Goal: Information Seeking & Learning: Learn about a topic

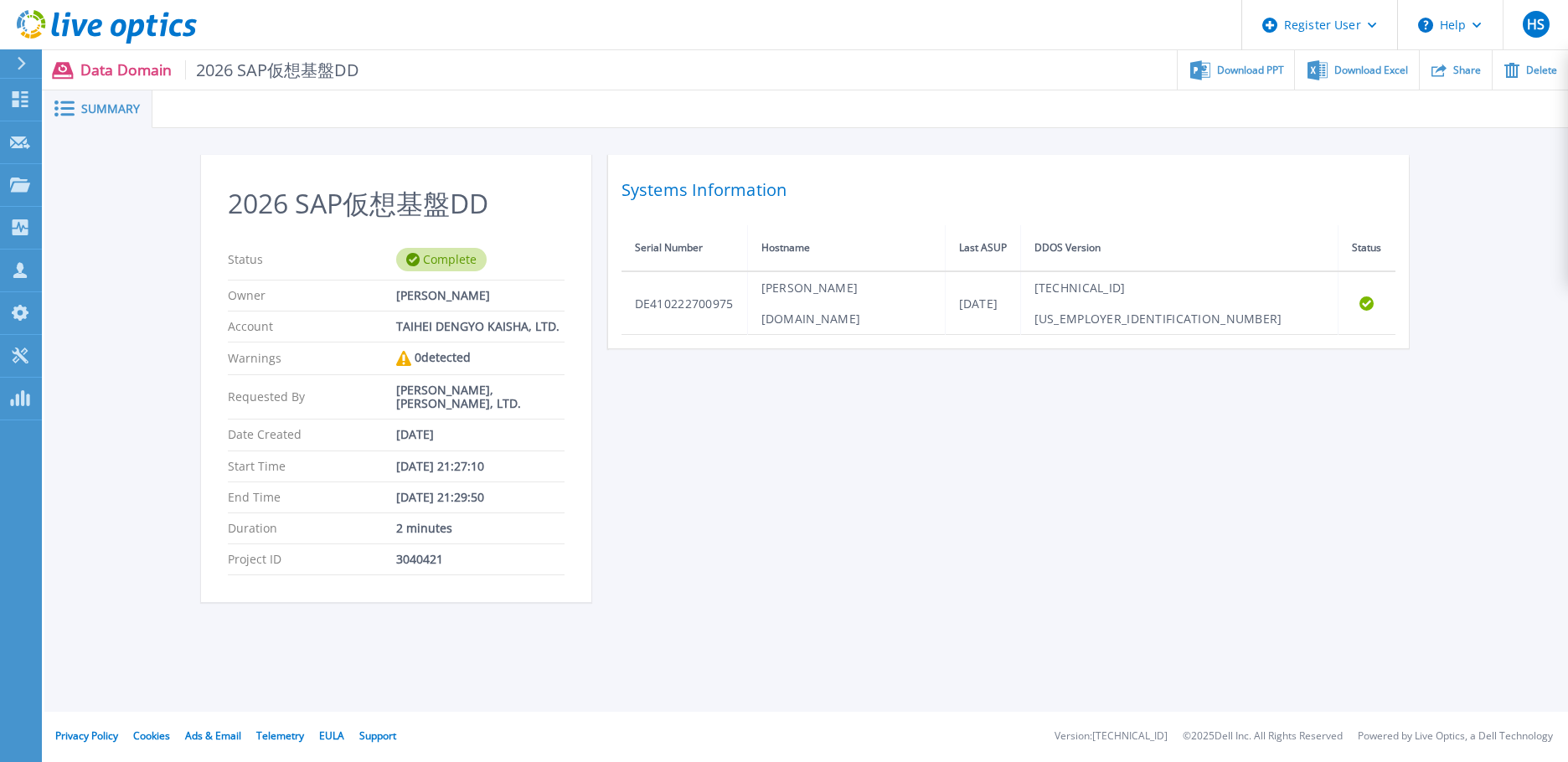
click at [911, 535] on div "2026 SAP仮想基盤DD Status Complete Owner 小谷 幸平 Account TAIHEI DENGYO KAISHA, LTD. W…" at bounding box center [806, 388] width 1212 height 467
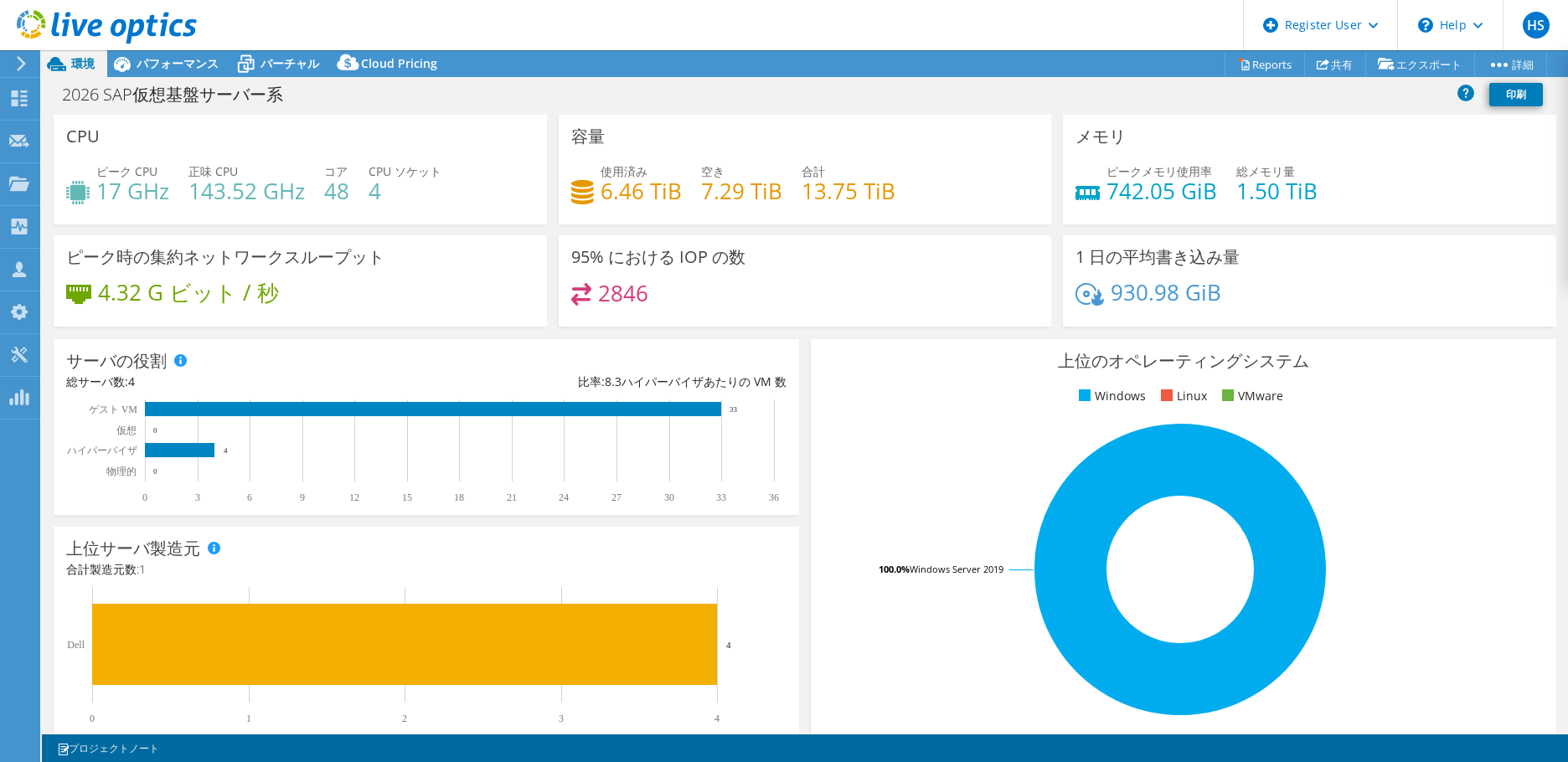
select select "[GEOGRAPHIC_DATA]"
select select "JPY"
click at [180, 71] on div "パフォーマンス" at bounding box center [169, 63] width 124 height 27
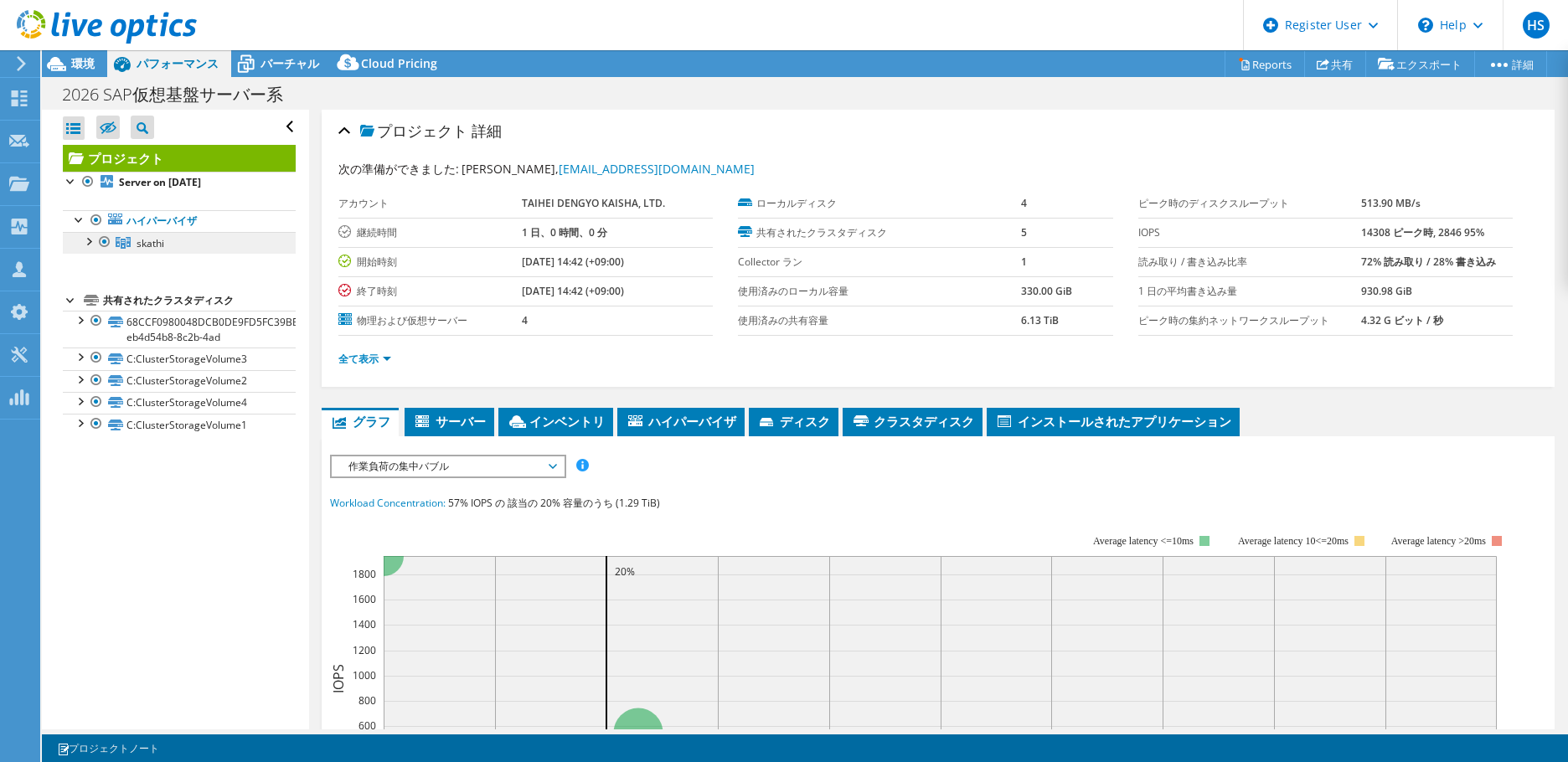
click at [185, 249] on link "skathi" at bounding box center [179, 242] width 233 height 22
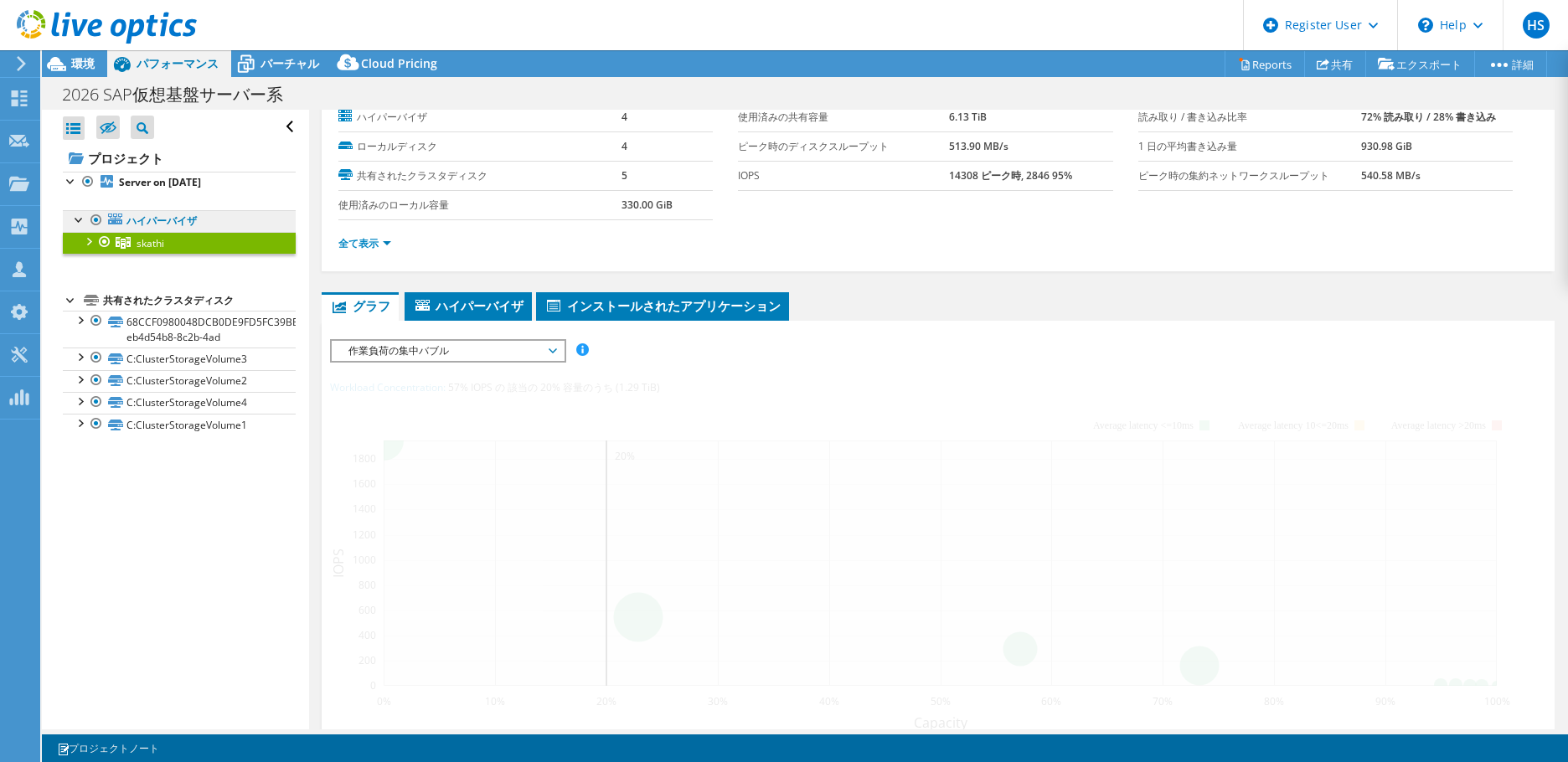
scroll to position [84, 0]
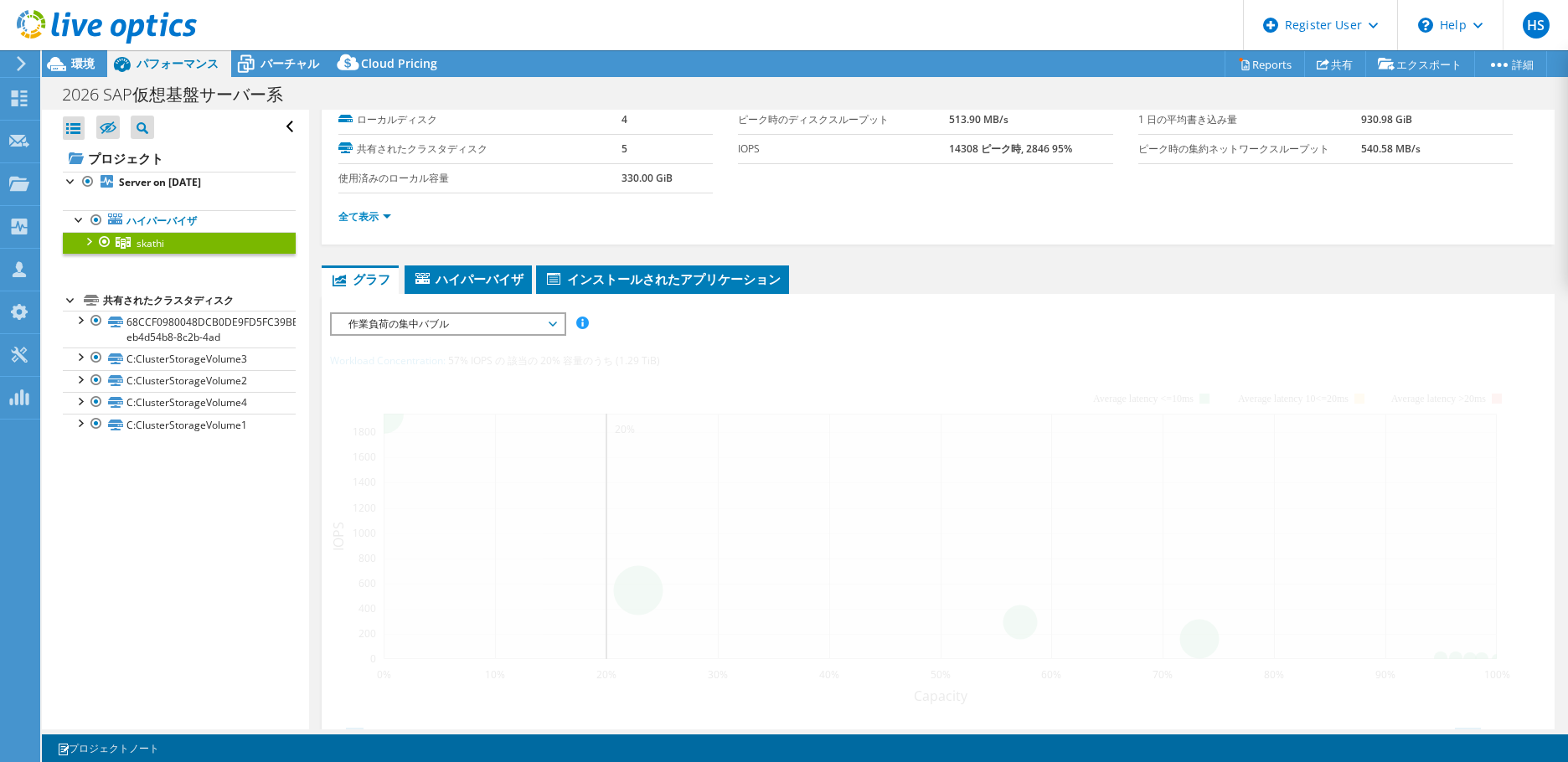
click at [92, 238] on div at bounding box center [87, 239] width 16 height 16
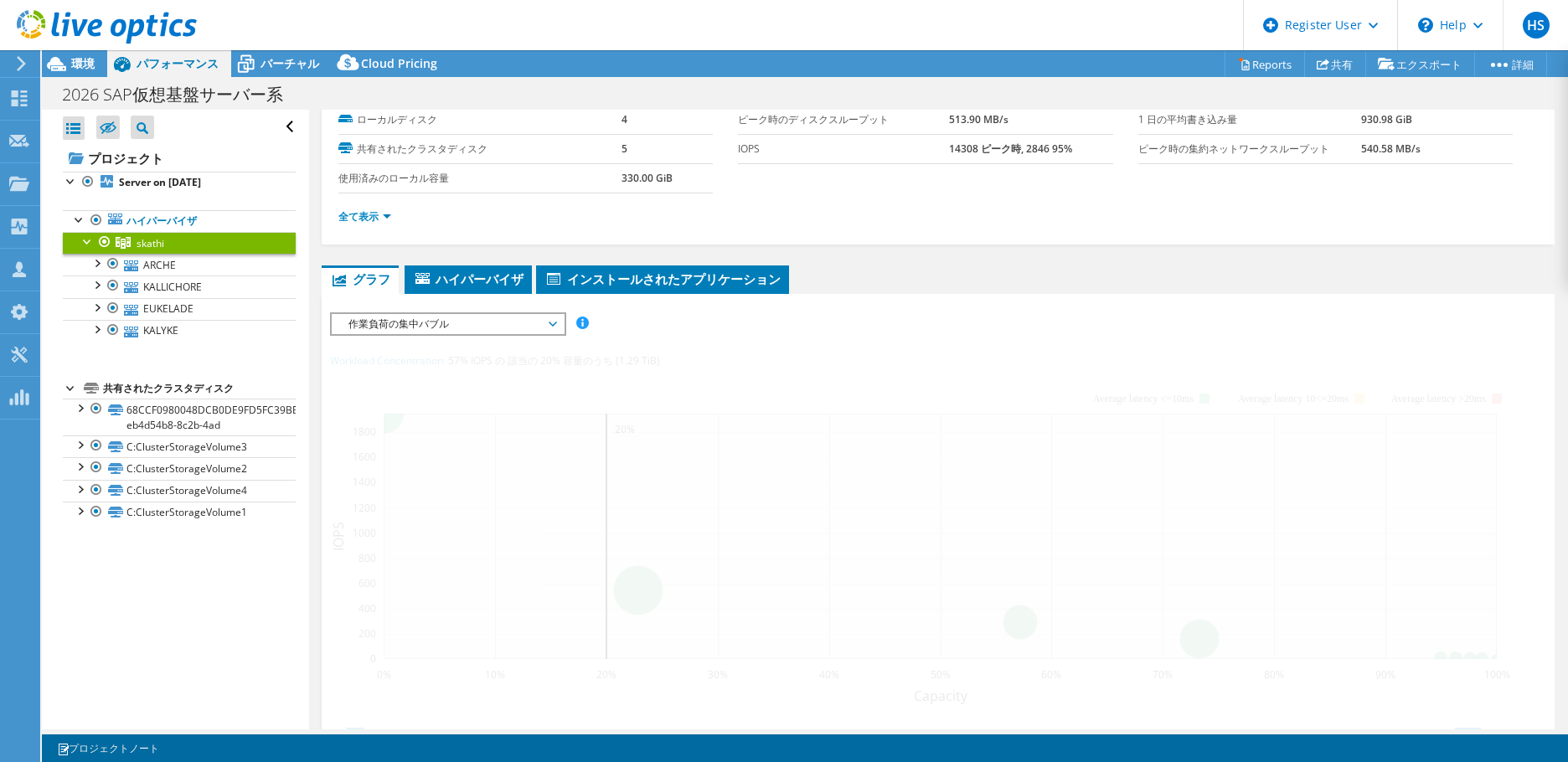
click at [411, 322] on span "作業負荷の集中バブル" at bounding box center [448, 324] width 215 height 20
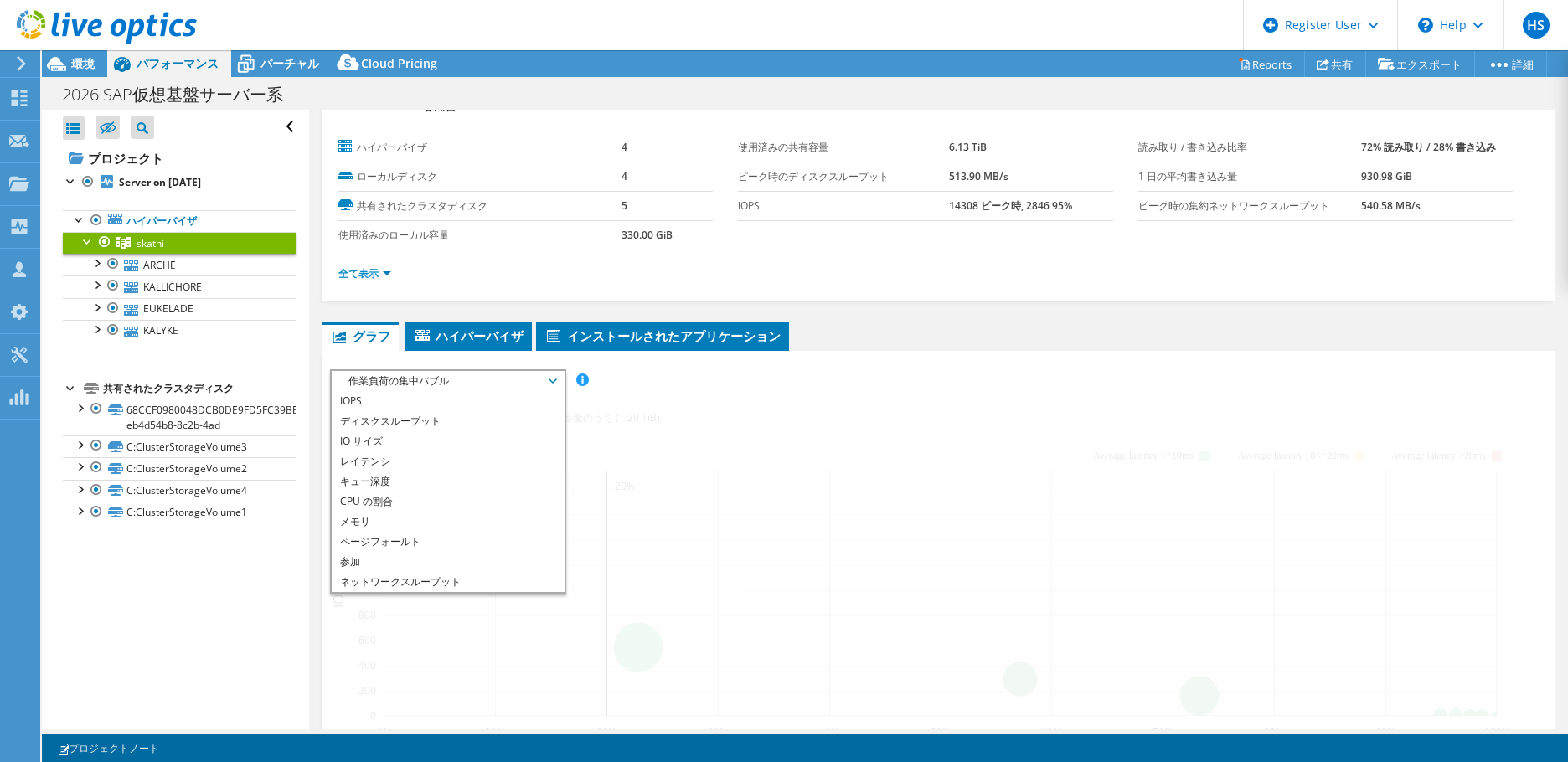
scroll to position [0, 0]
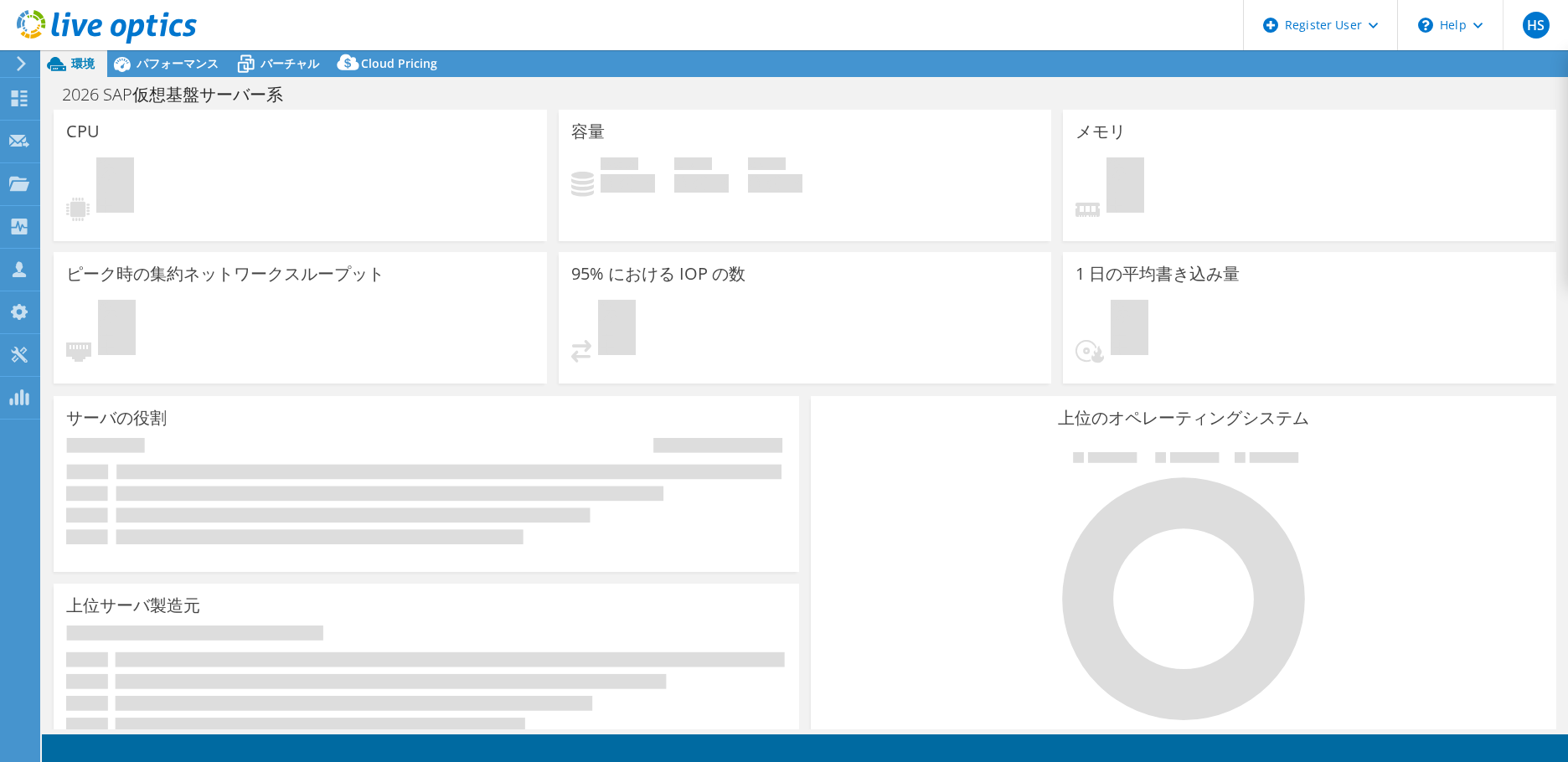
select select "[GEOGRAPHIC_DATA]"
select select "JPY"
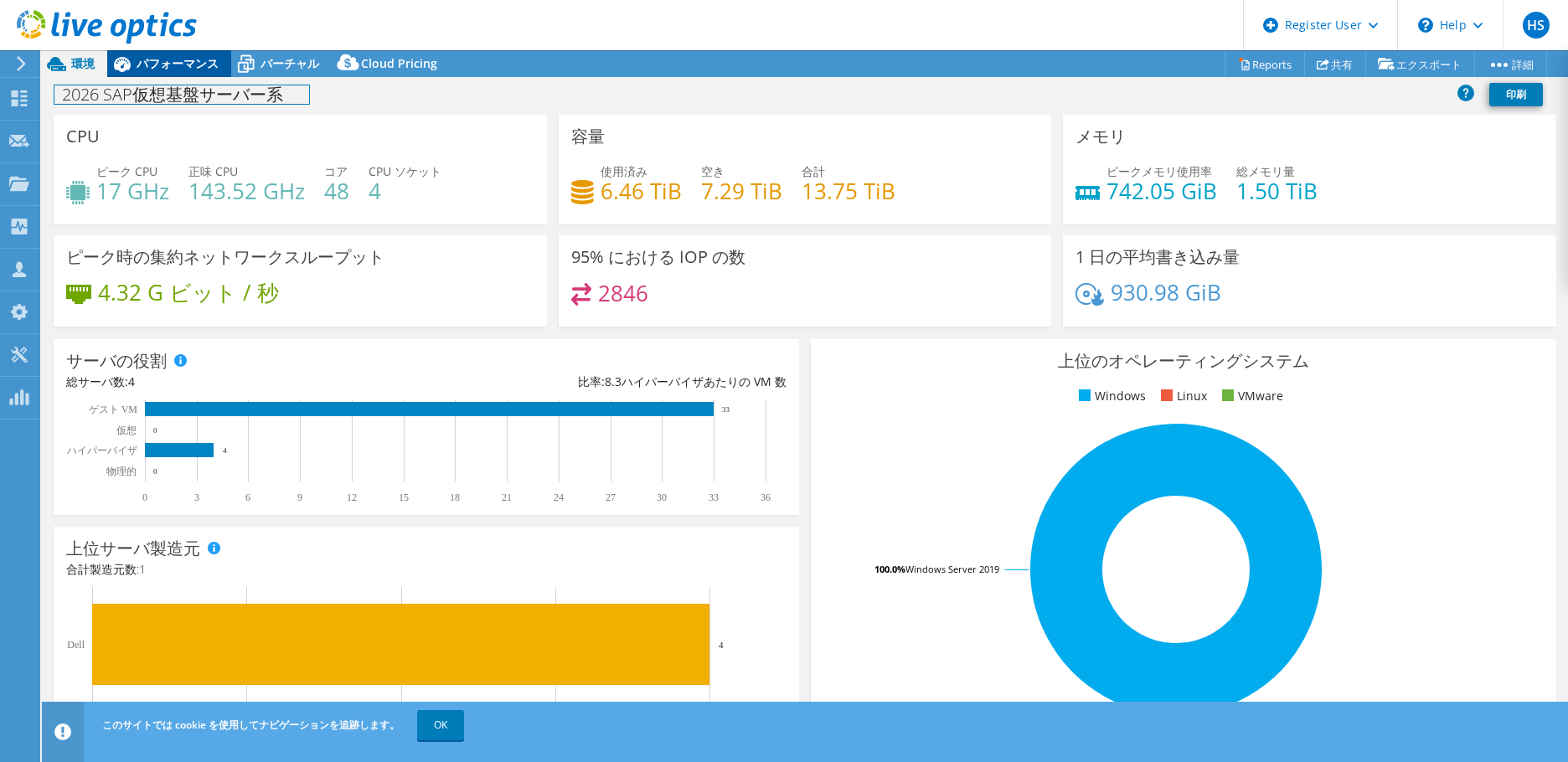
click at [164, 81] on div "[DATE] SAP仮想基盤サーバー系 印刷" at bounding box center [805, 94] width 1526 height 31
click at [166, 73] on div "パフォーマンス" at bounding box center [169, 63] width 124 height 27
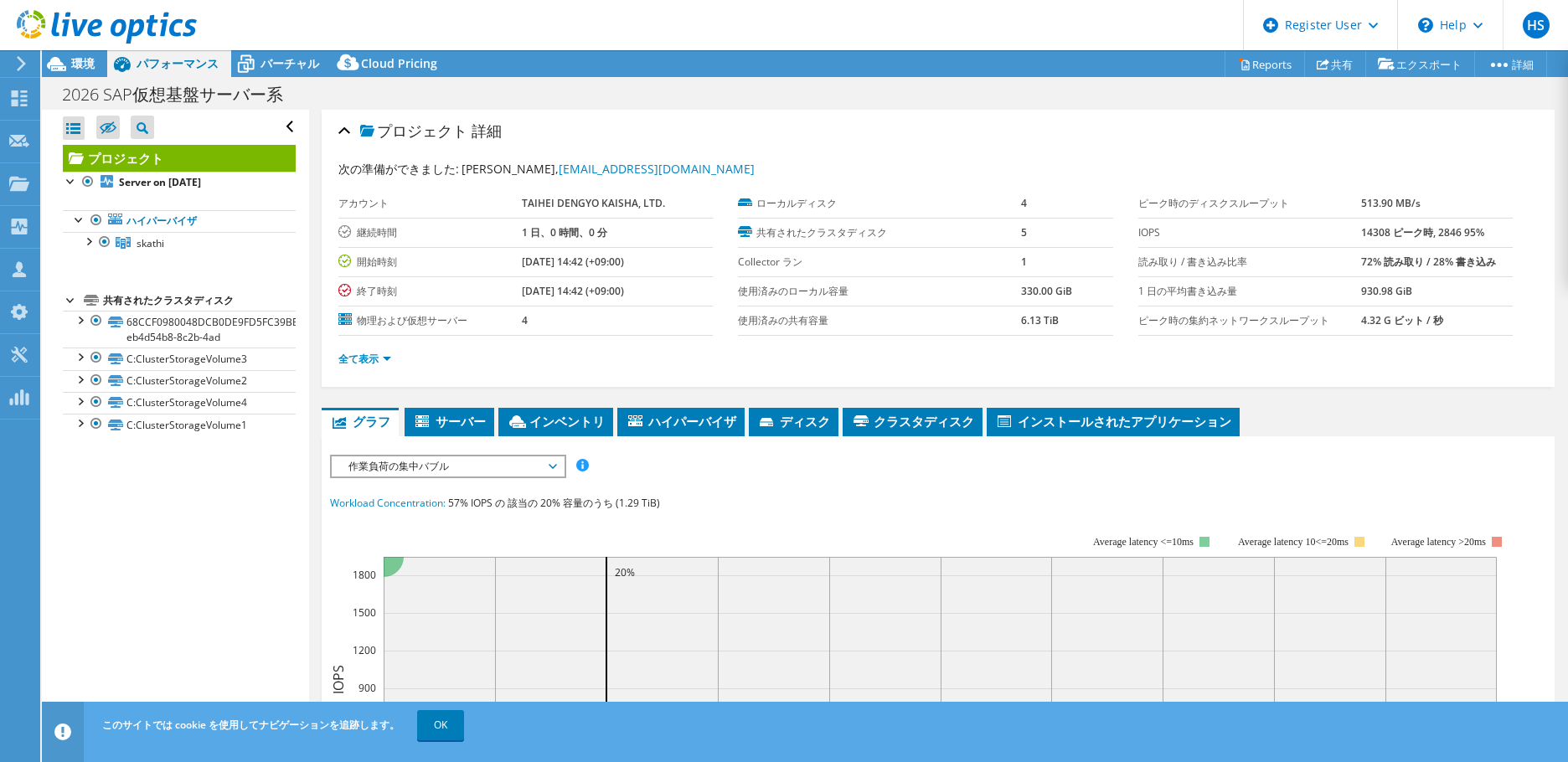
click at [408, 472] on span "作業負荷の集中バブル" at bounding box center [448, 466] width 215 height 20
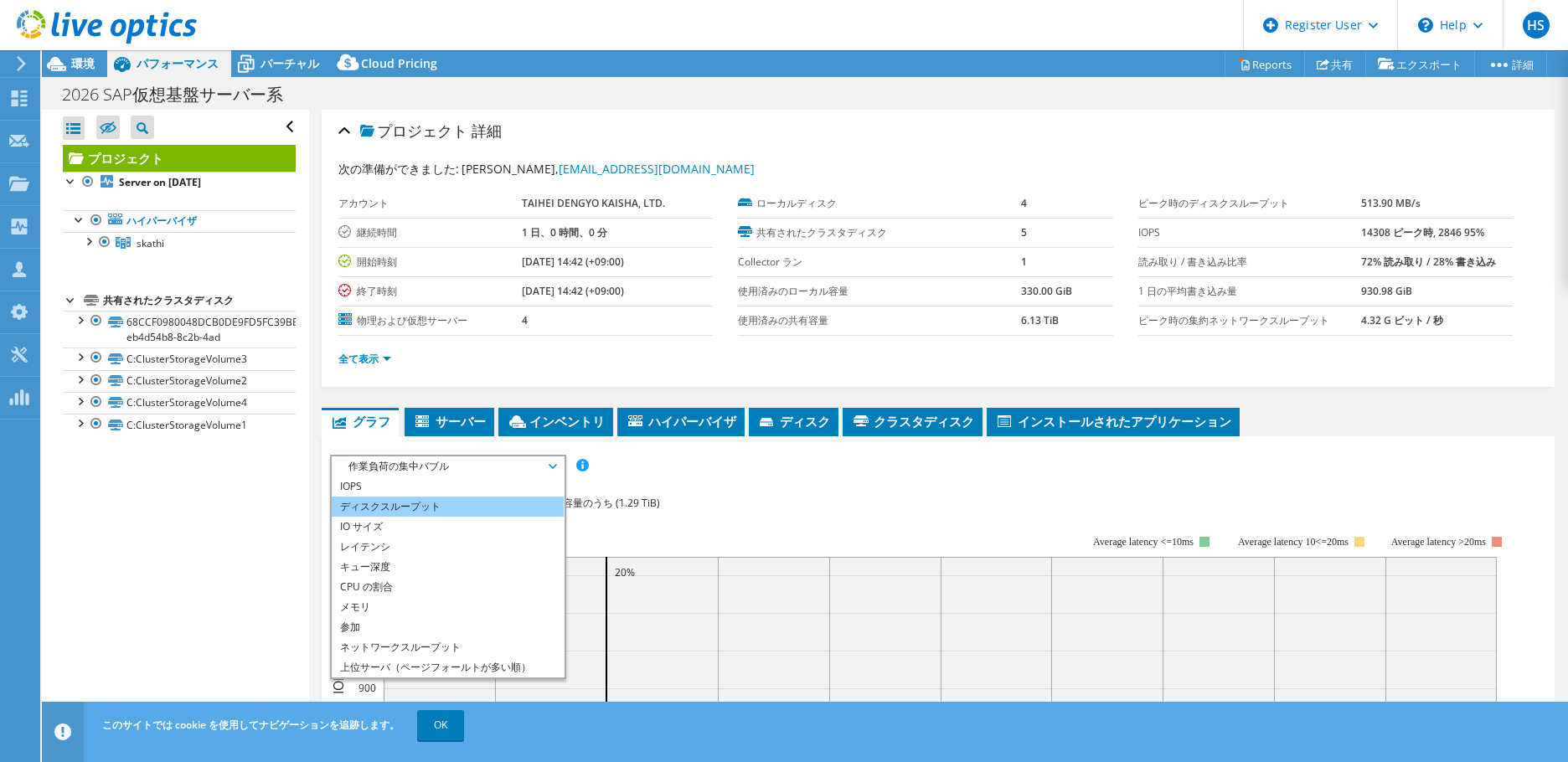
click at [407, 497] on li "ディスクスループット" at bounding box center [447, 506] width 232 height 20
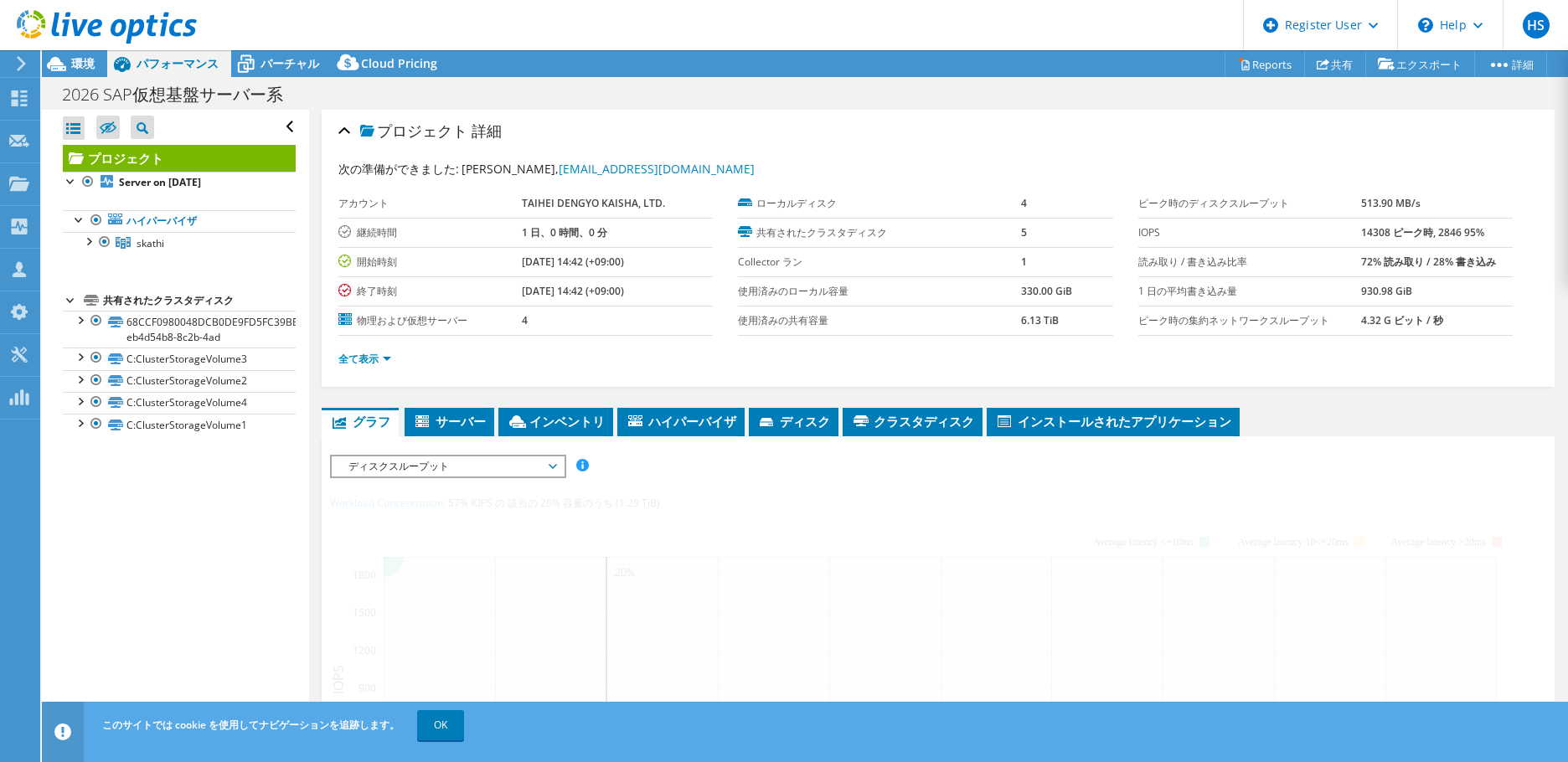
click at [412, 466] on span "ディスクスループット" at bounding box center [448, 466] width 215 height 20
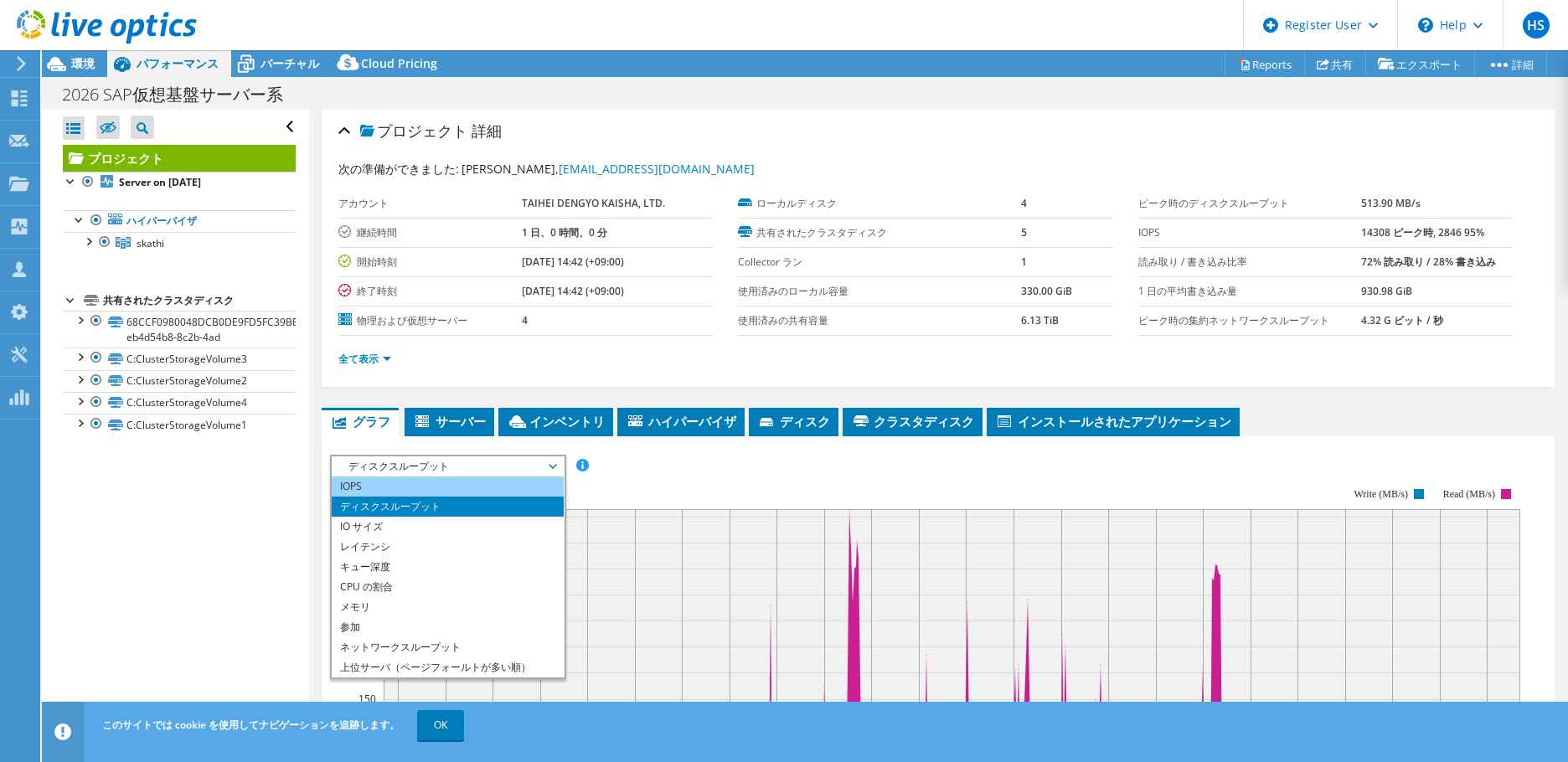
click at [408, 489] on li "IOPS" at bounding box center [447, 486] width 232 height 20
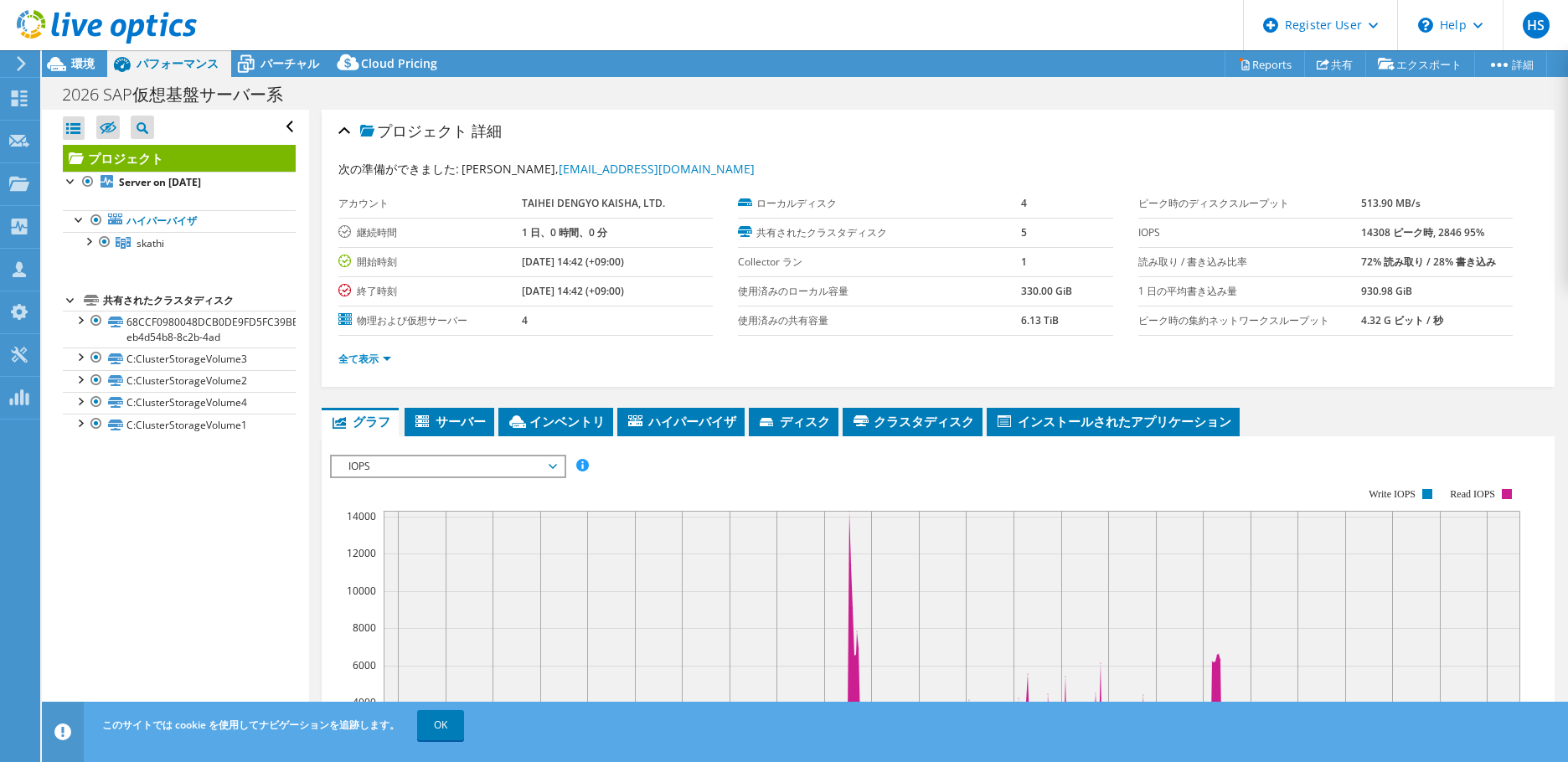
click at [1019, 486] on rect at bounding box center [924, 632] width 1190 height 335
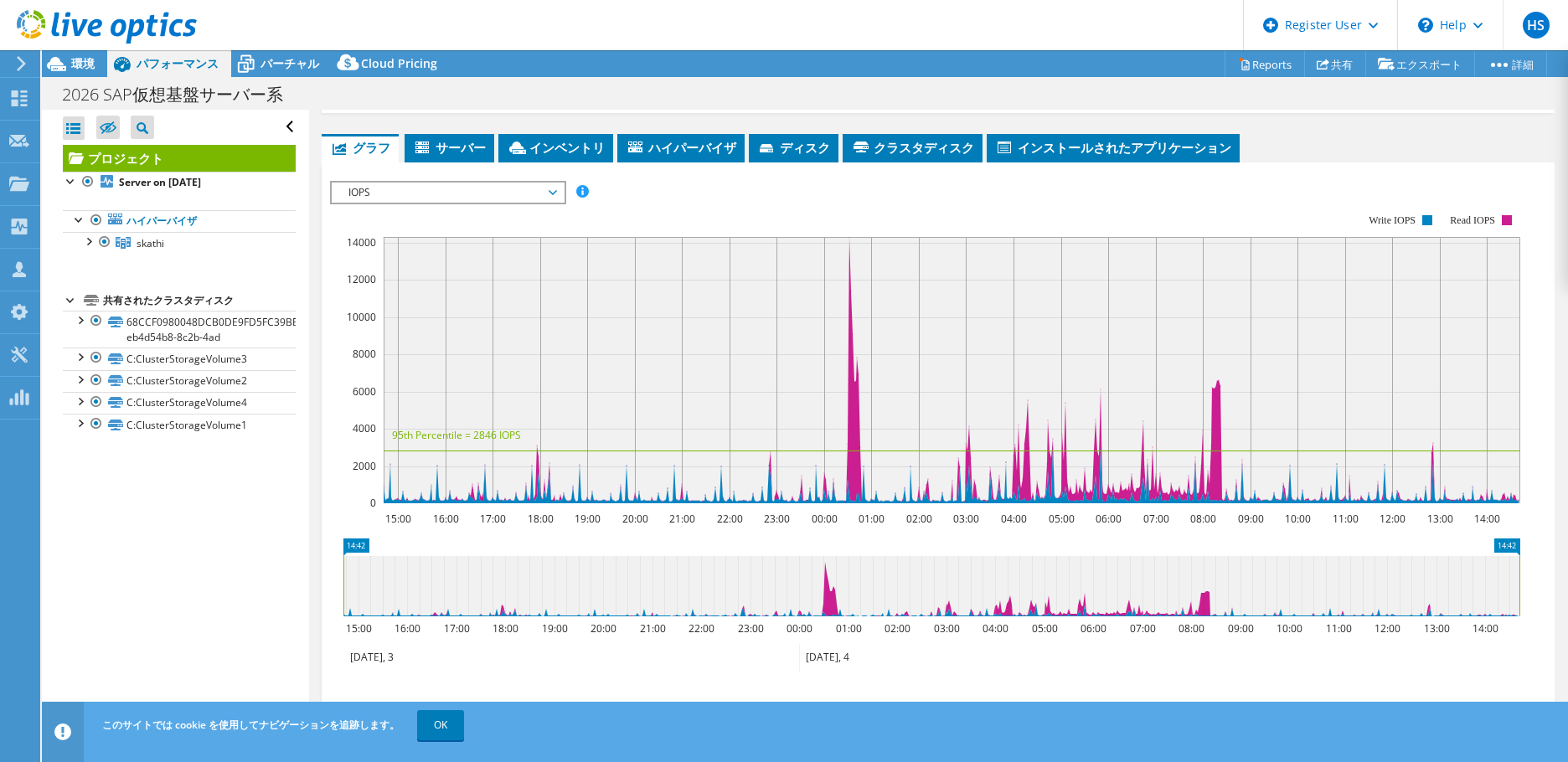
scroll to position [252, 0]
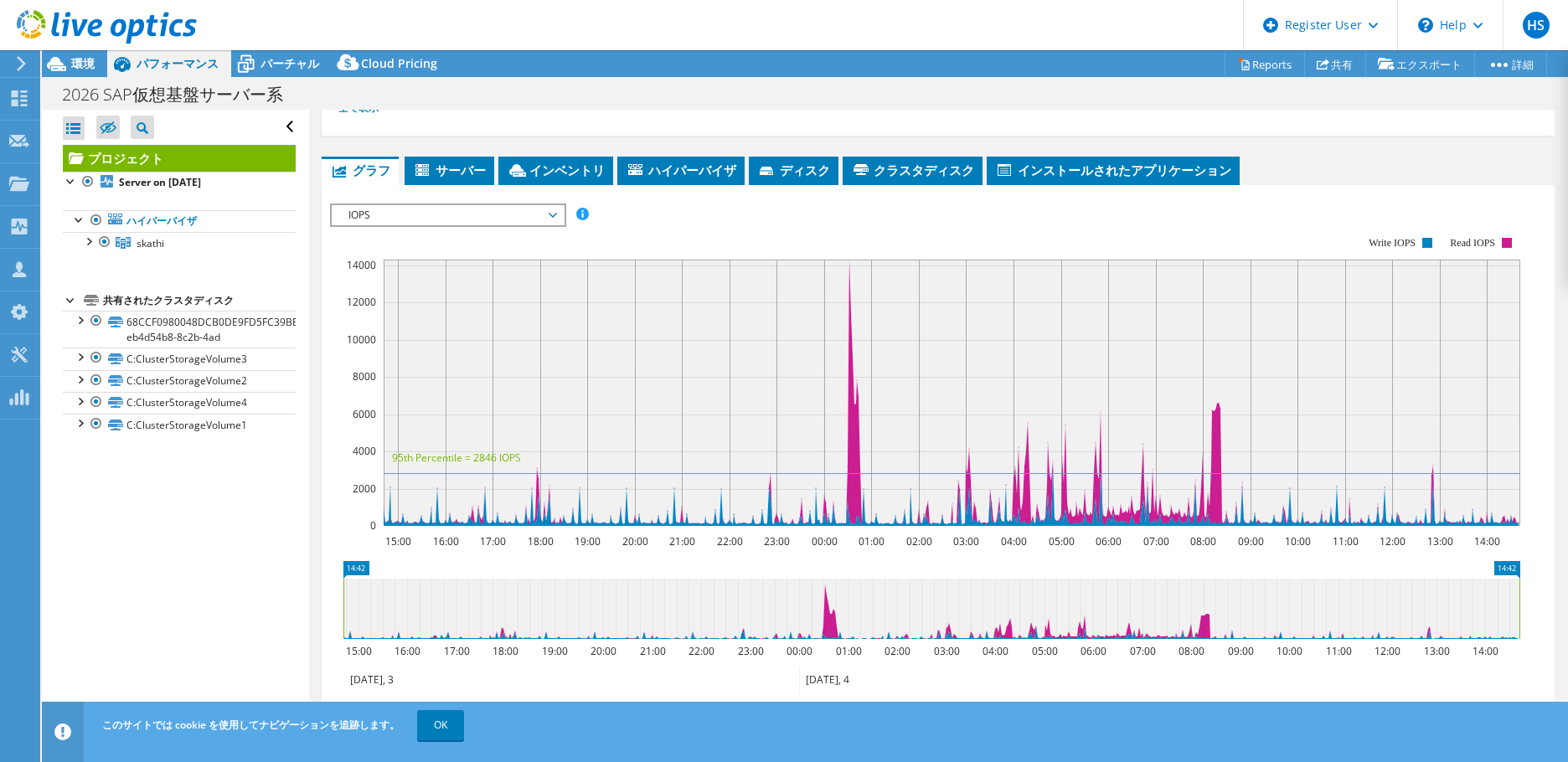
drag, startPoint x: 785, startPoint y: 512, endPoint x: 736, endPoint y: 483, distance: 56.9
click at [785, 512] on rect at bounding box center [951, 392] width 1137 height 266
click at [442, 209] on span "IOPS" at bounding box center [448, 215] width 215 height 20
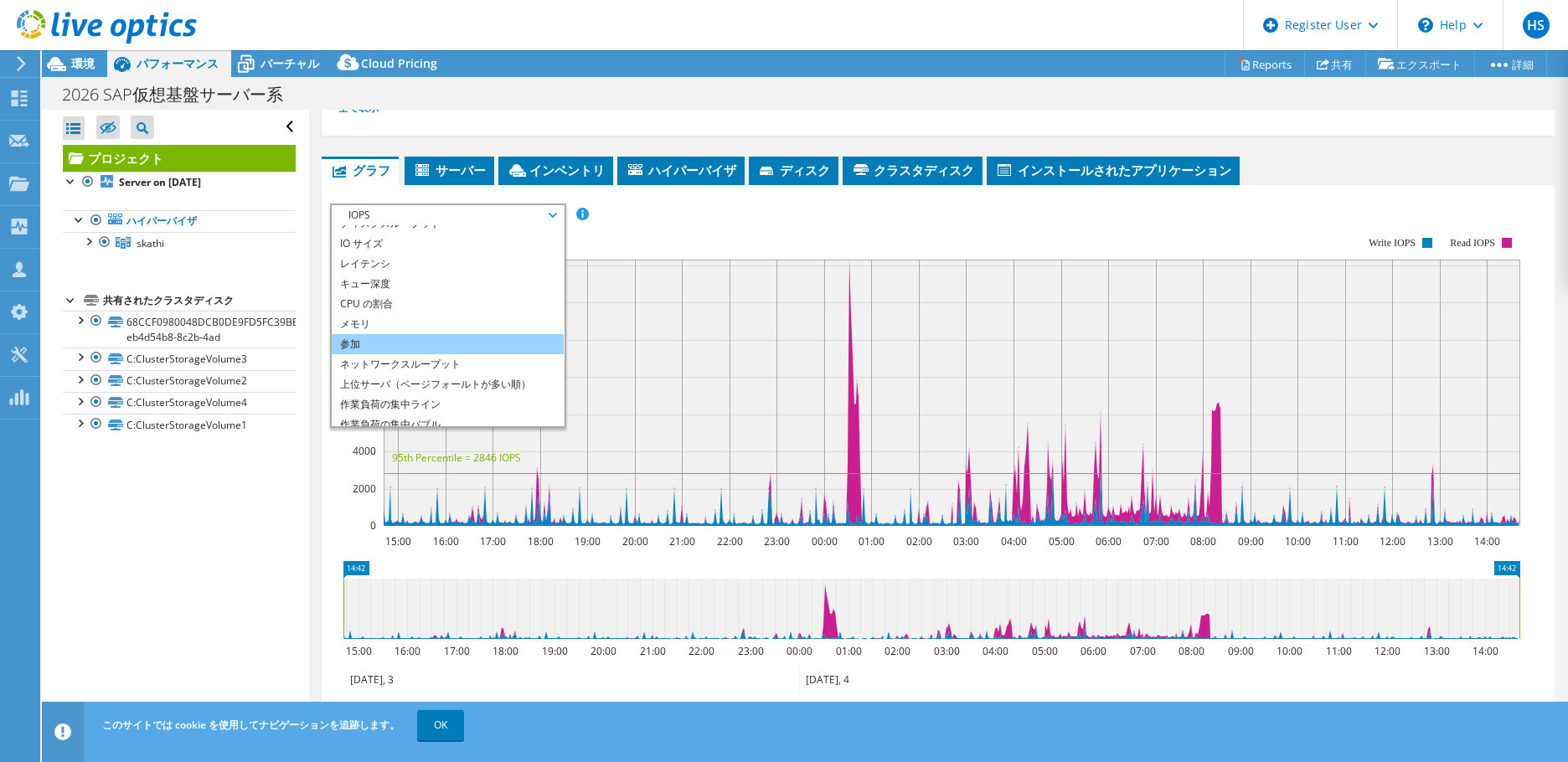
scroll to position [61, 0]
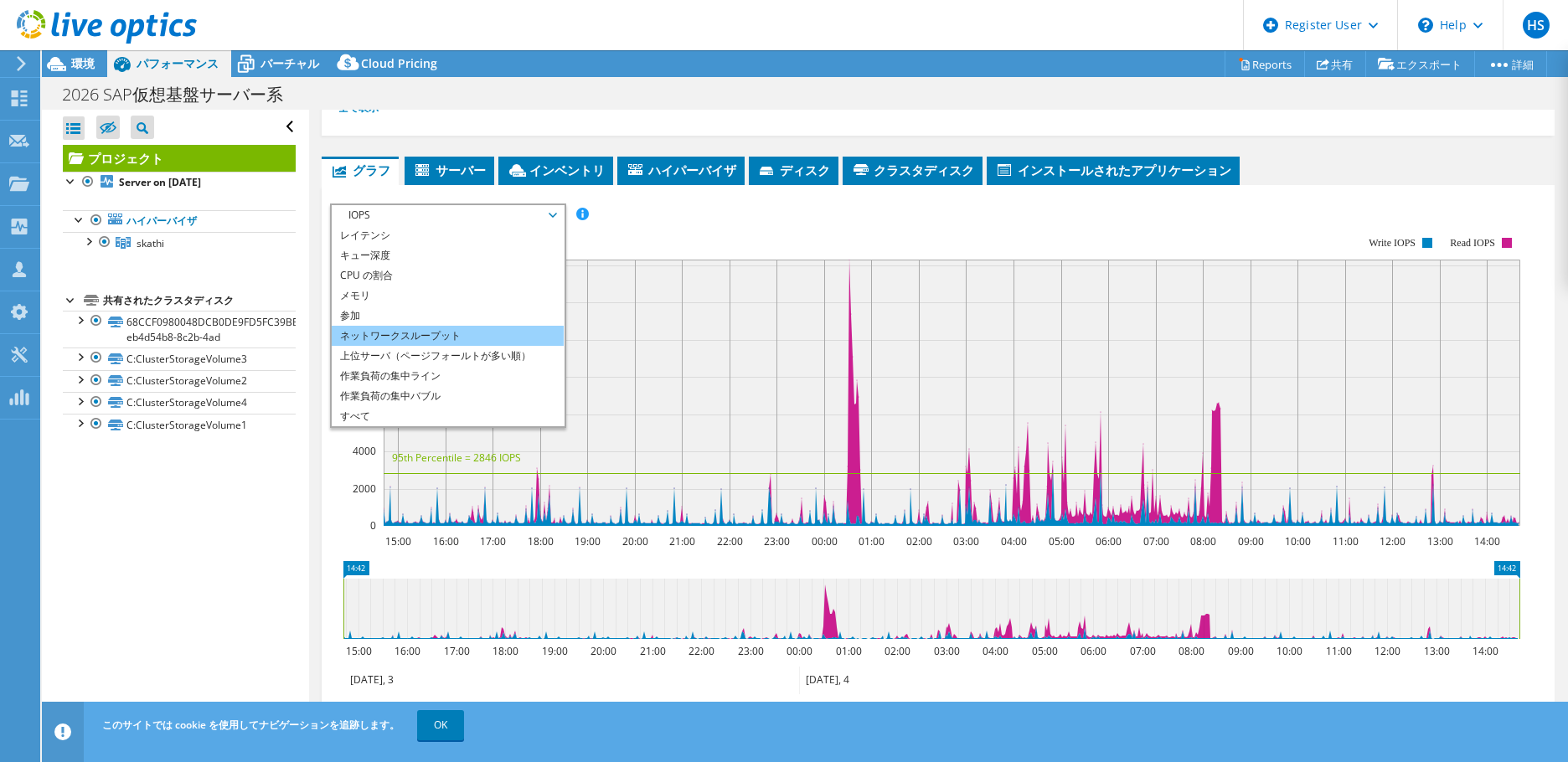
click at [429, 330] on li "ネットワークスループット" at bounding box center [447, 335] width 232 height 20
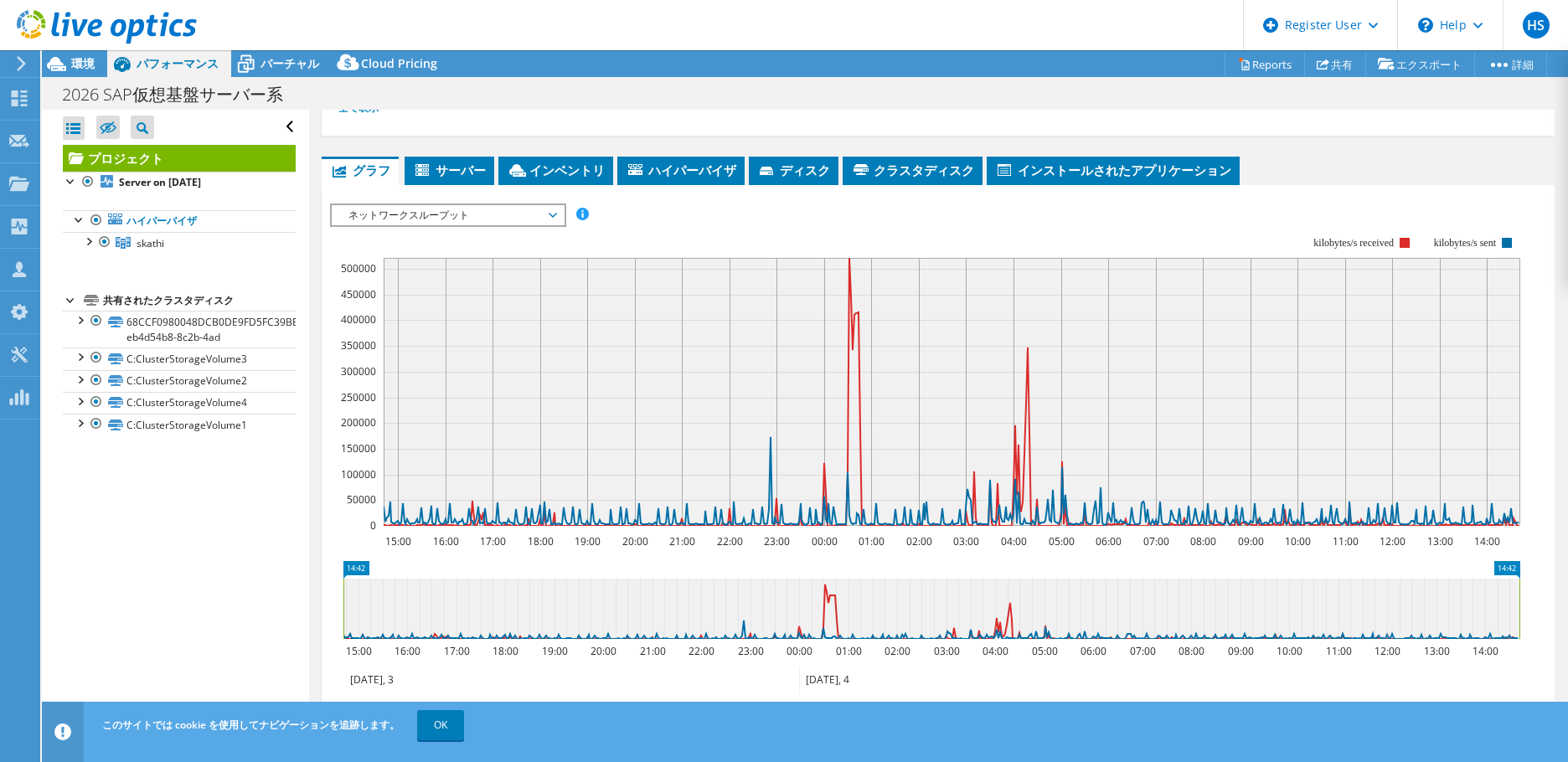
click at [955, 548] on section "Workload Concentration: 57% IOPS の 該当の 20% 容量のうち (1.29 TiB) 15:00 16:00 17:00 1…" at bounding box center [938, 490] width 1216 height 553
click at [226, 503] on div "すべて開く すべて閉じる 除外されたノードを非表示 プロジェクトツリーフィルタ" at bounding box center [175, 419] width 266 height 620
click at [92, 240] on div at bounding box center [87, 239] width 16 height 16
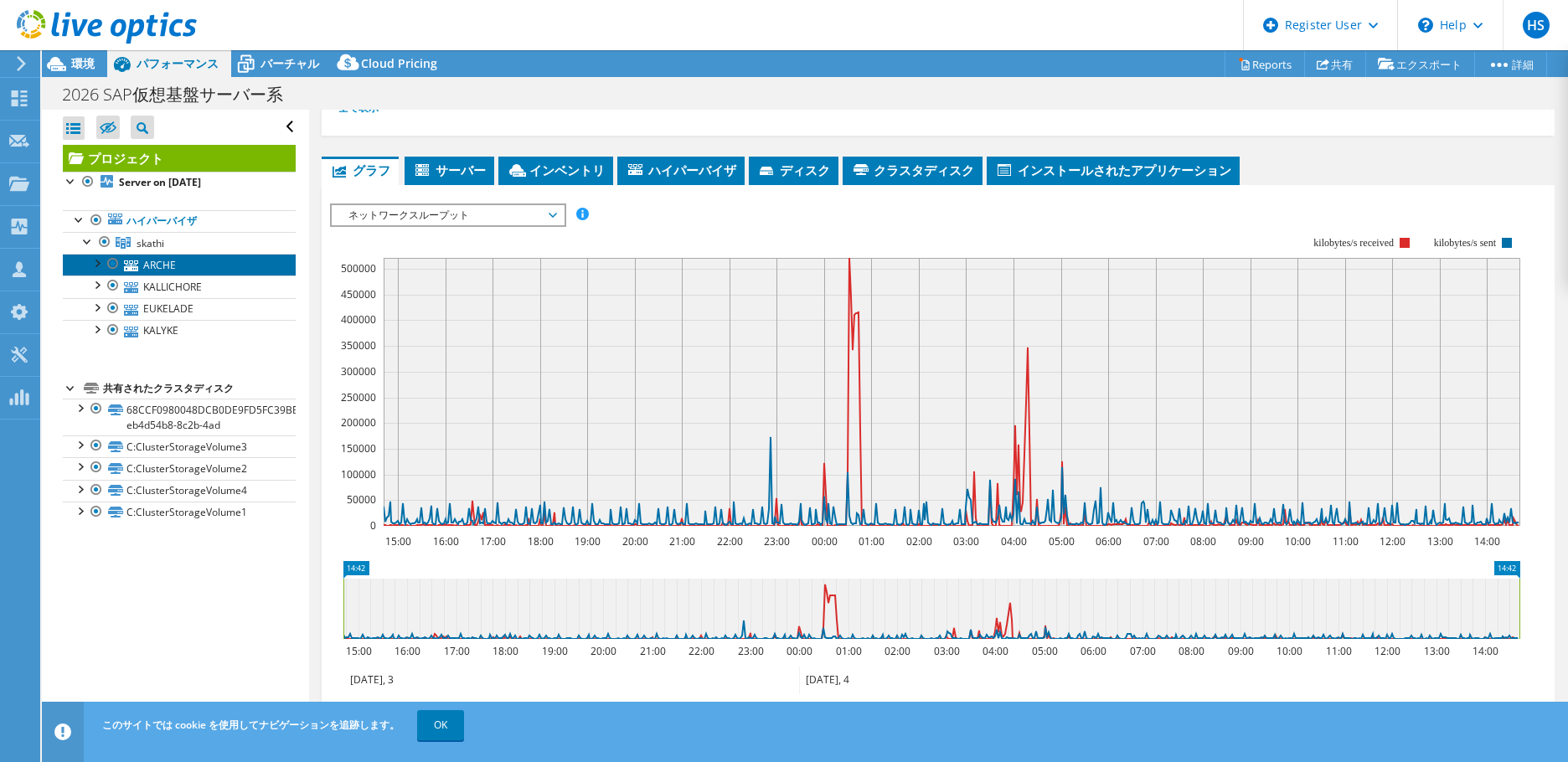
click at [188, 264] on link "ARCHE" at bounding box center [179, 264] width 233 height 22
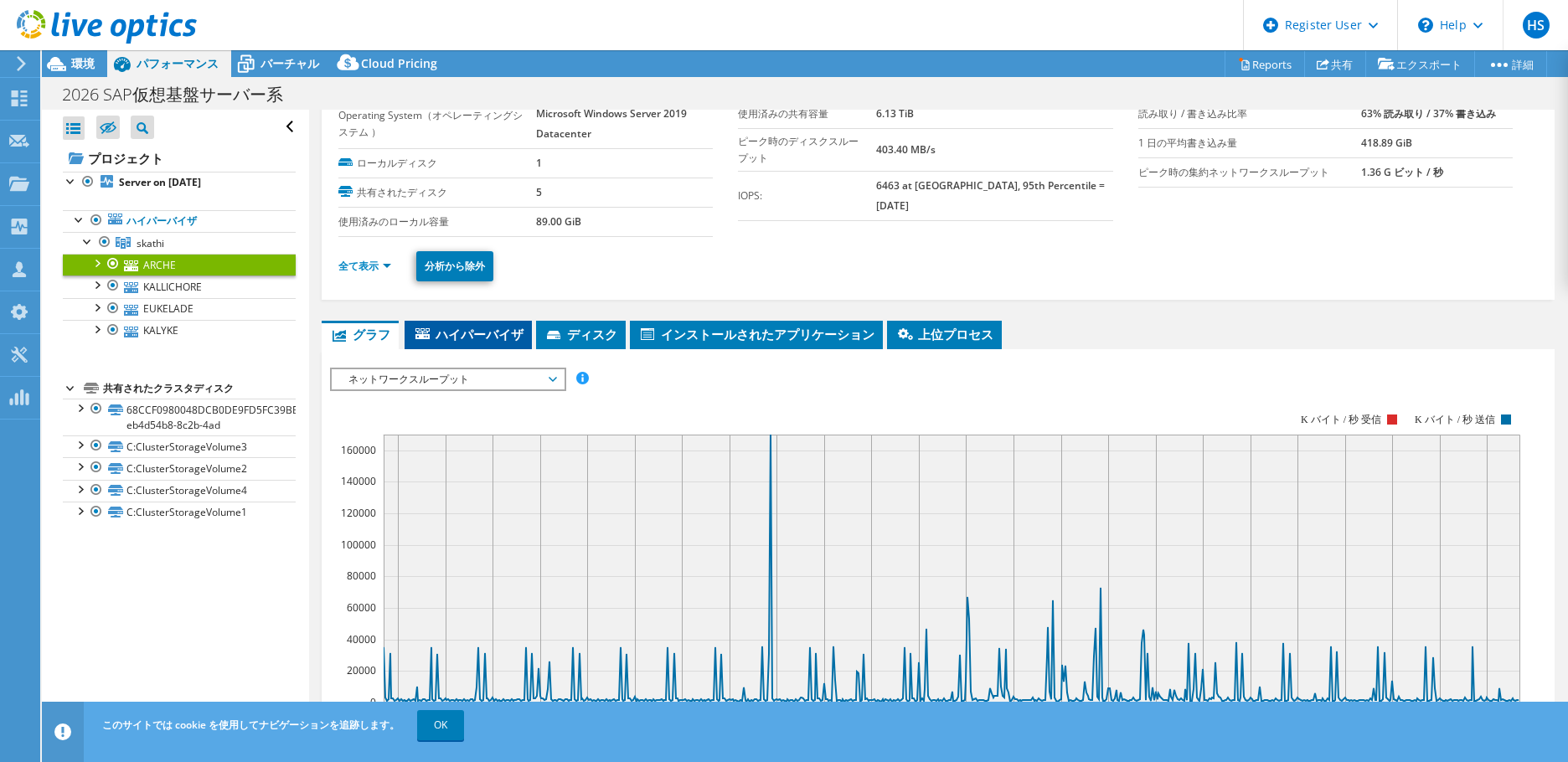
scroll to position [0, 0]
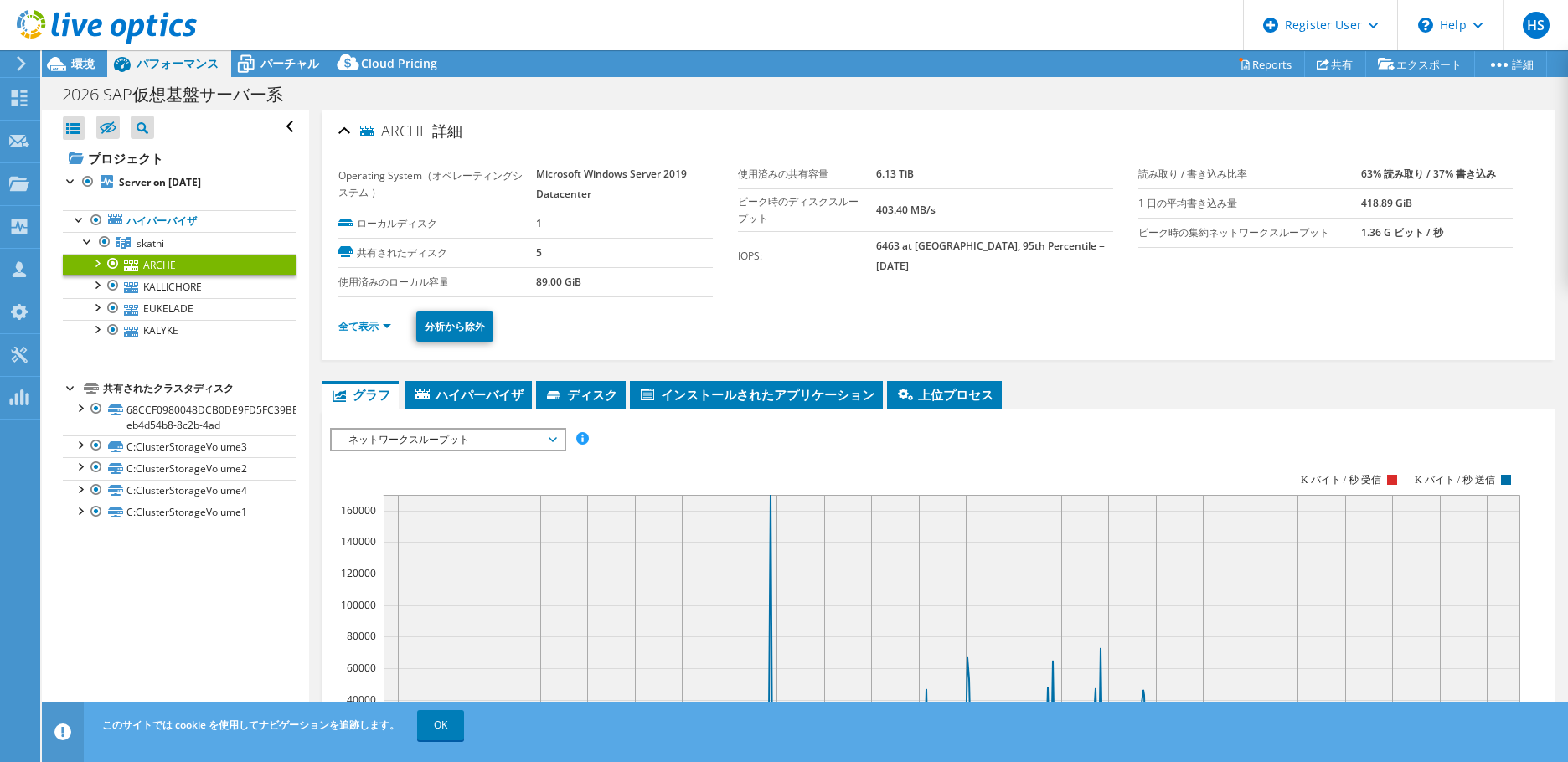
click at [474, 451] on rect at bounding box center [924, 618] width 1190 height 335
click at [470, 446] on span "ネットワークスループット" at bounding box center [448, 439] width 215 height 20
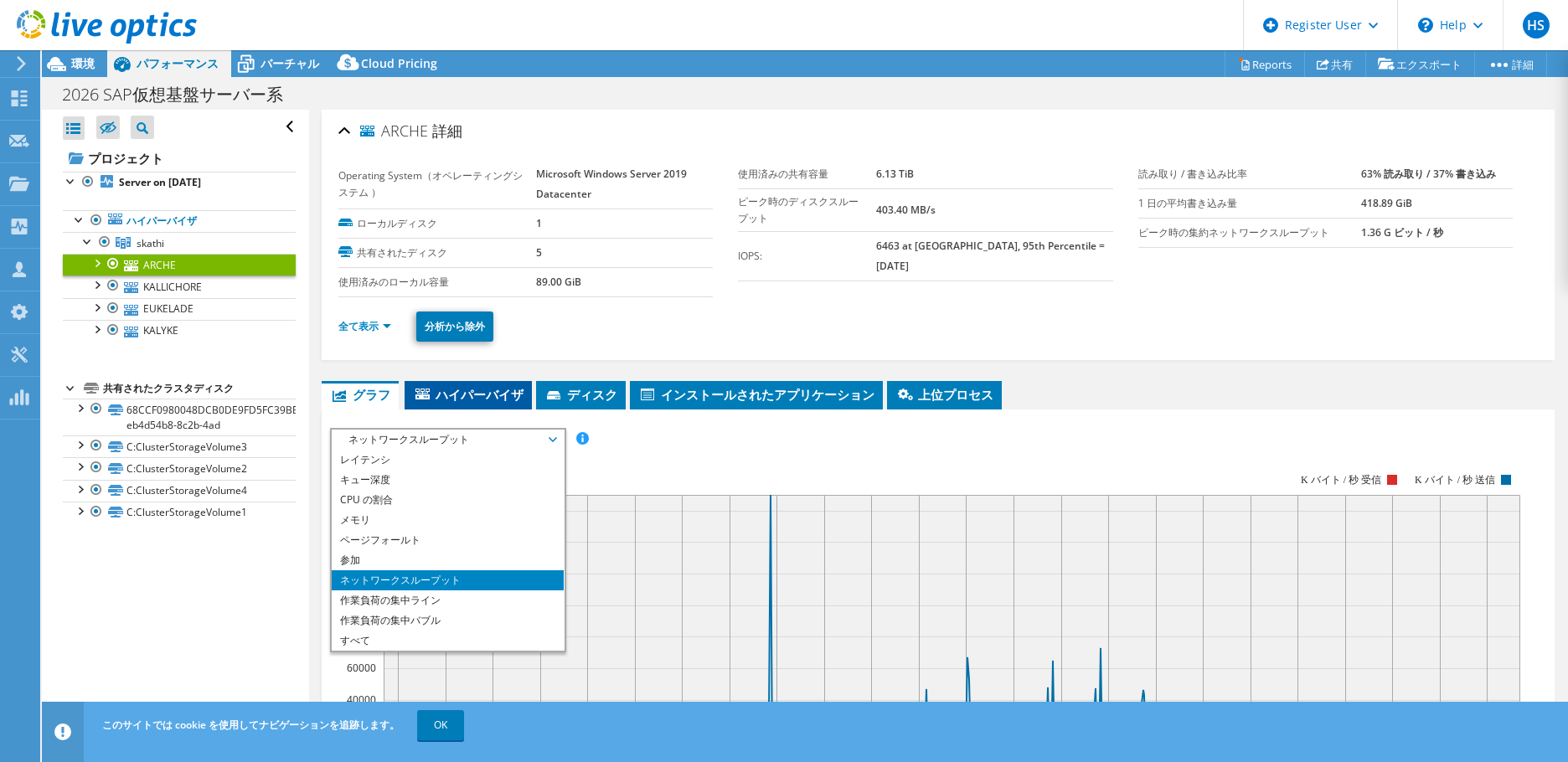
click at [469, 394] on span "ハイパーバイザ" at bounding box center [468, 394] width 110 height 16
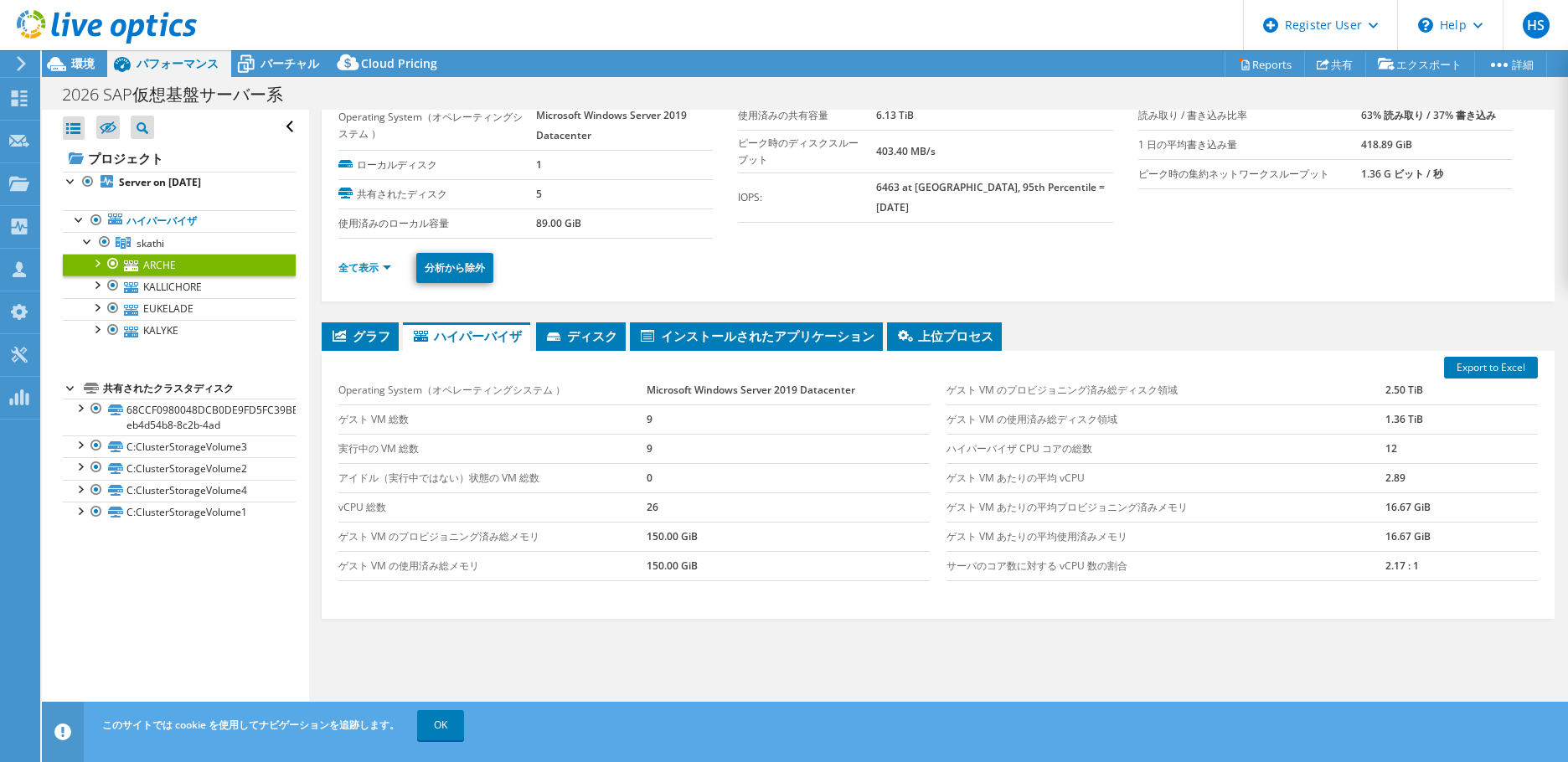
scroll to position [84, 0]
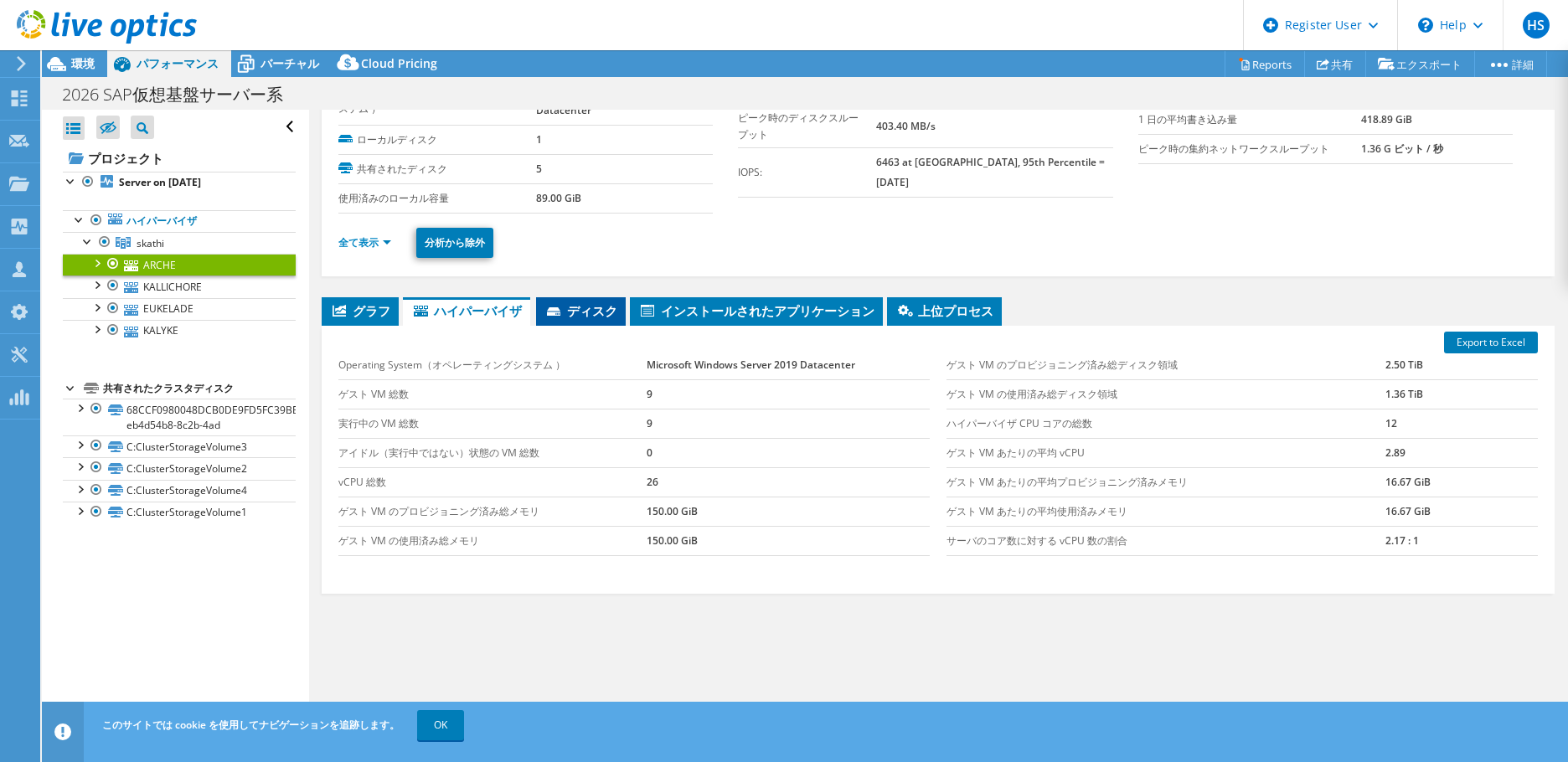
click at [613, 311] on span "ディスク" at bounding box center [581, 310] width 73 height 16
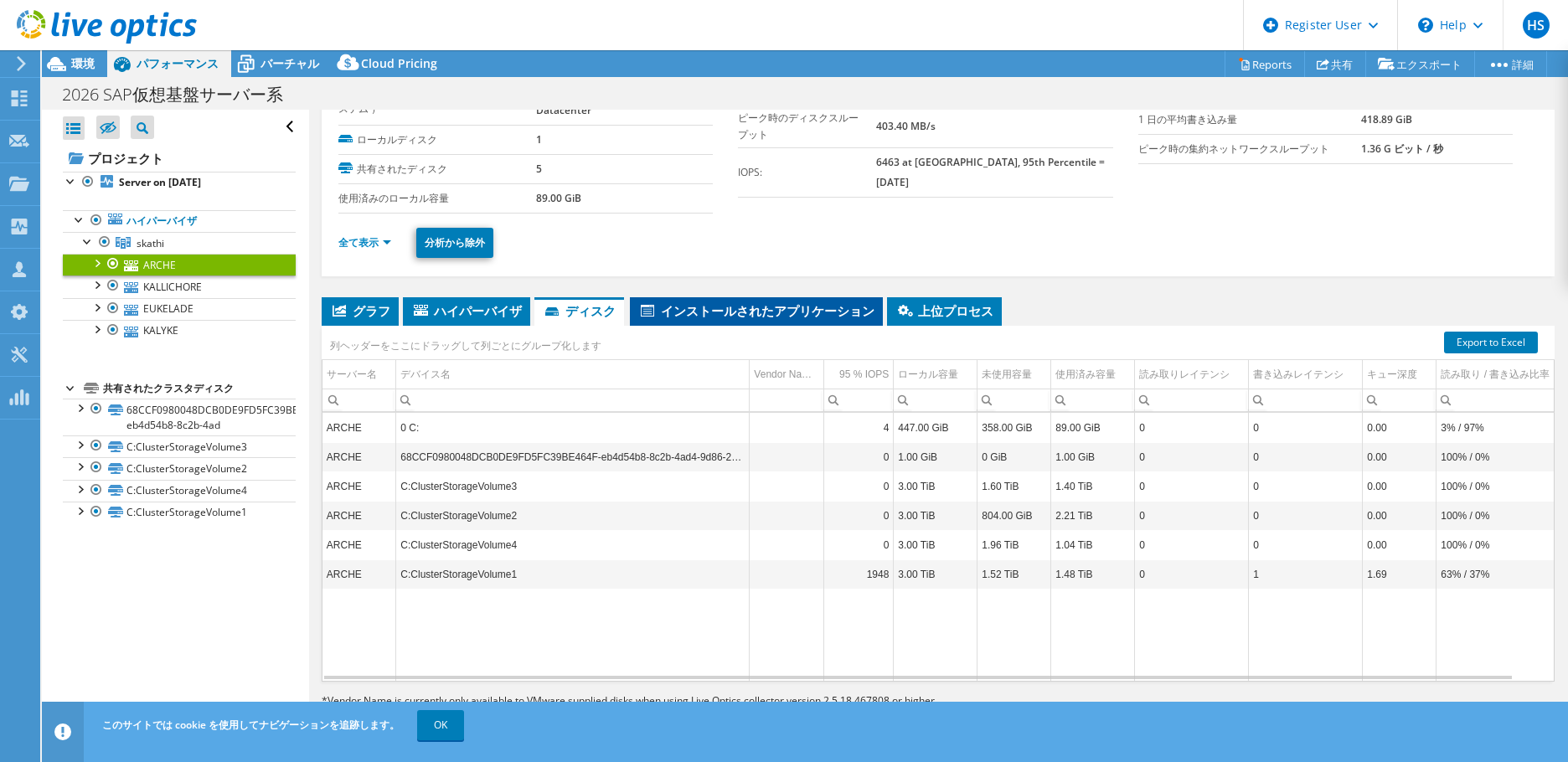
click at [722, 307] on span "インストールされたアプリケーション" at bounding box center [756, 310] width 236 height 16
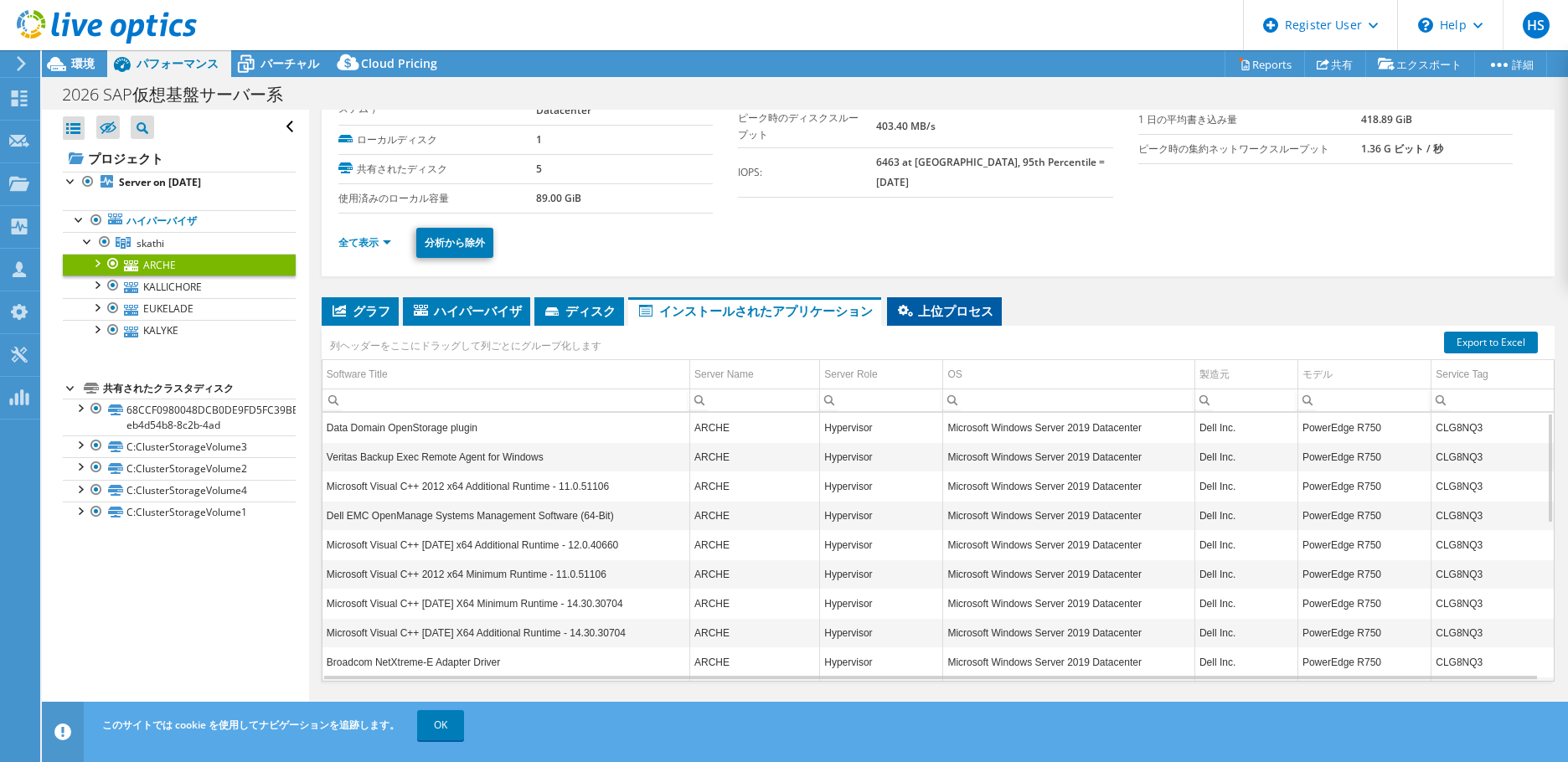
click at [962, 310] on span "上位プロセス" at bounding box center [944, 310] width 98 height 16
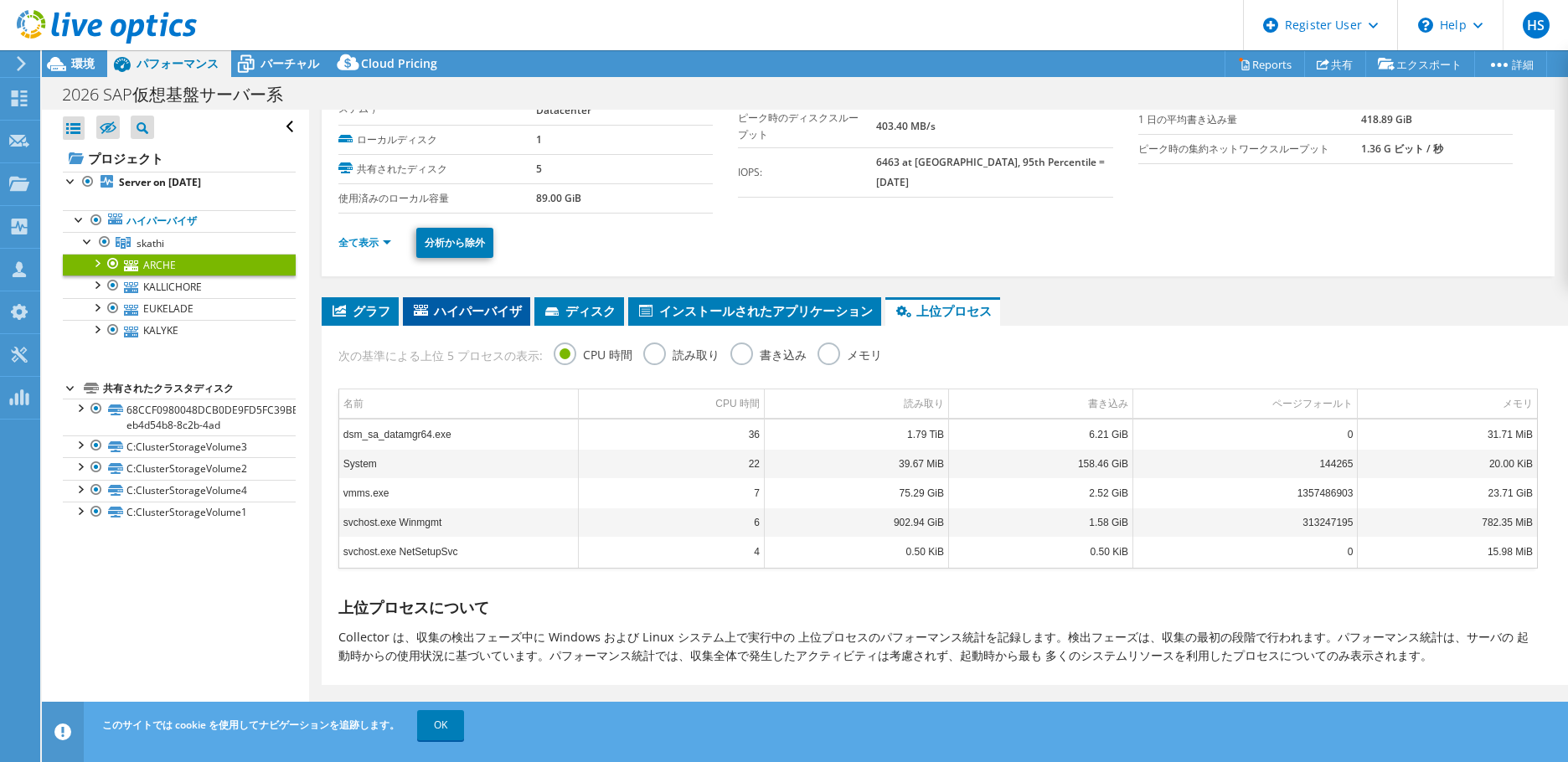
click at [471, 316] on li "ハイパーバイザ" at bounding box center [466, 311] width 128 height 29
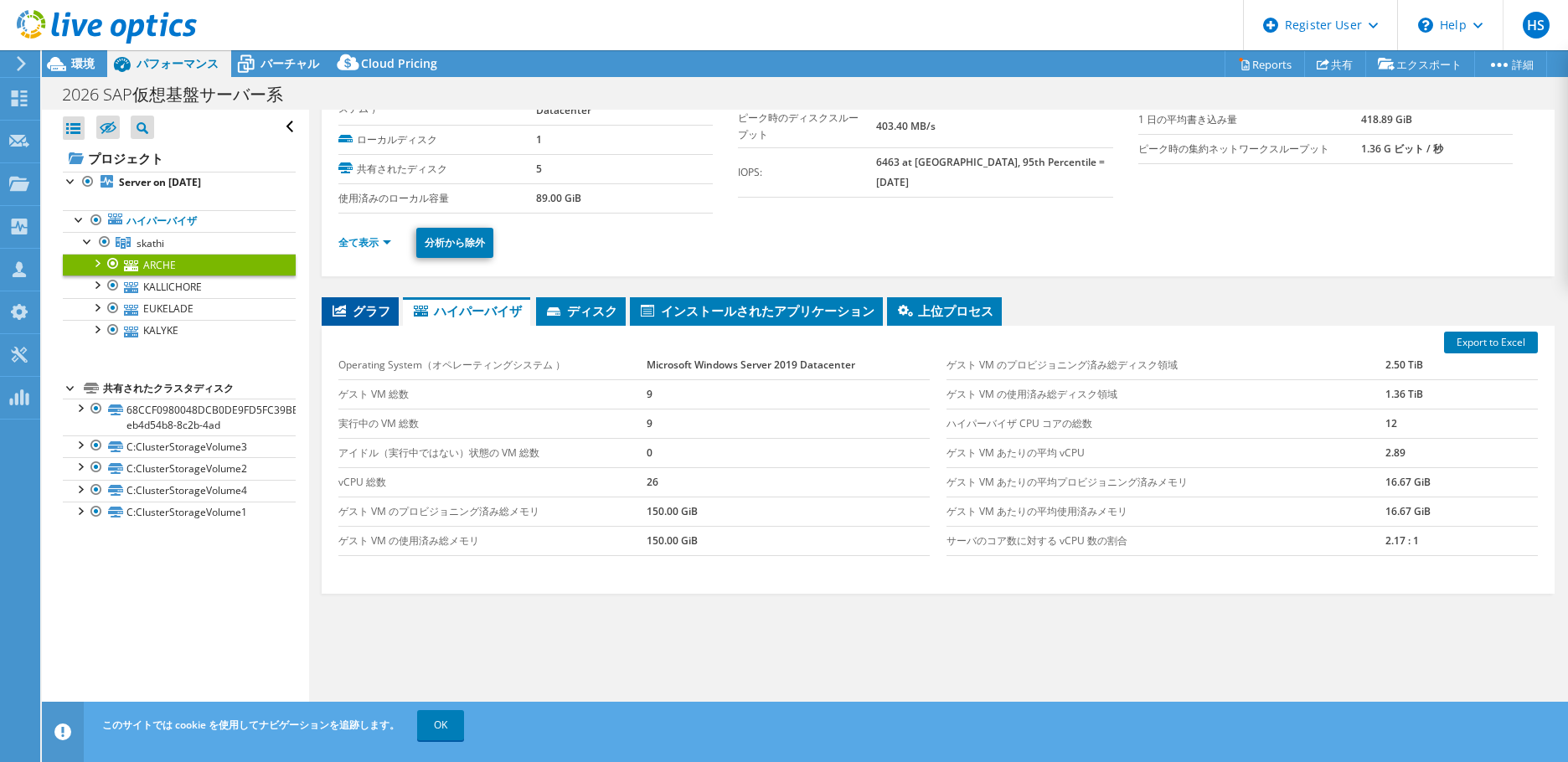
click at [388, 312] on span "グラフ" at bounding box center [359, 310] width 61 height 16
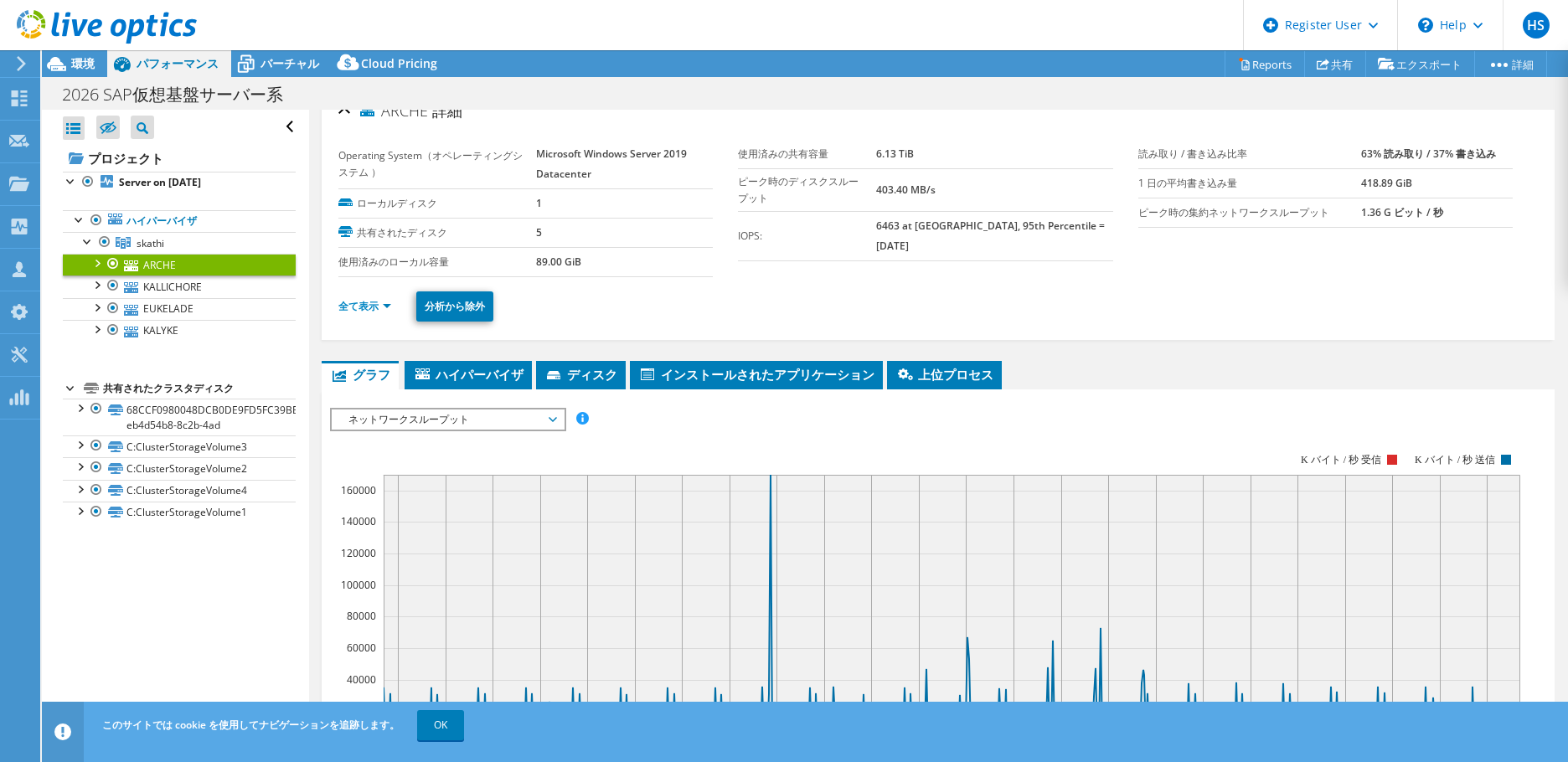
scroll to position [0, 0]
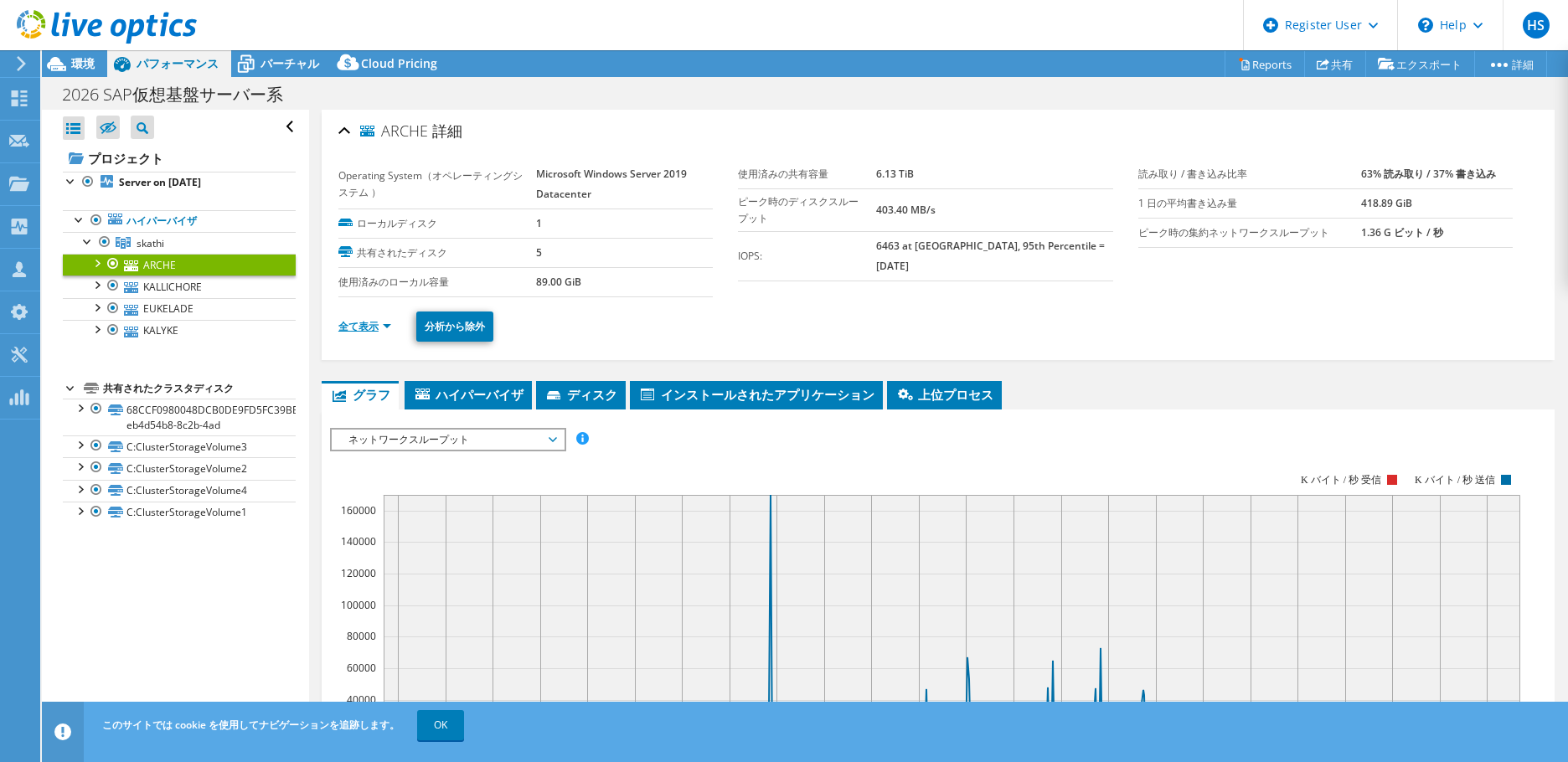
click at [381, 322] on link "全て表示" at bounding box center [364, 326] width 53 height 14
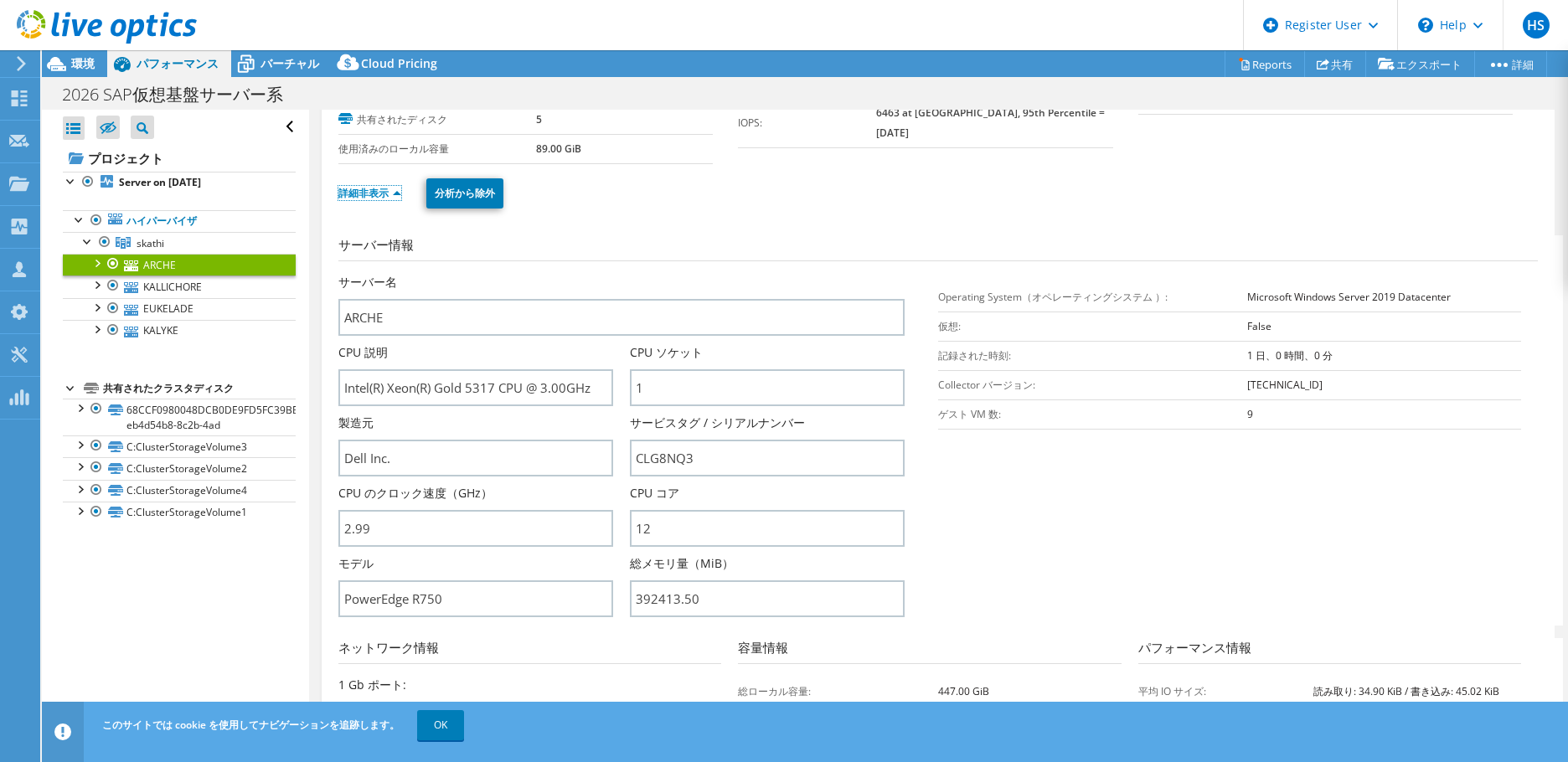
scroll to position [252, 0]
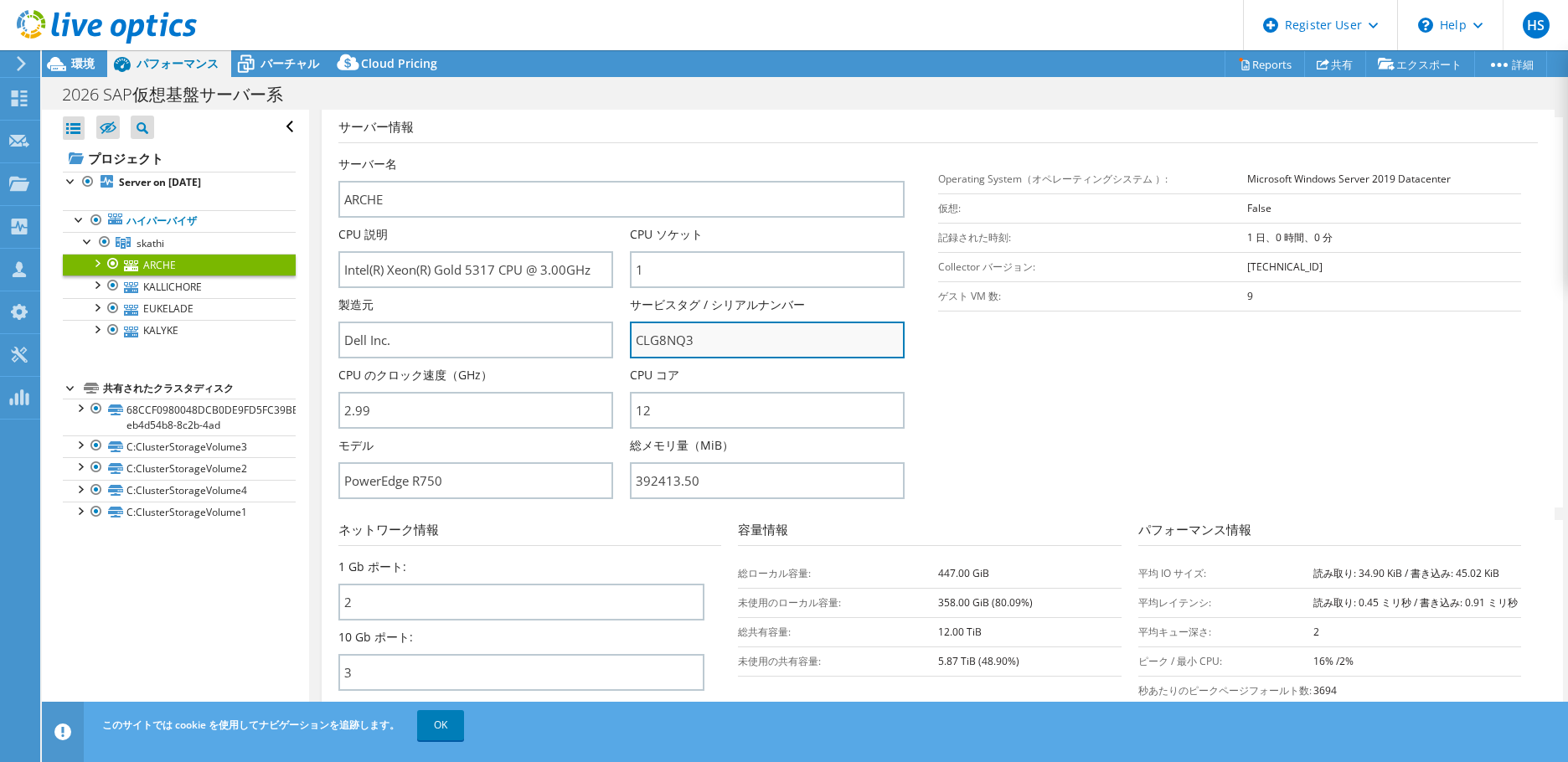
click at [716, 347] on input "CLG8NQ3" at bounding box center [768, 340] width 275 height 37
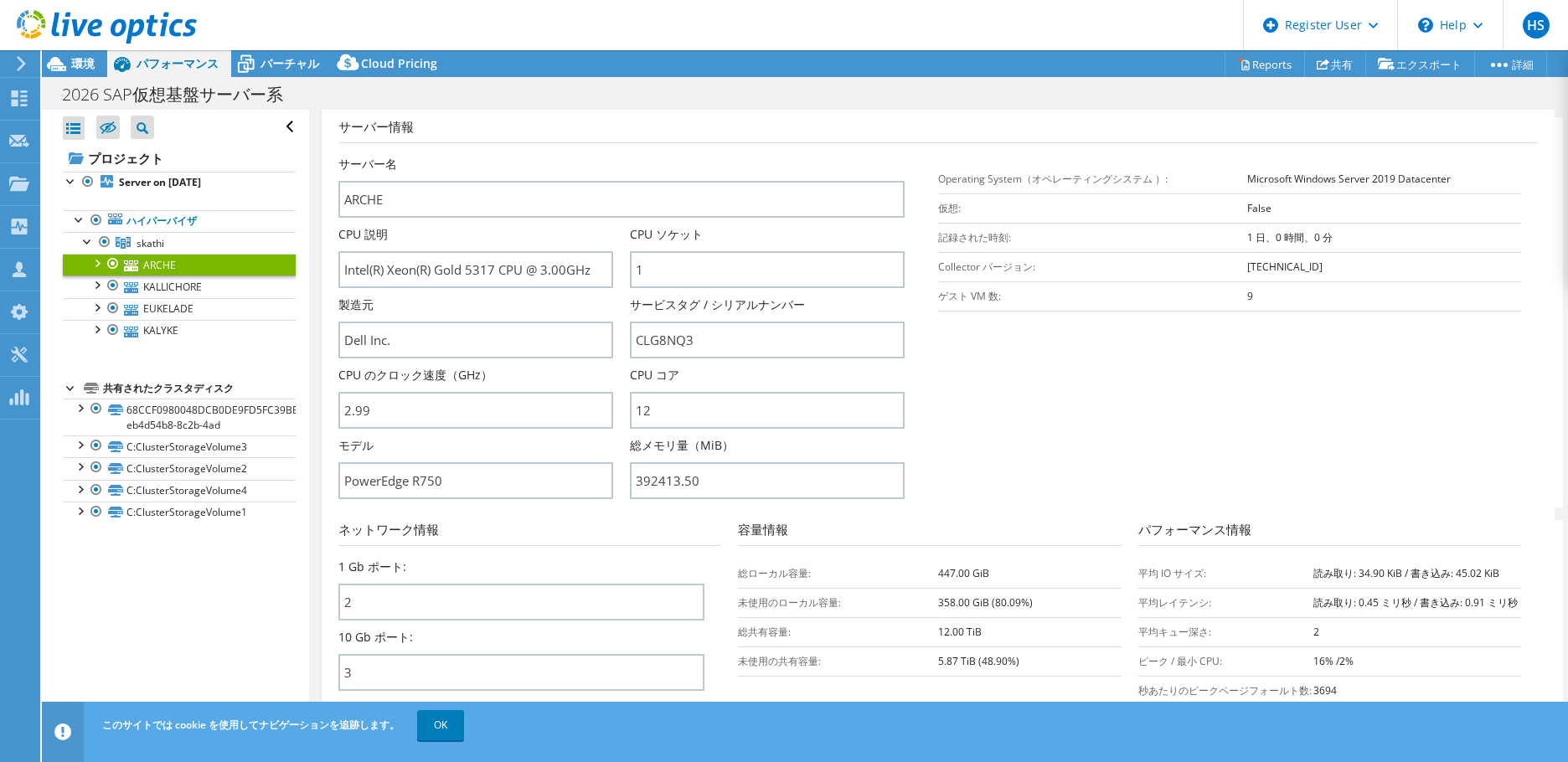
click at [1222, 429] on section "サーバー情報 サーバー名 ARCHE CPU 説明 Intel(R) Xeon(R) Gold 5317 CPU @ 3.00GHz CPU ソケット 1 C…" at bounding box center [942, 312] width 1208 height 390
click at [164, 285] on link "KALLICHORE" at bounding box center [179, 286] width 233 height 22
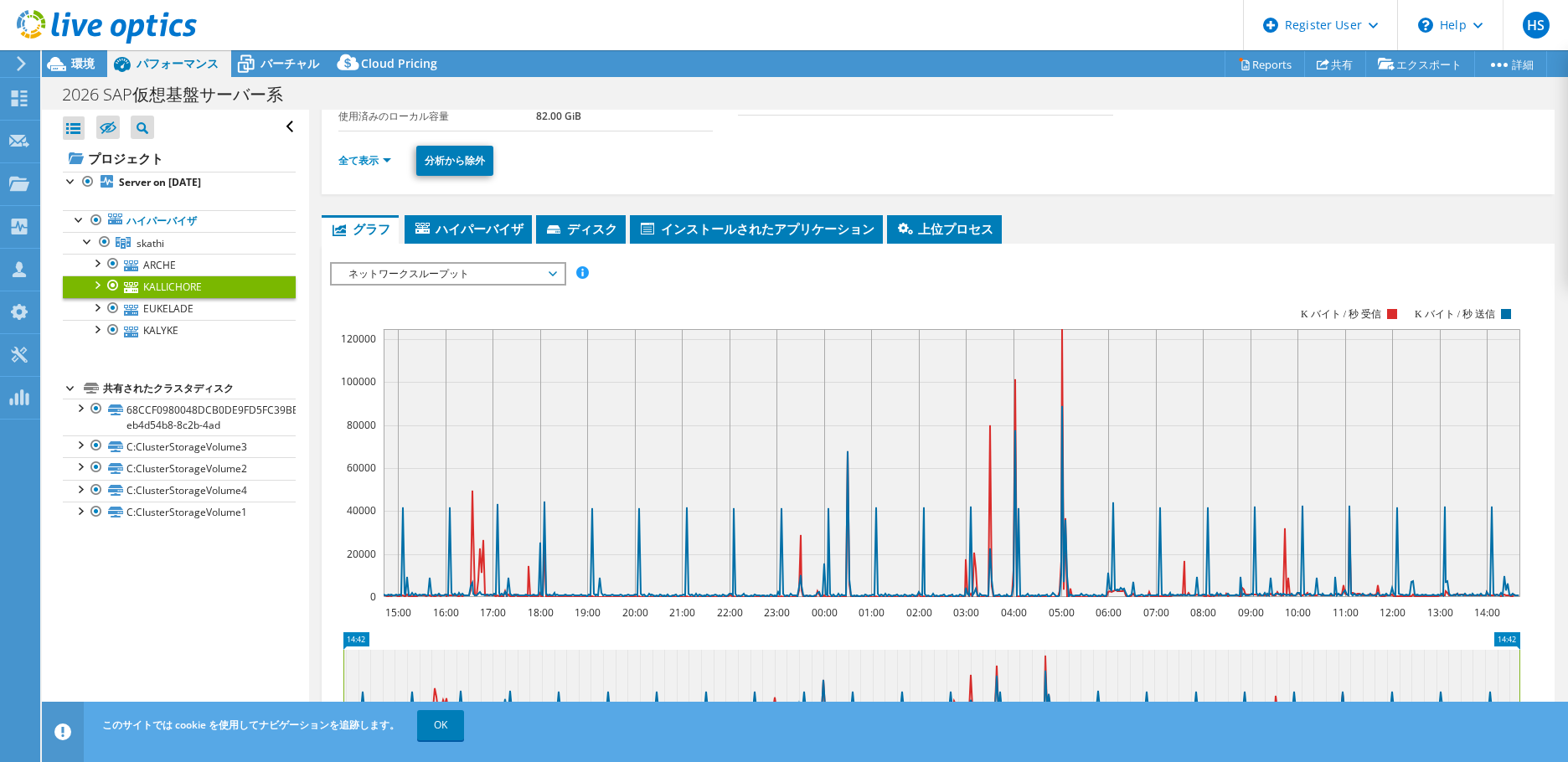
scroll to position [84, 0]
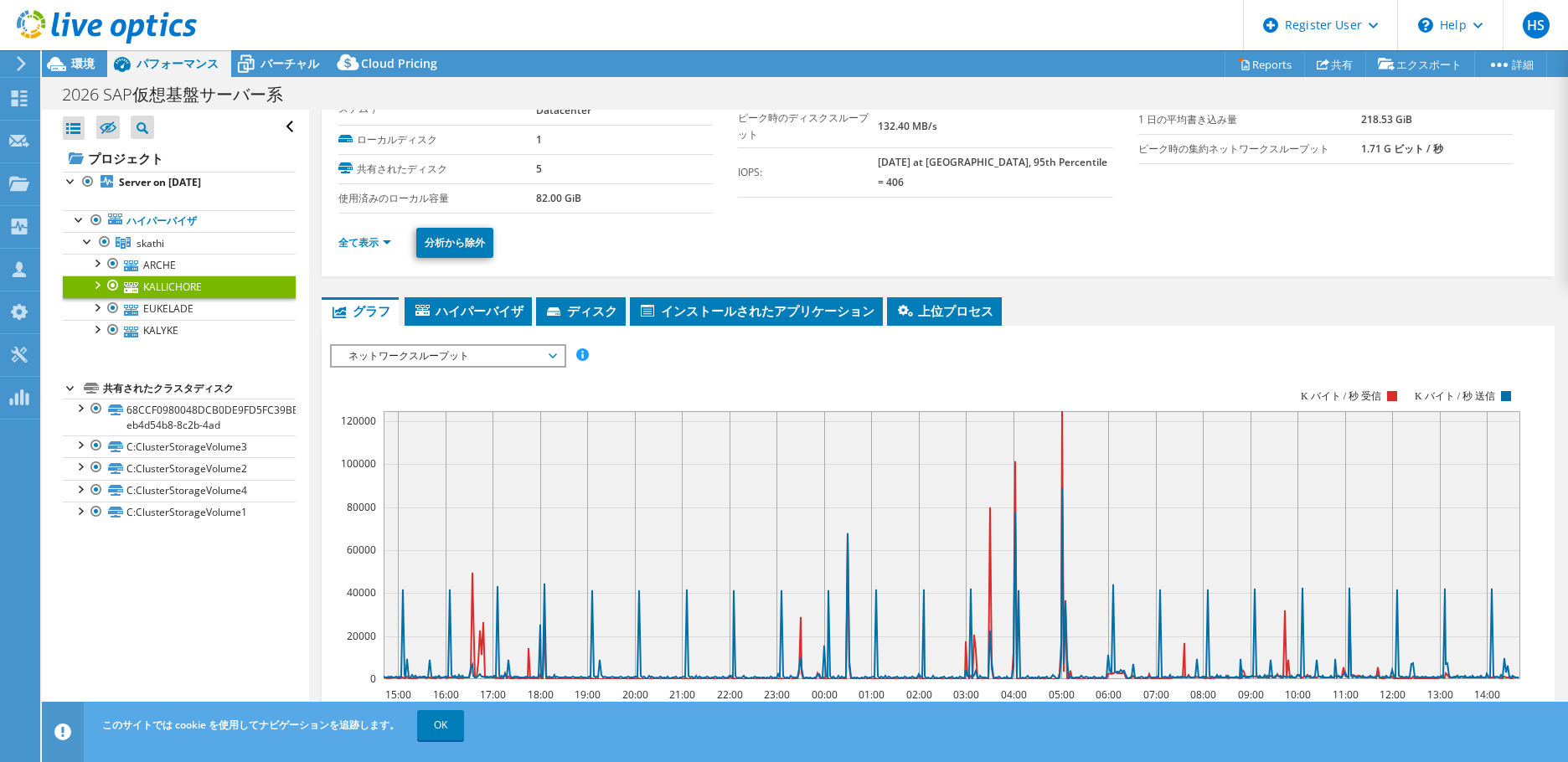
click at [358, 250] on ul "全て表示 分析から除外" at bounding box center [938, 241] width 1199 height 35
click at [365, 242] on link "全て表示" at bounding box center [364, 242] width 53 height 14
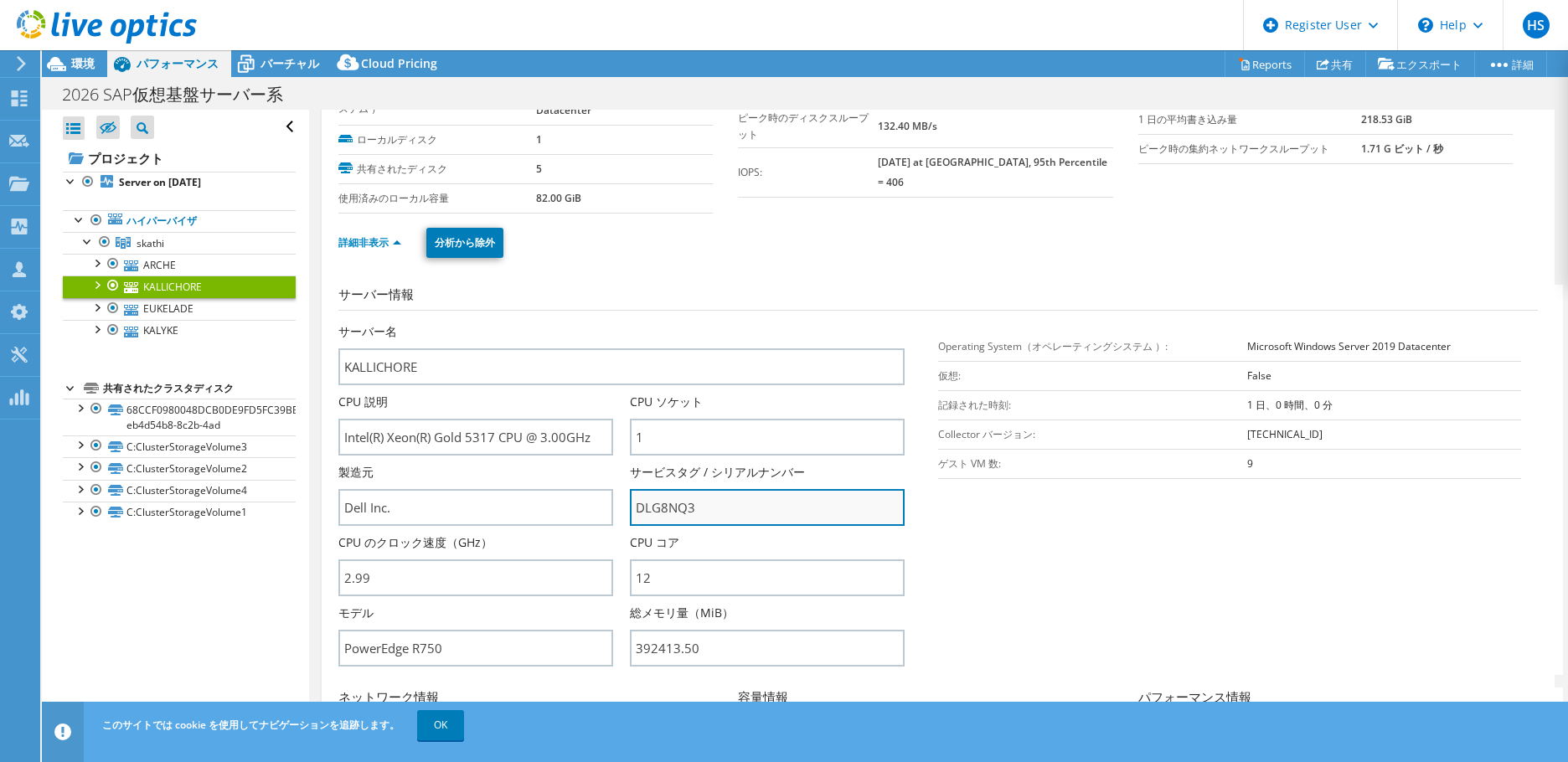
drag, startPoint x: 731, startPoint y: 506, endPoint x: 738, endPoint y: 498, distance: 10.6
click at [730, 506] on input "DLG8NQ3" at bounding box center [768, 507] width 275 height 37
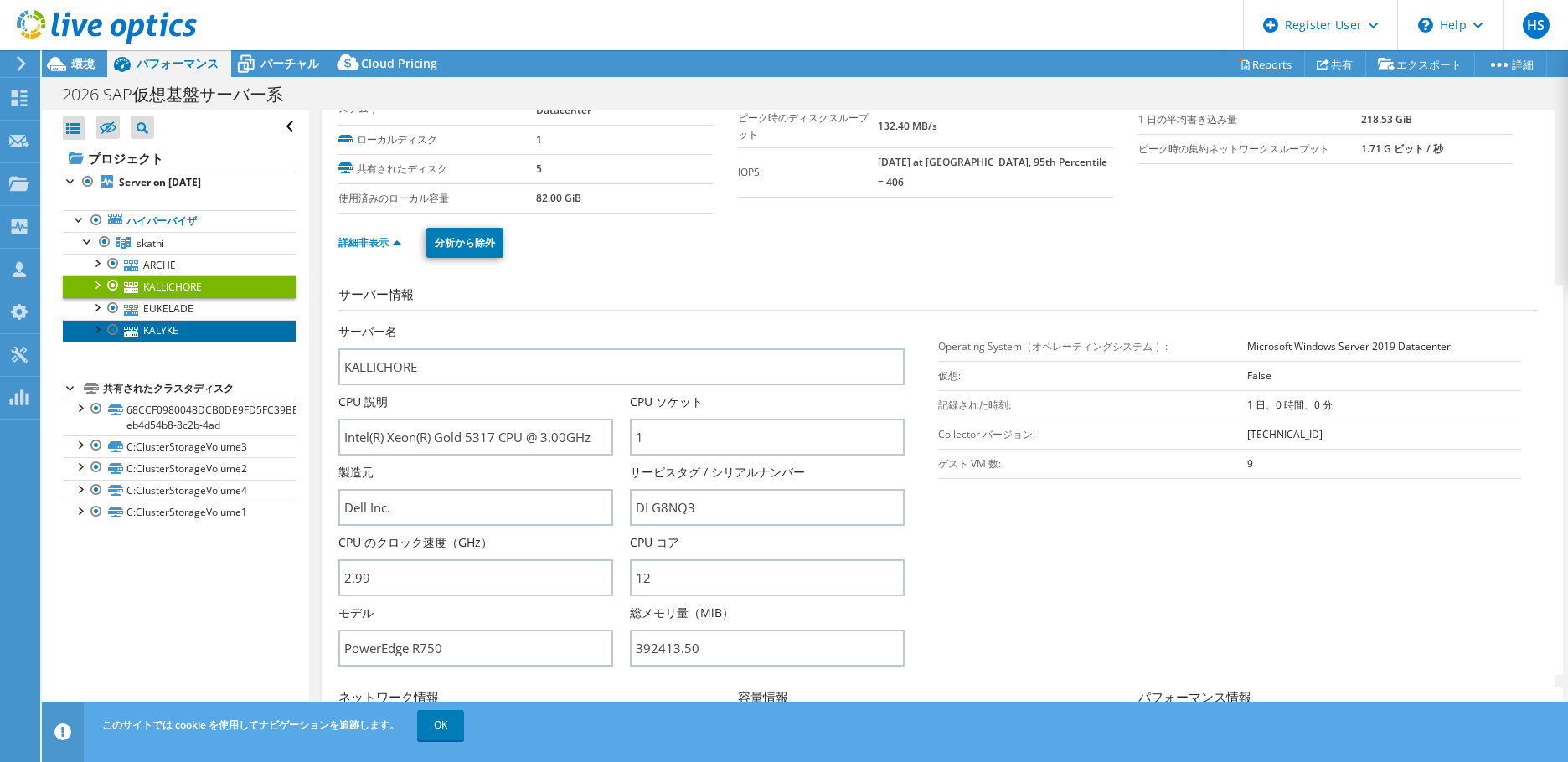
drag, startPoint x: 176, startPoint y: 330, endPoint x: 292, endPoint y: 259, distance: 136.0
click at [176, 330] on link "KALYKE" at bounding box center [179, 331] width 233 height 22
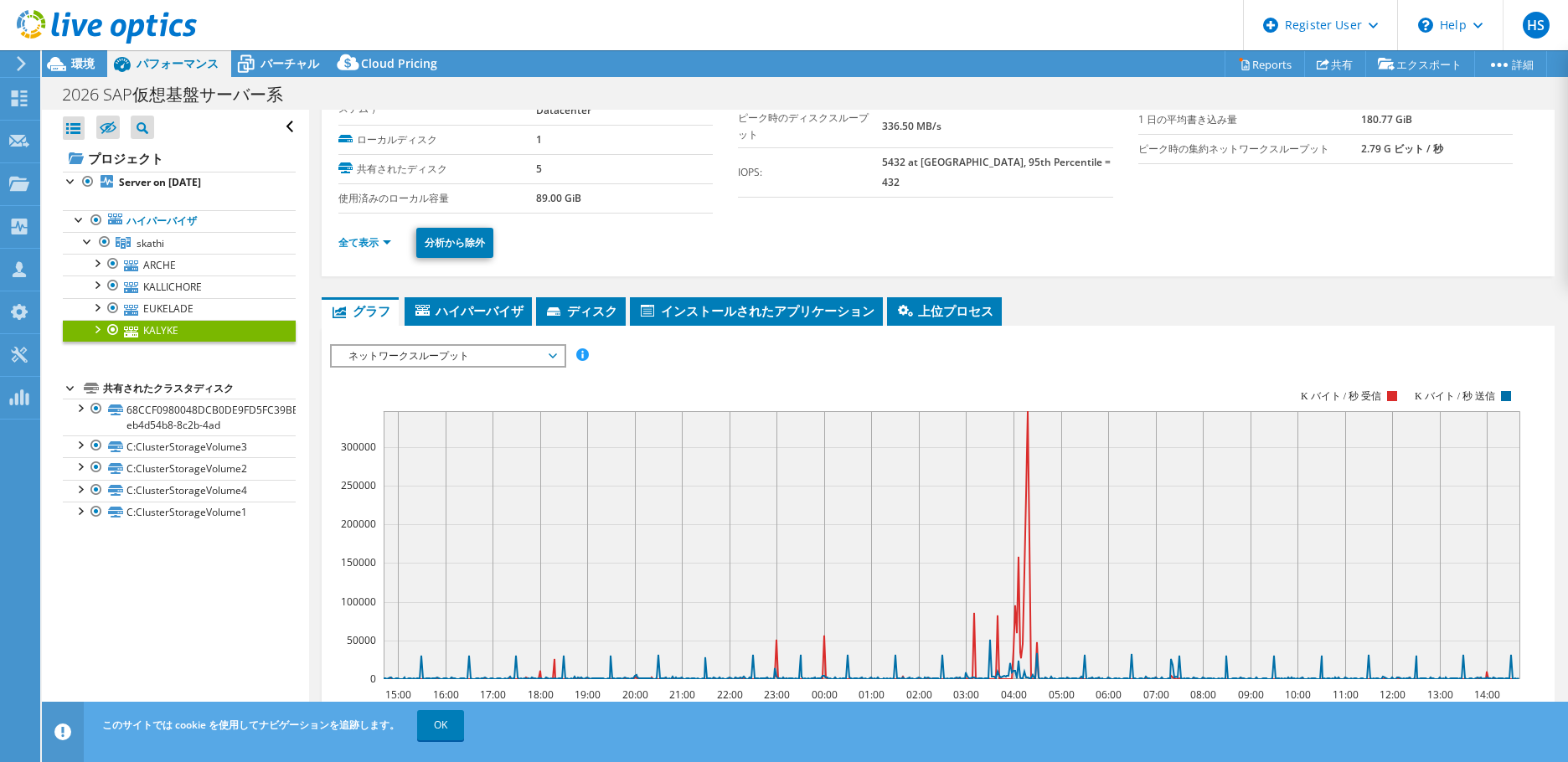
click at [525, 521] on rect at bounding box center [951, 545] width 1137 height 268
click at [379, 258] on div "全て表示 分析から除外" at bounding box center [938, 242] width 1199 height 59
click at [380, 248] on li "全て表示" at bounding box center [369, 242] width 62 height 18
click at [376, 243] on link "全て表示" at bounding box center [364, 242] width 53 height 14
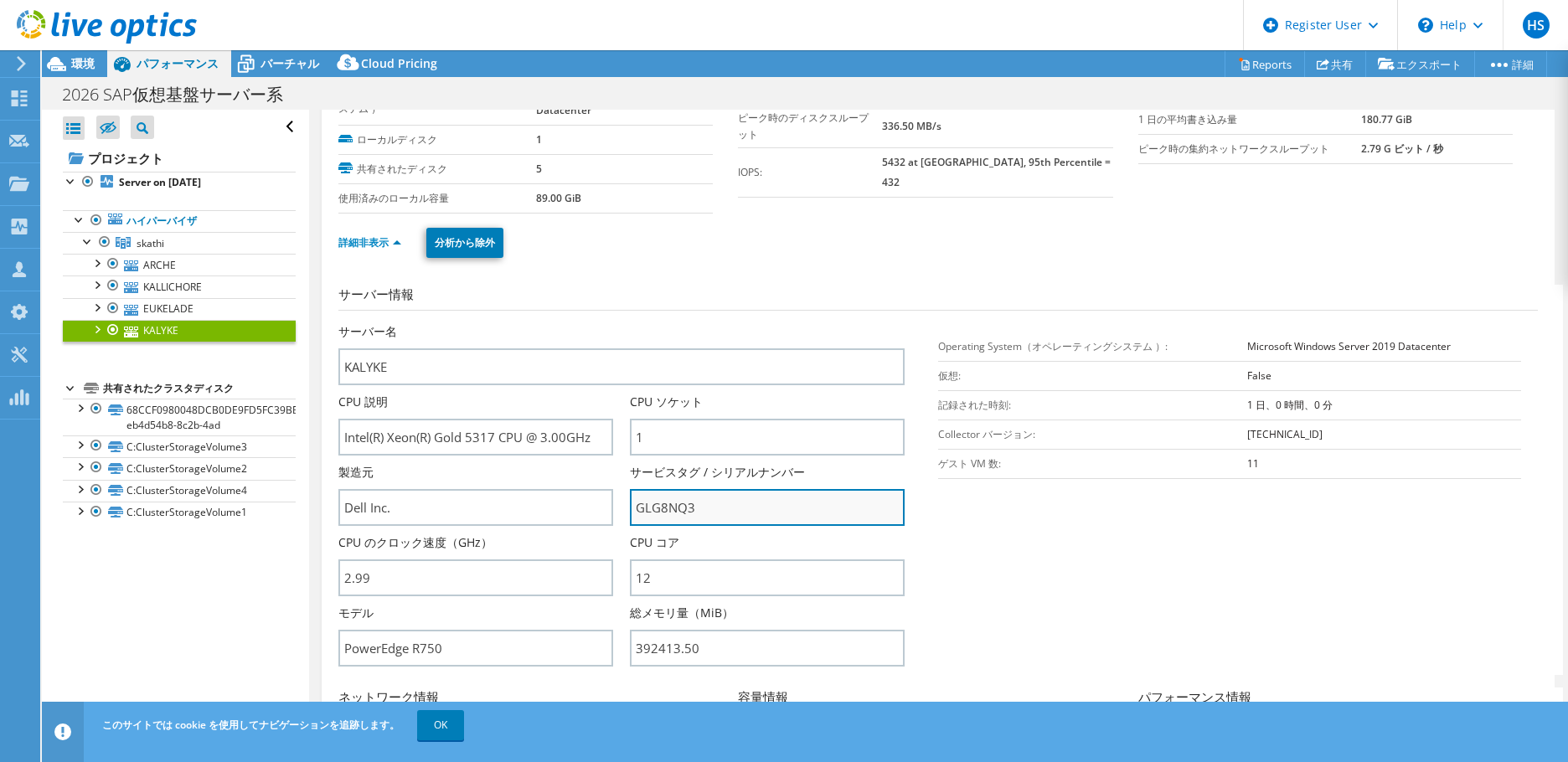
click at [696, 512] on input "GLG8NQ3" at bounding box center [768, 507] width 275 height 37
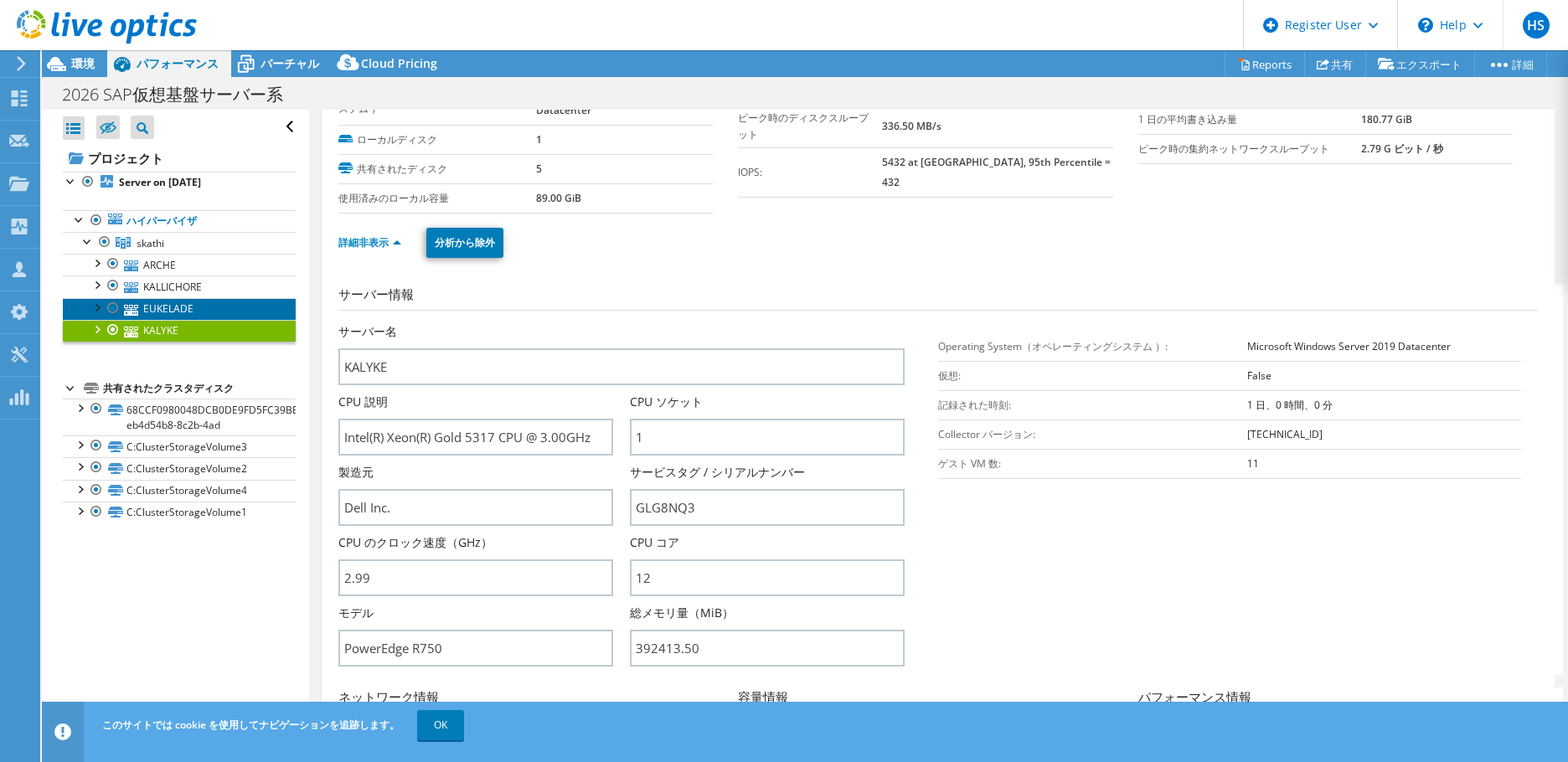
click at [140, 299] on link "EUKELADE" at bounding box center [179, 308] width 233 height 22
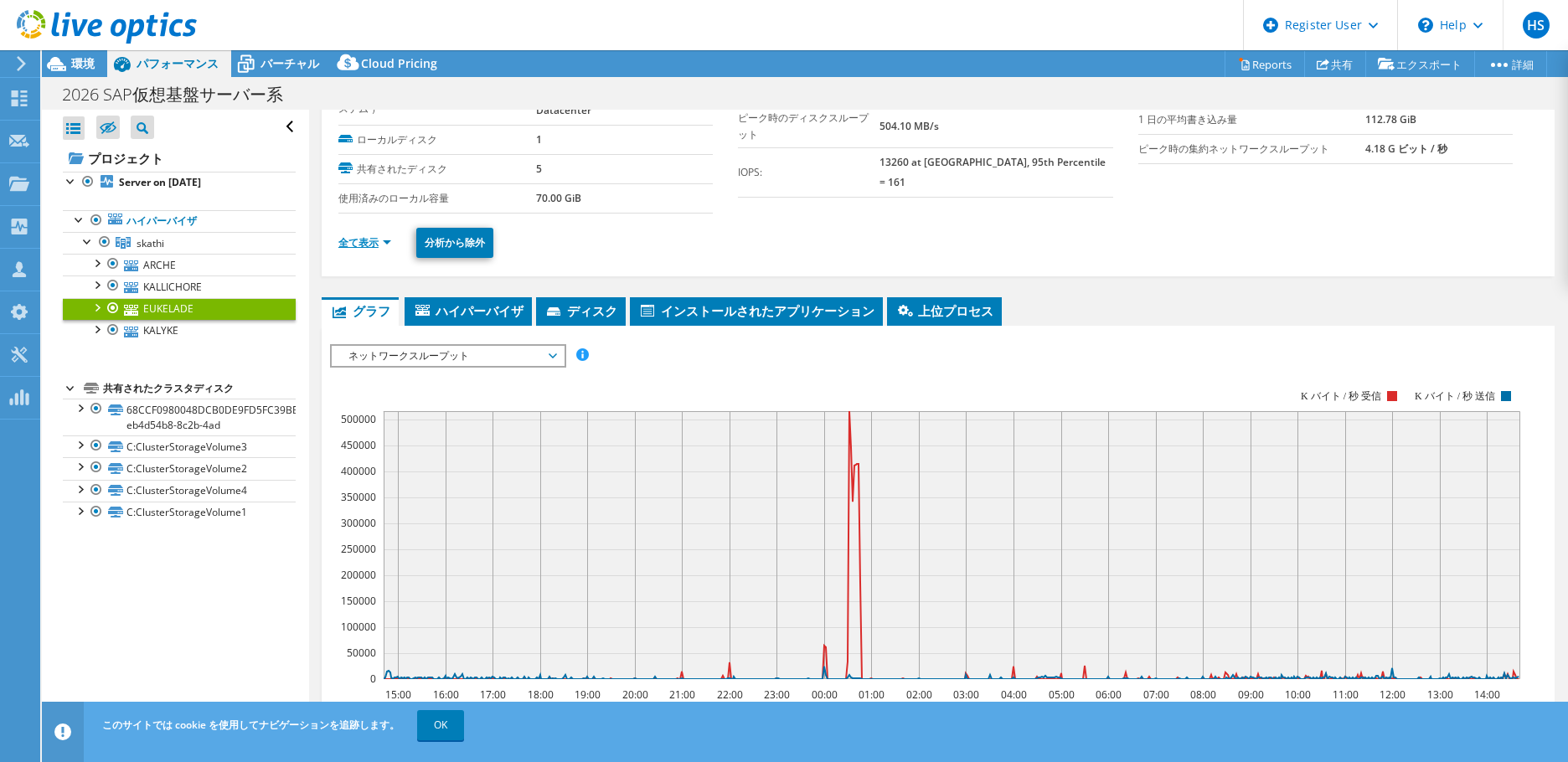
click at [350, 235] on link "全て表示" at bounding box center [364, 242] width 53 height 14
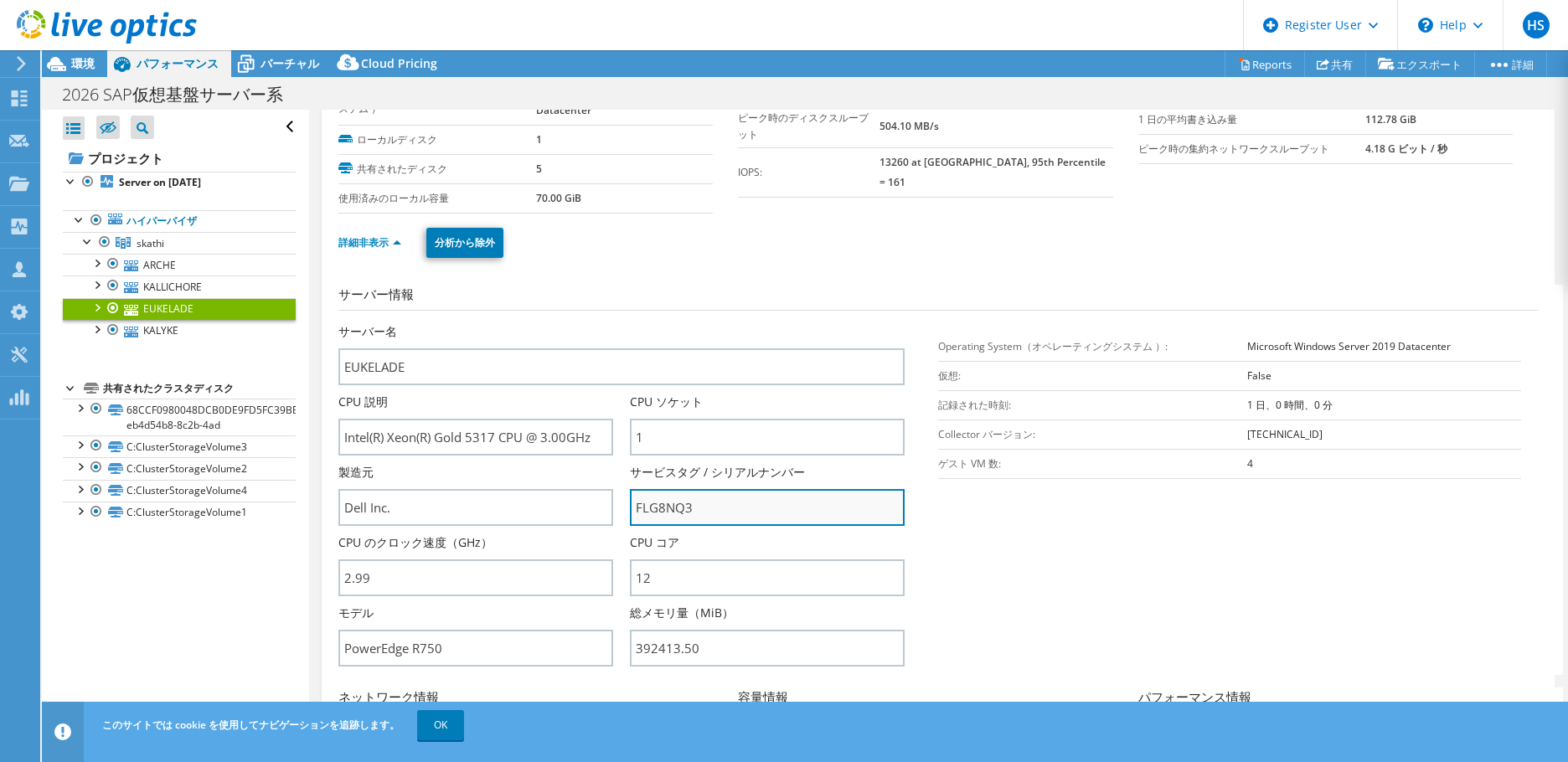
click at [705, 519] on input "FLG8NQ3" at bounding box center [768, 507] width 275 height 37
click at [290, 583] on div "すべて開く すべて閉じる 除外されたノードを非表示 プロジェクトツリーフィルタ" at bounding box center [175, 419] width 266 height 620
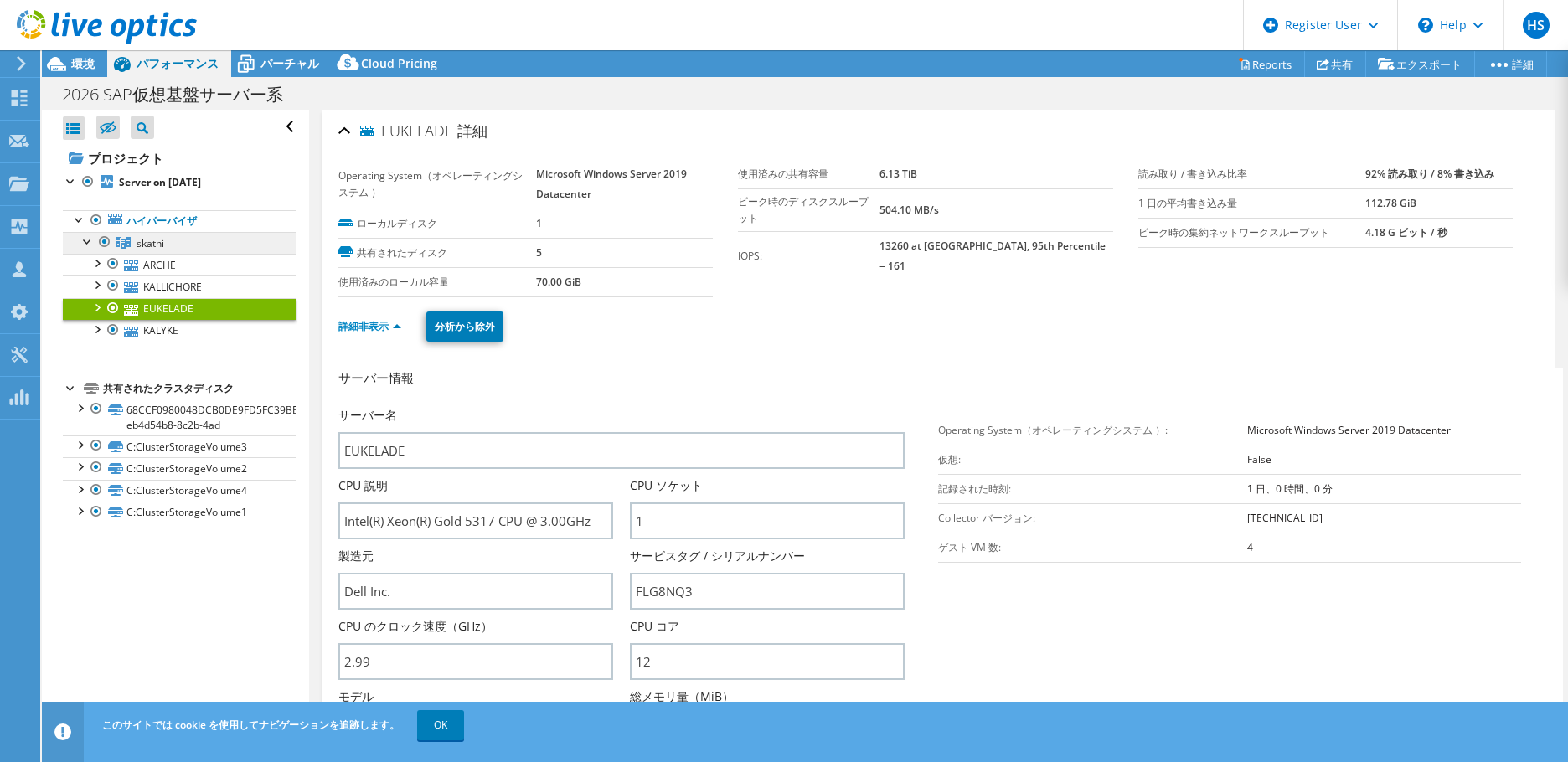
click at [173, 245] on link "skathi" at bounding box center [179, 242] width 233 height 22
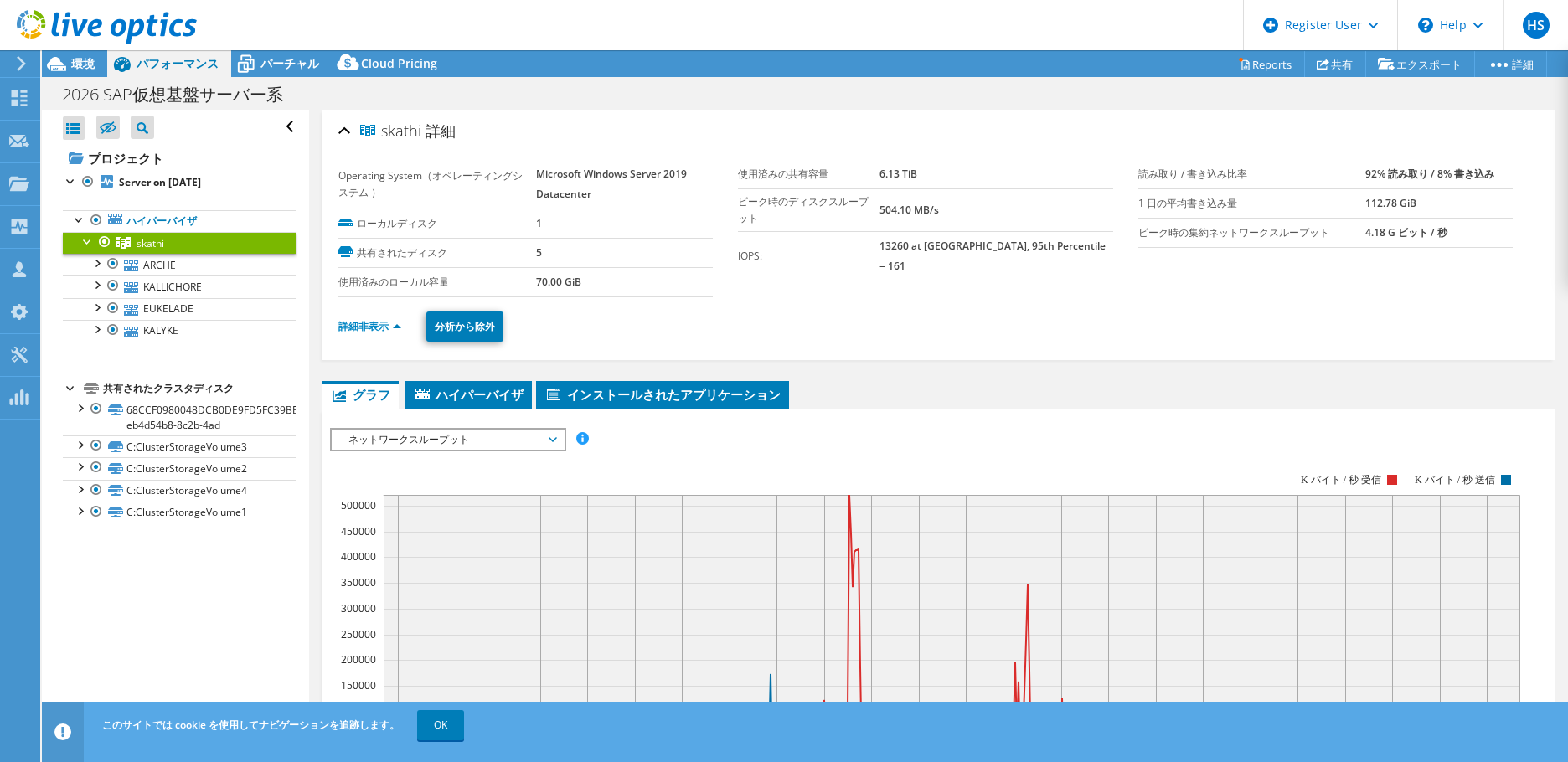
click at [405, 433] on span "ネットワークスループット" at bounding box center [448, 439] width 215 height 20
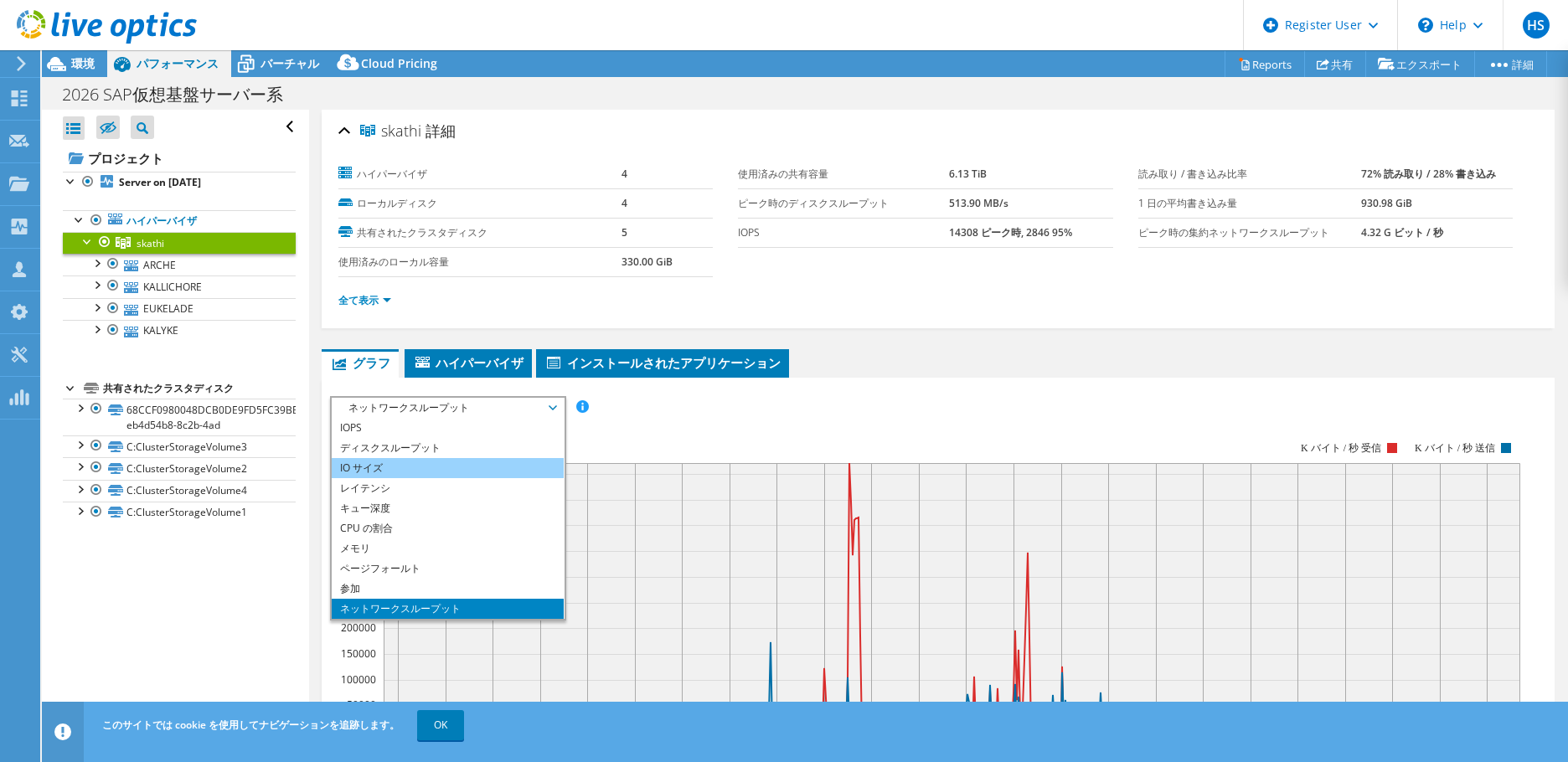
click at [395, 460] on li "IO サイズ" at bounding box center [447, 468] width 232 height 20
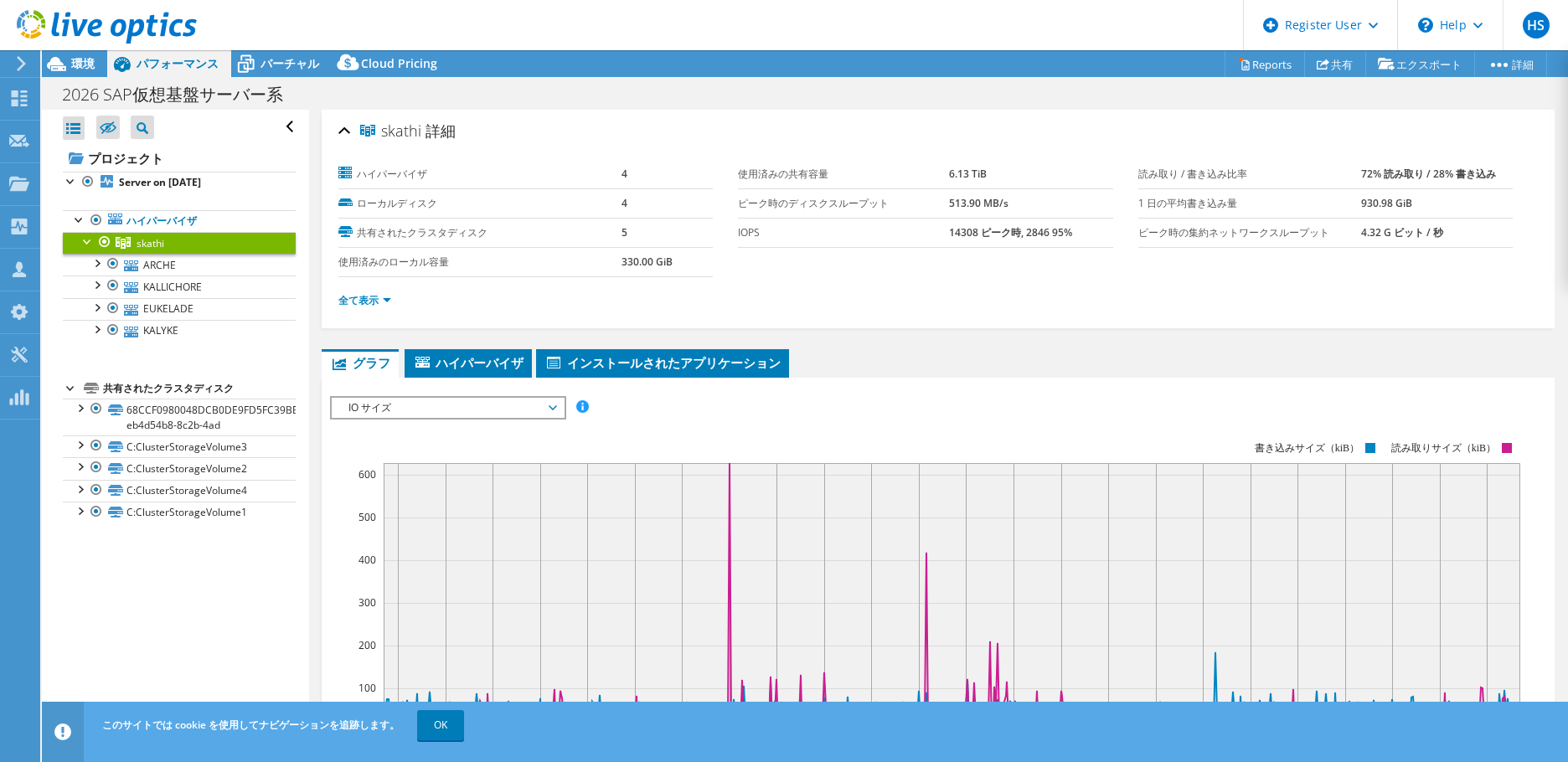
click at [419, 409] on span "IO サイズ" at bounding box center [448, 407] width 215 height 20
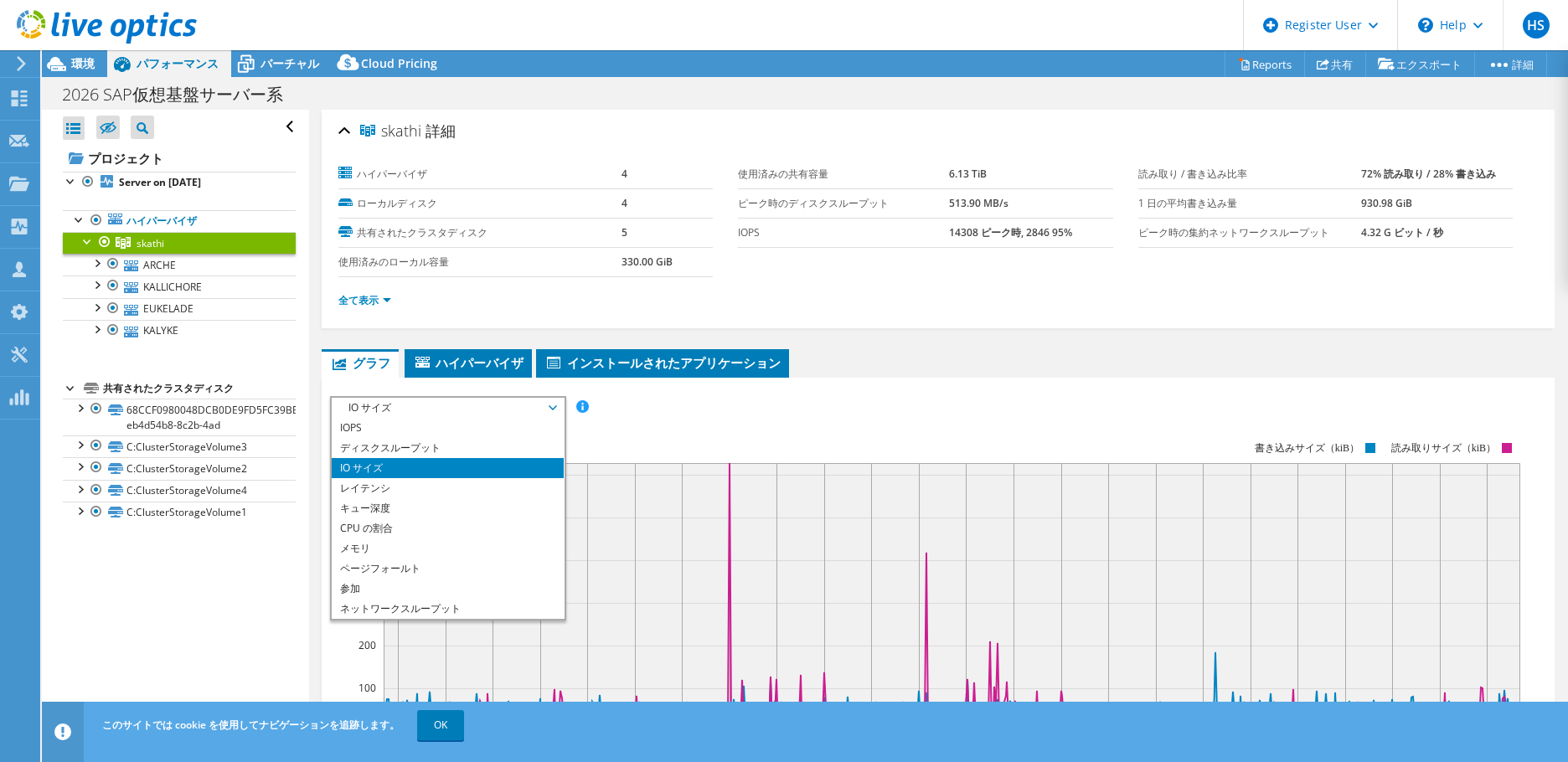
scroll to position [61, 0]
click at [392, 458] on li "CPU の割合" at bounding box center [447, 468] width 232 height 20
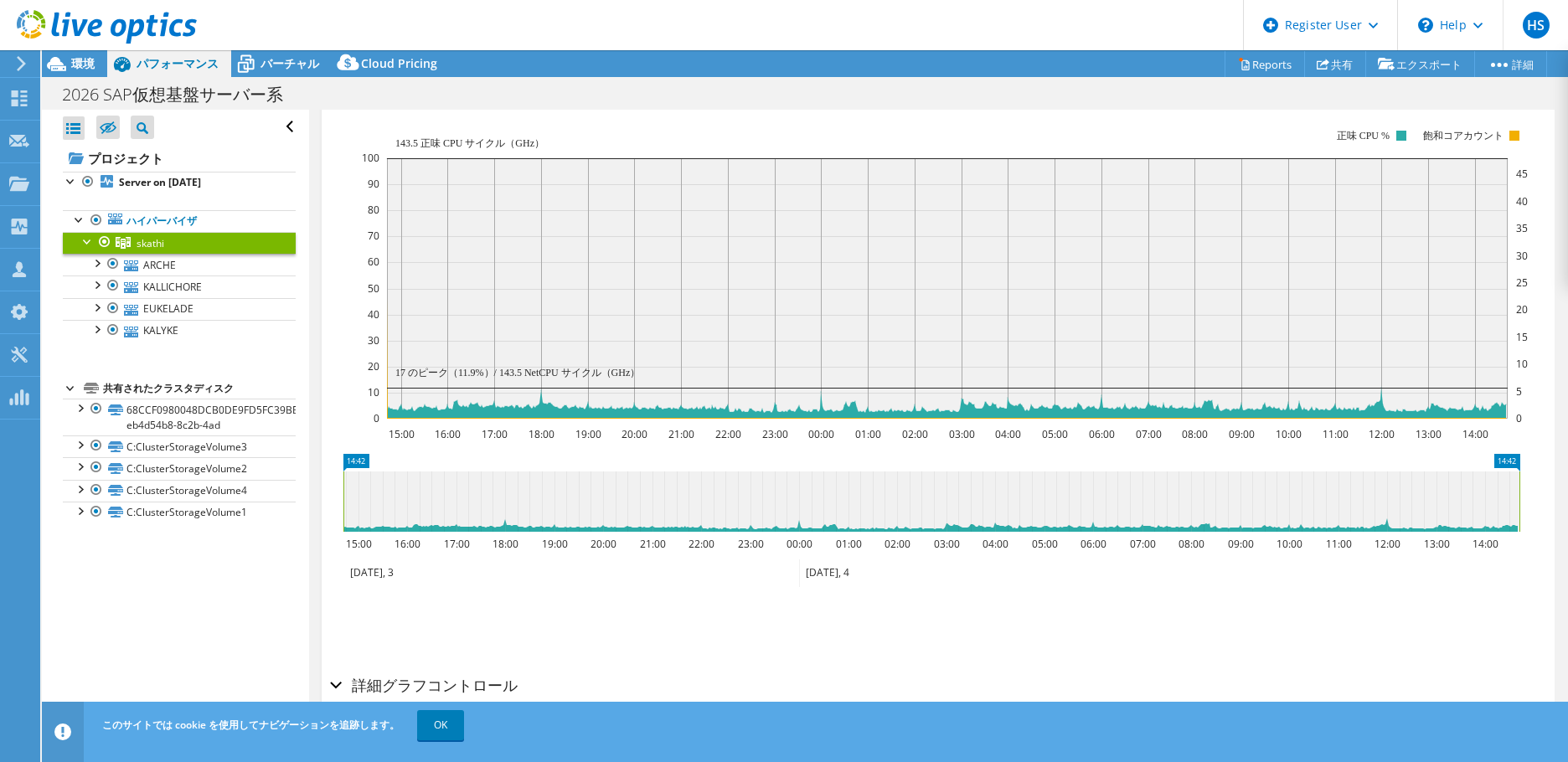
scroll to position [335, 0]
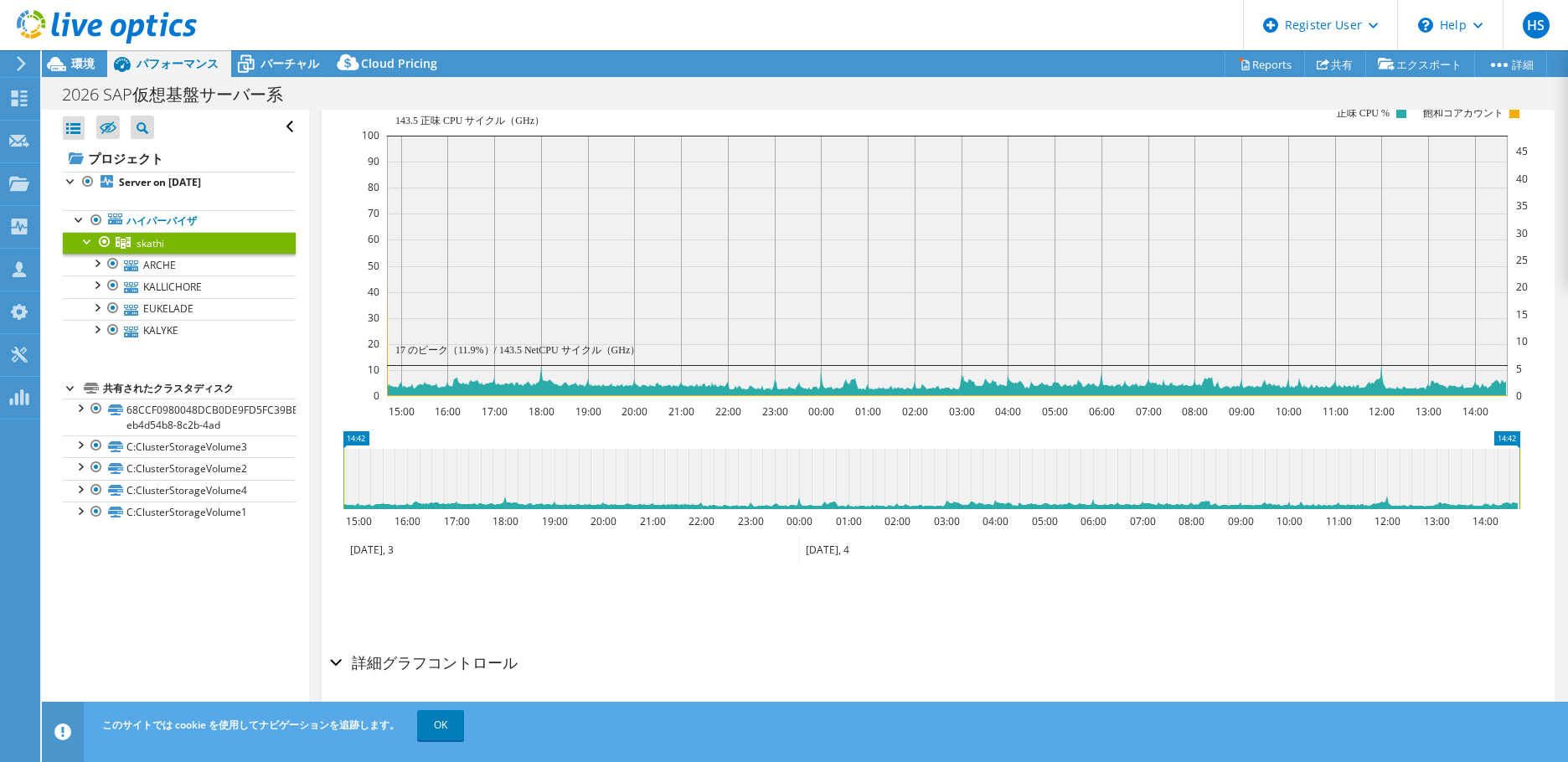
click at [558, 389] on icon at bounding box center [945, 274] width 1120 height 245
click at [410, 254] on rect at bounding box center [947, 265] width 1120 height 260
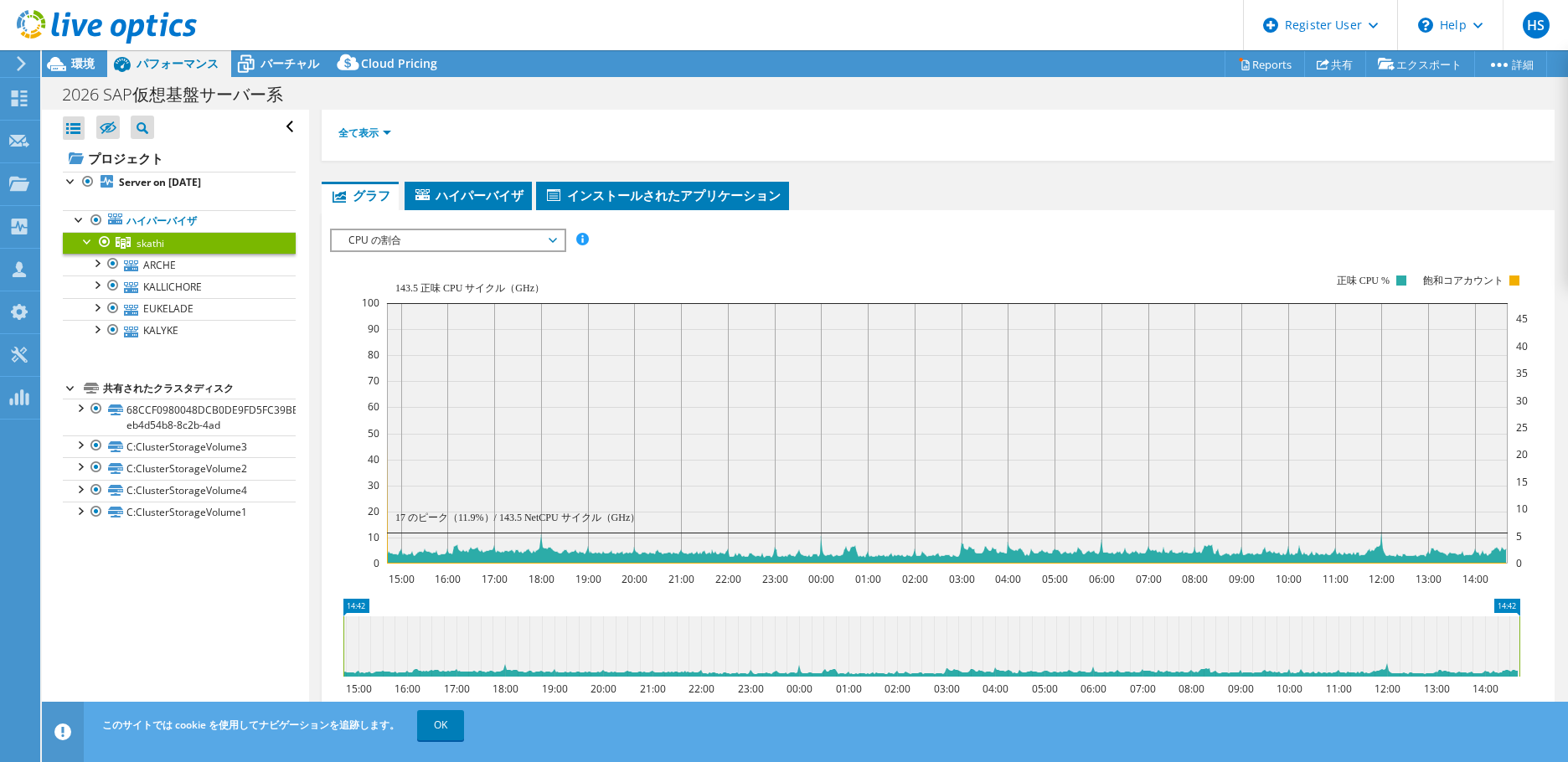
click at [422, 238] on span "CPU の割合" at bounding box center [448, 240] width 215 height 20
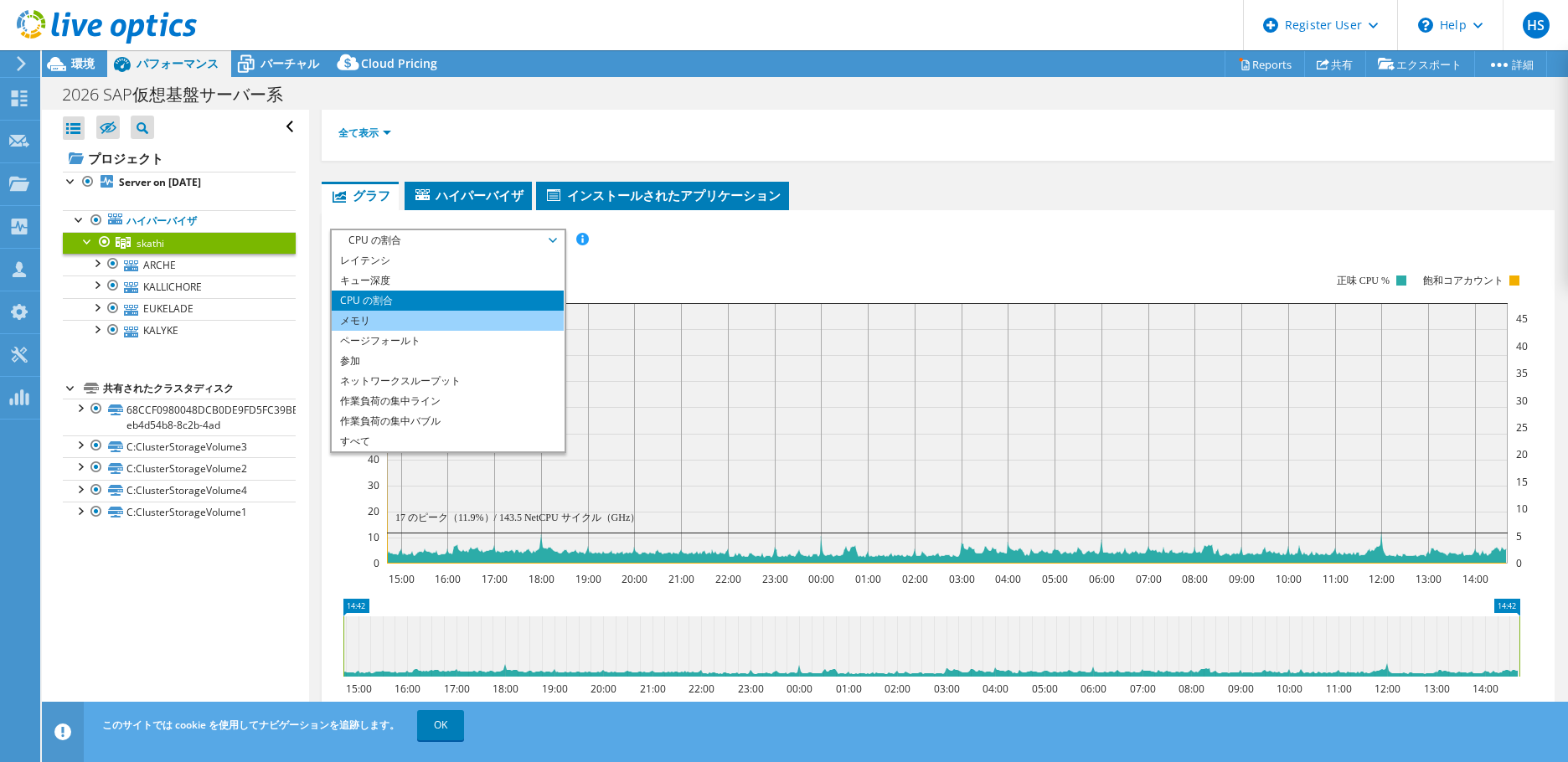
click at [405, 322] on li "メモリ" at bounding box center [447, 320] width 232 height 20
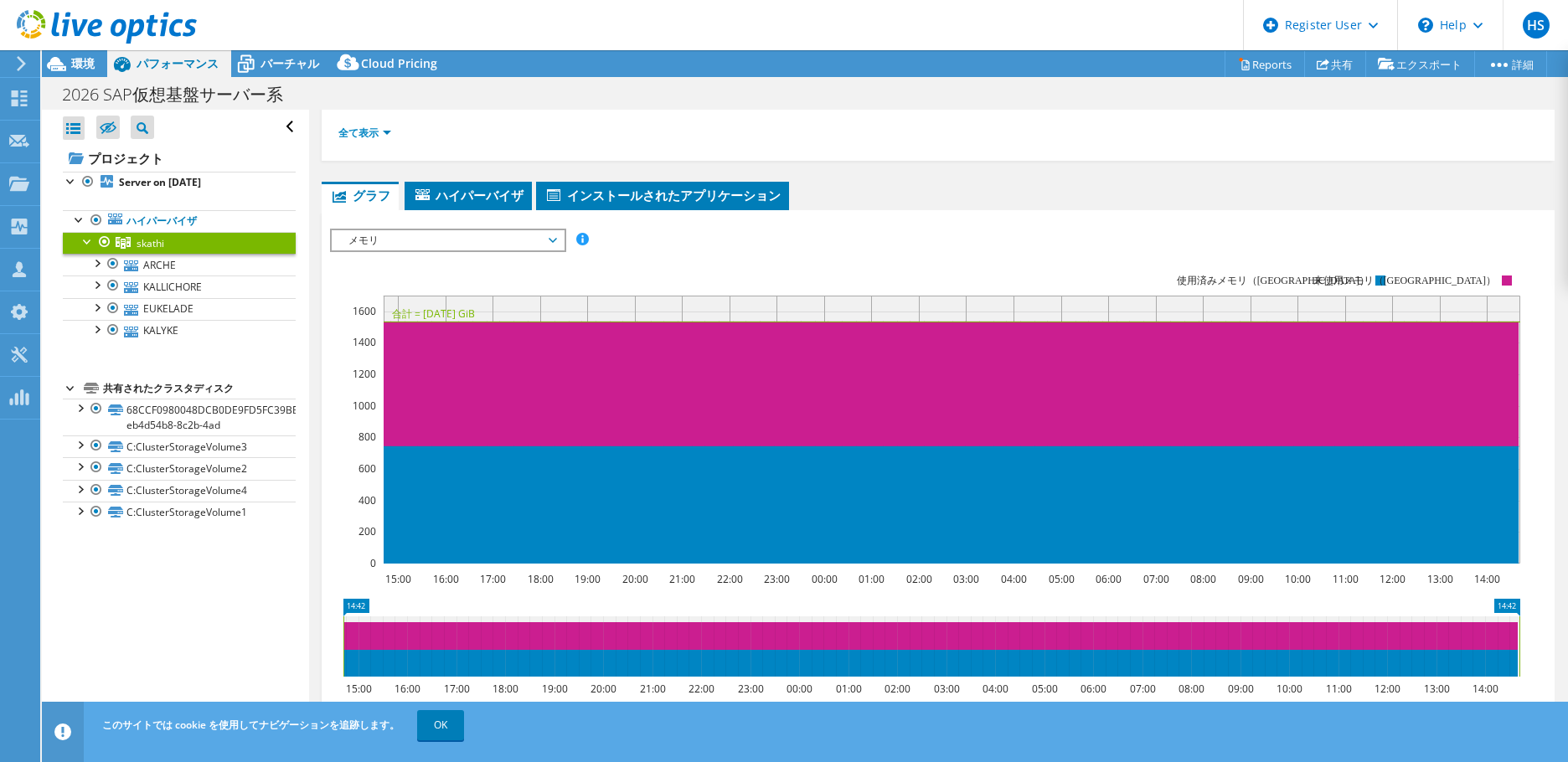
click at [505, 238] on span "メモリ" at bounding box center [448, 240] width 215 height 20
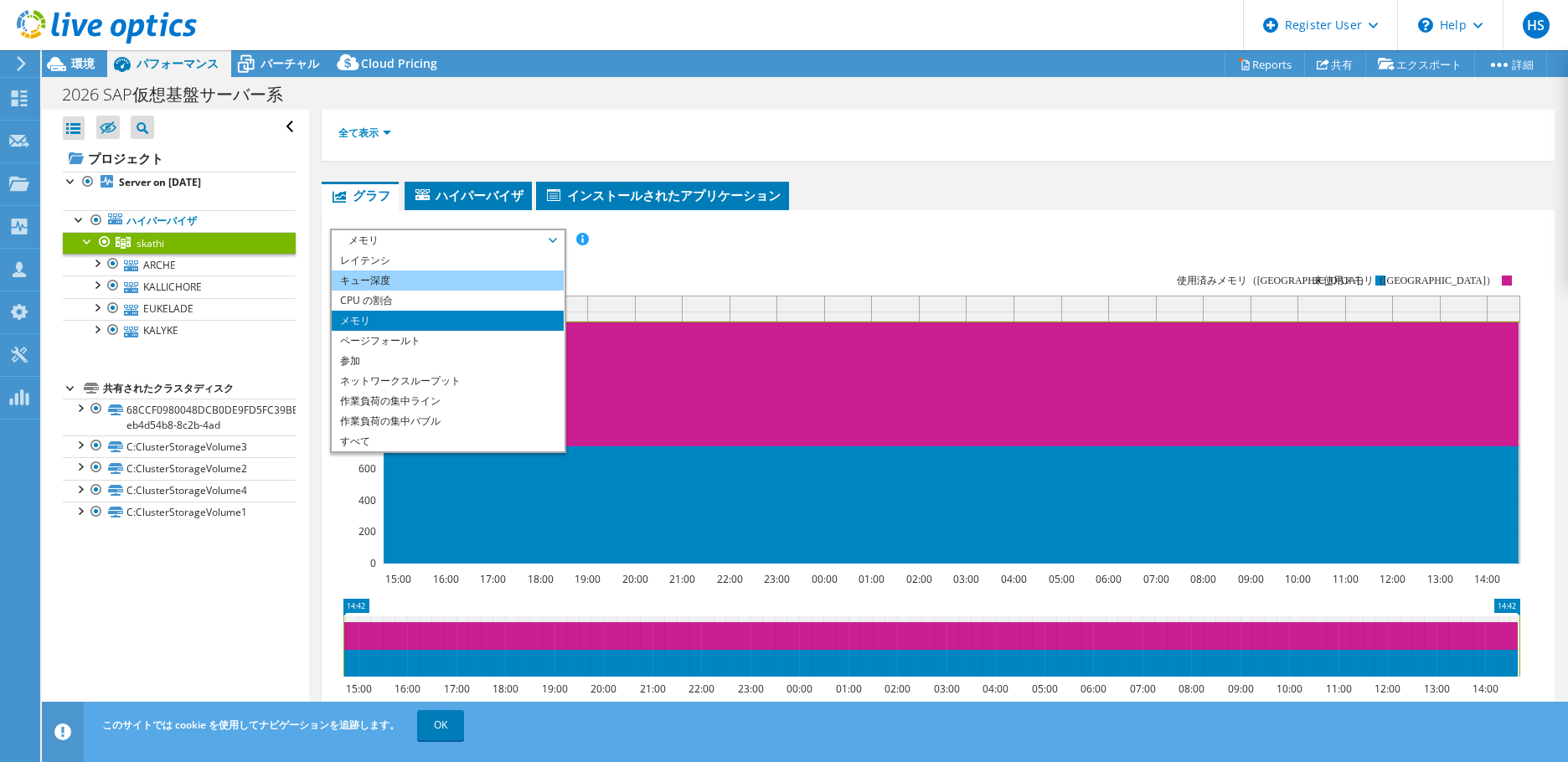
scroll to position [0, 0]
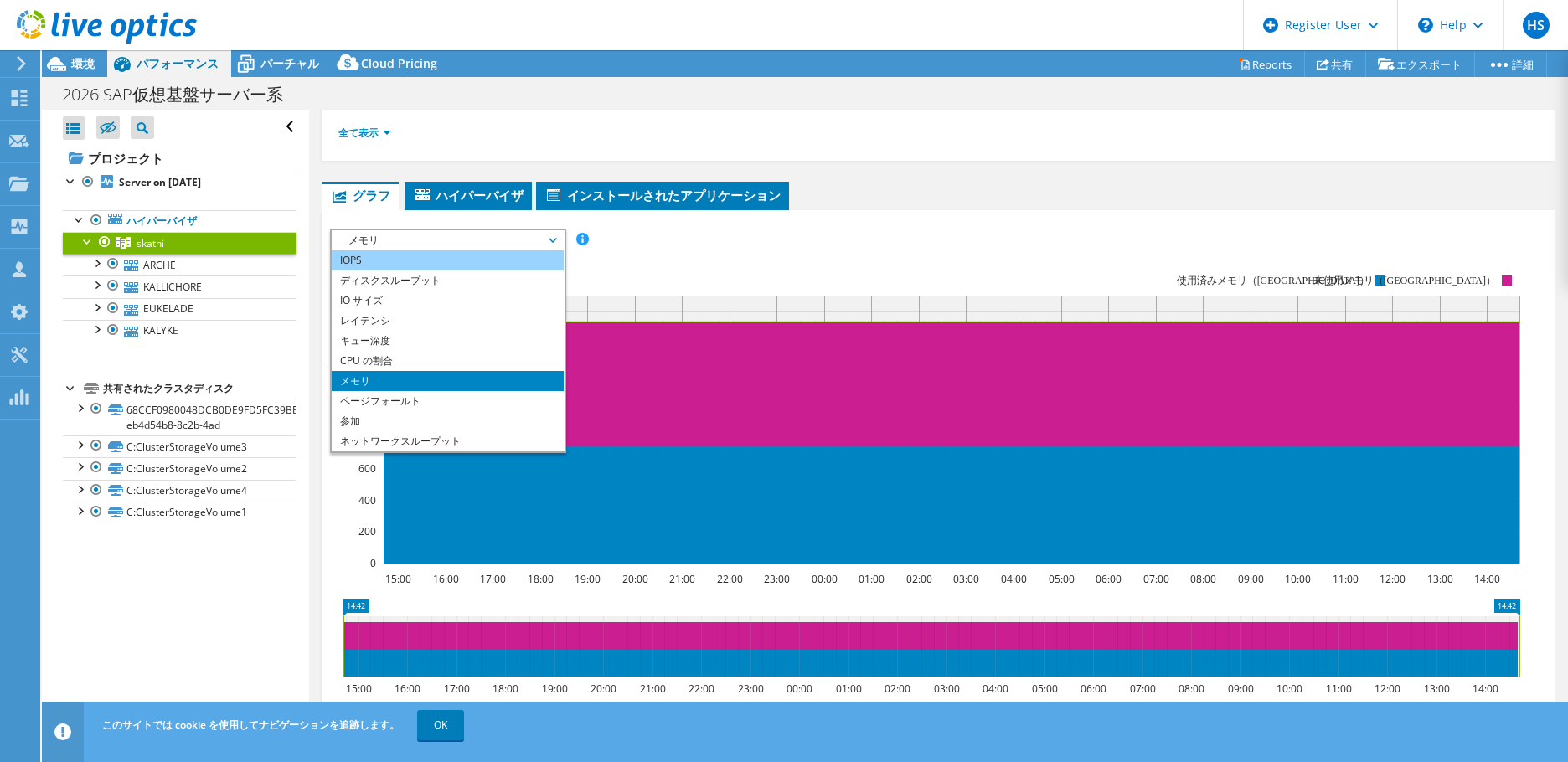
click at [400, 258] on li "IOPS" at bounding box center [447, 260] width 232 height 20
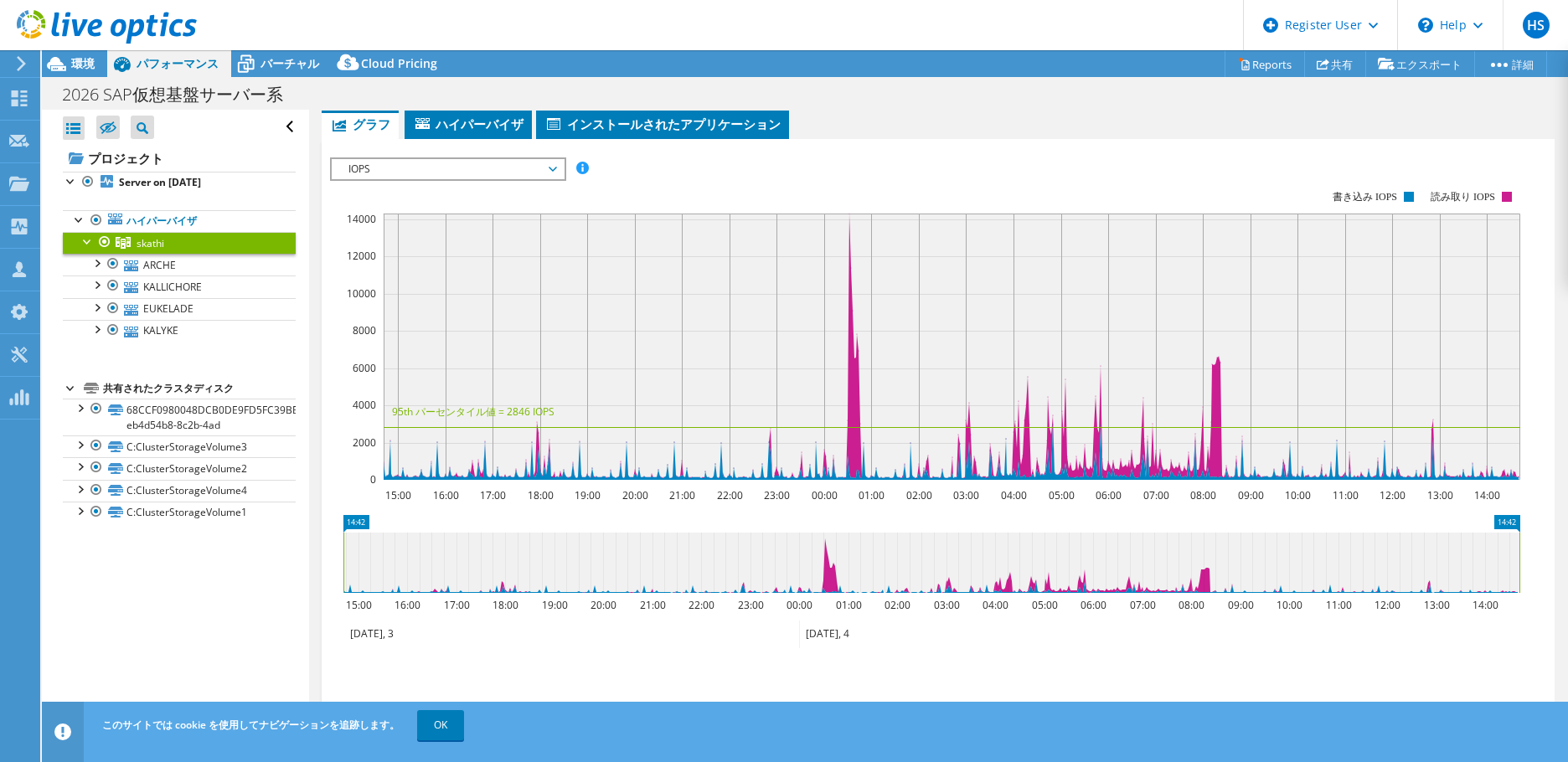
scroll to position [167, 0]
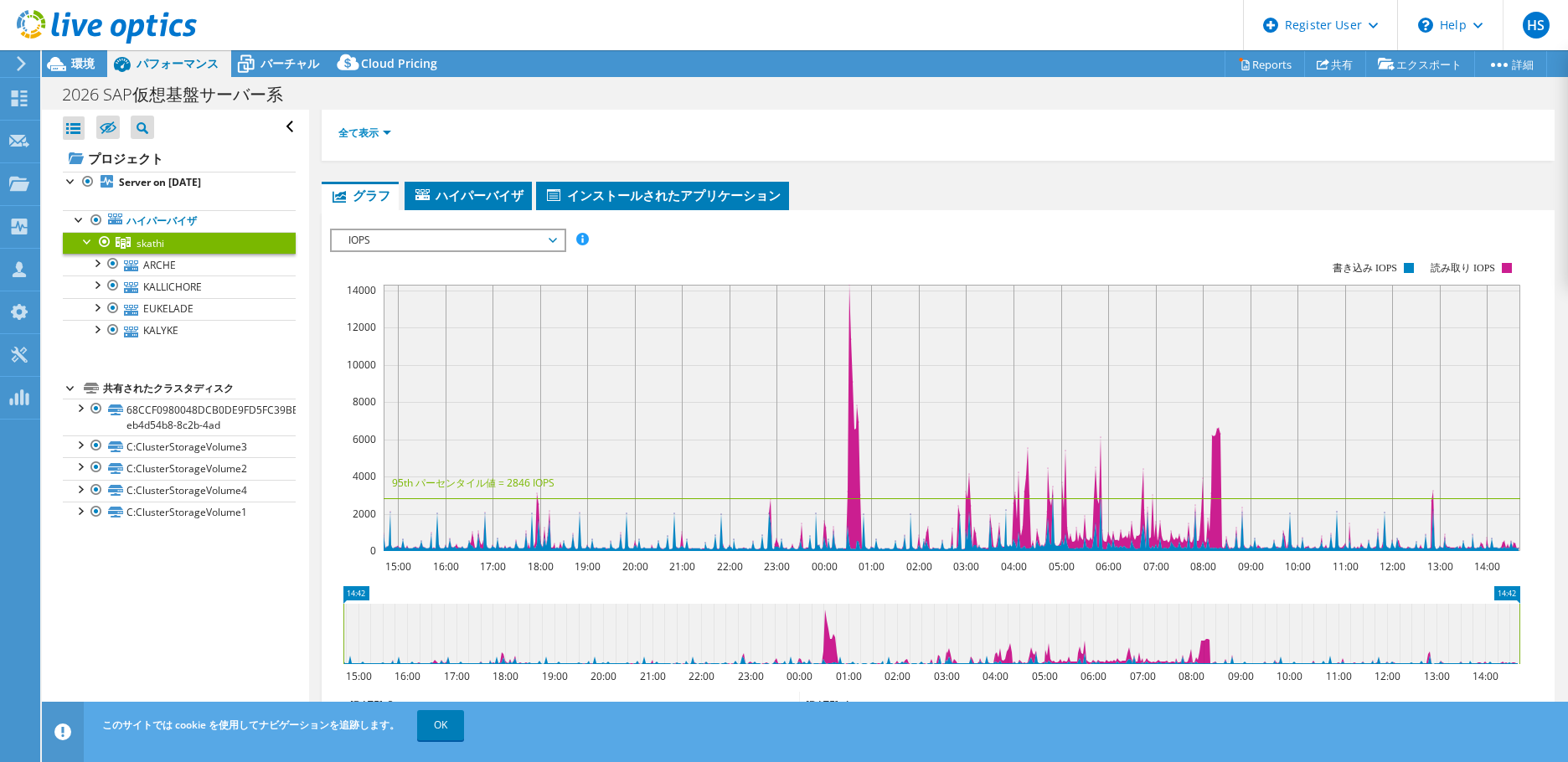
click at [492, 247] on div "IOPS IOPS ディスクスループット IO サイズ レイテンシ キュー深度 CPU の割合 メモリ ページフォールト 参加 ネットワークスループット 上位…" at bounding box center [448, 240] width 236 height 23
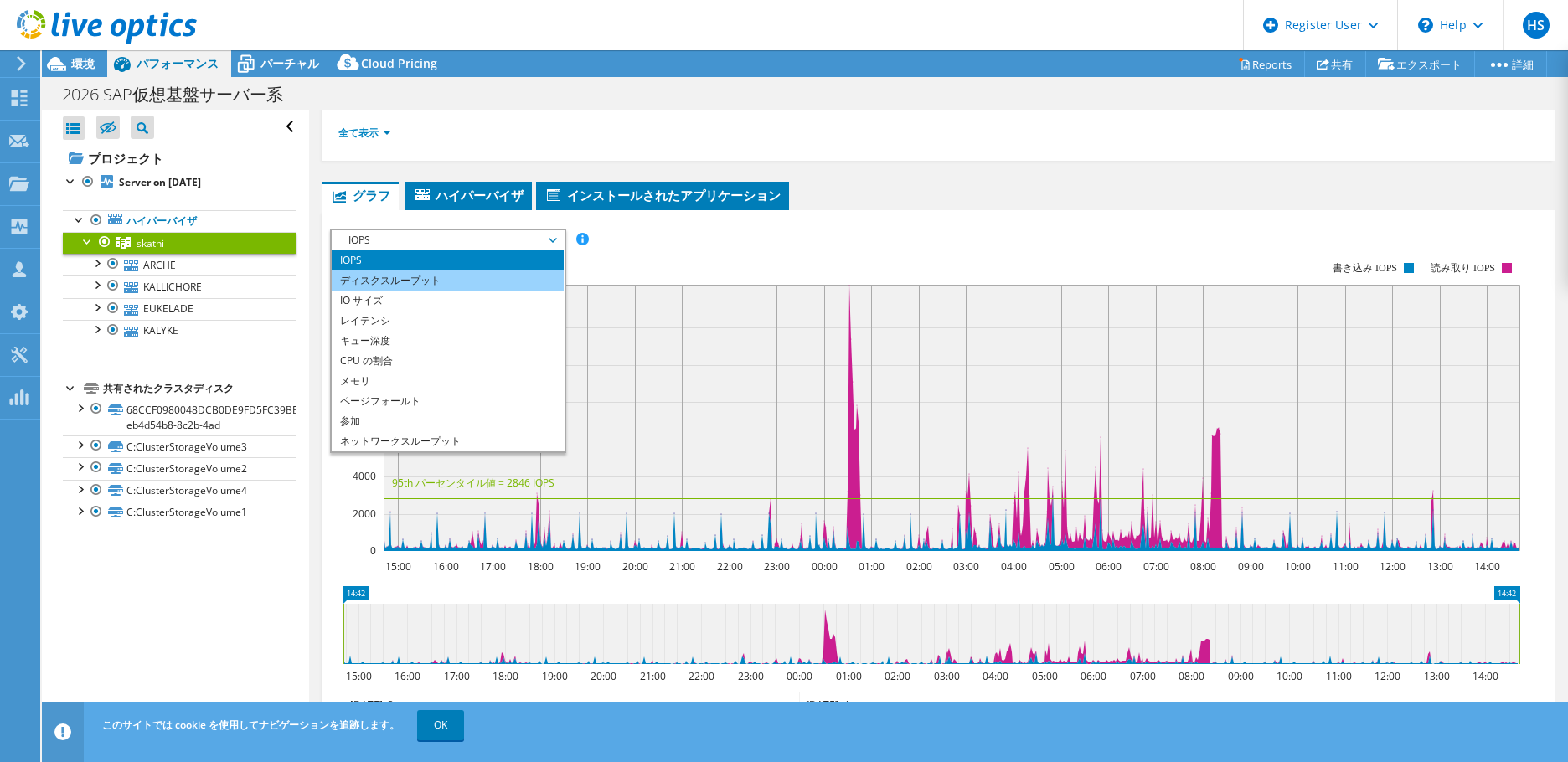
click at [459, 278] on li "ディスクスループット" at bounding box center [447, 281] width 232 height 20
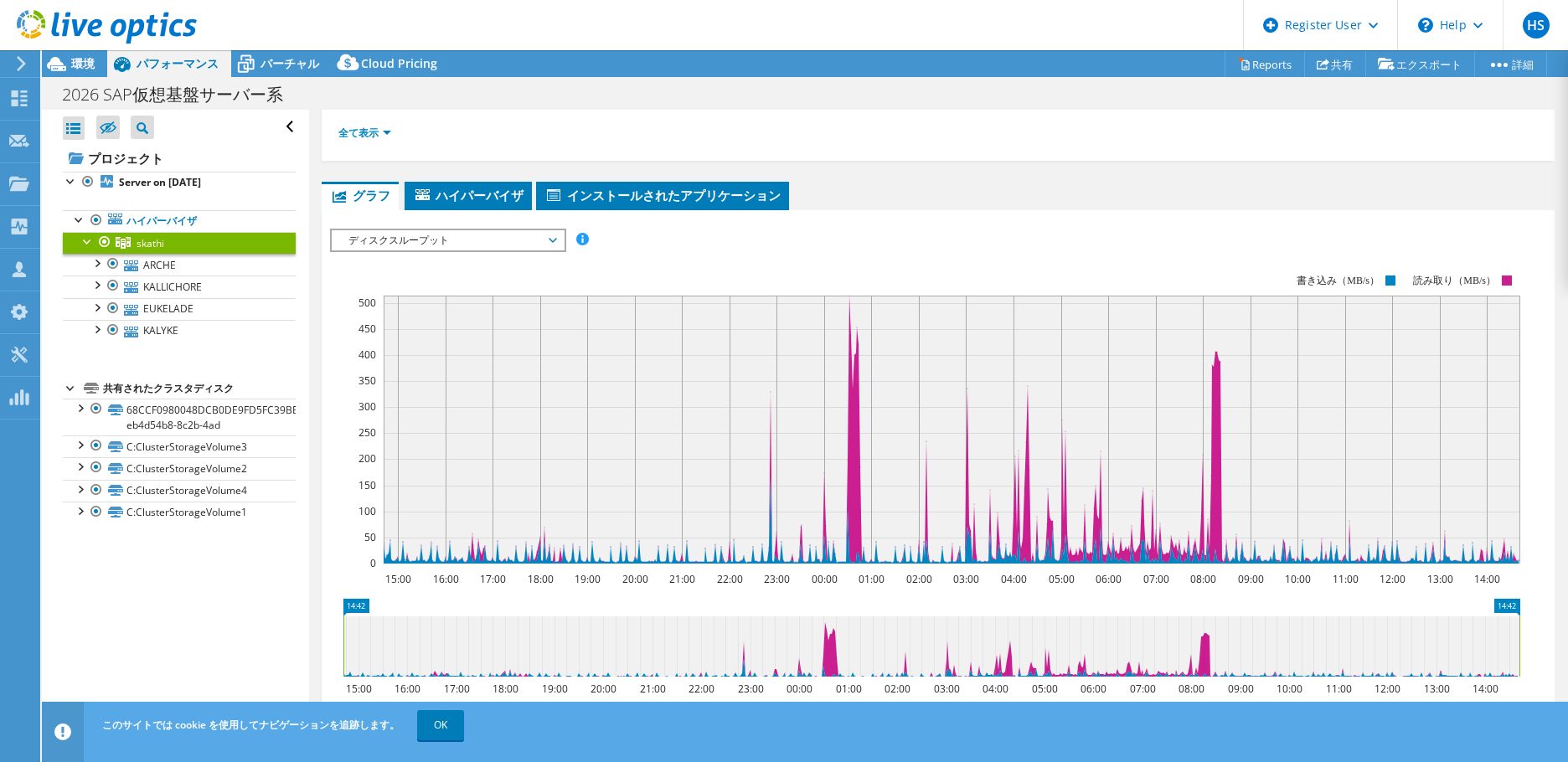
drag, startPoint x: 442, startPoint y: 443, endPoint x: 757, endPoint y: 489, distance: 318.3
click at [442, 443] on rect at bounding box center [951, 430] width 1137 height 268
click at [509, 231] on span "ディスクスループット" at bounding box center [448, 240] width 215 height 20
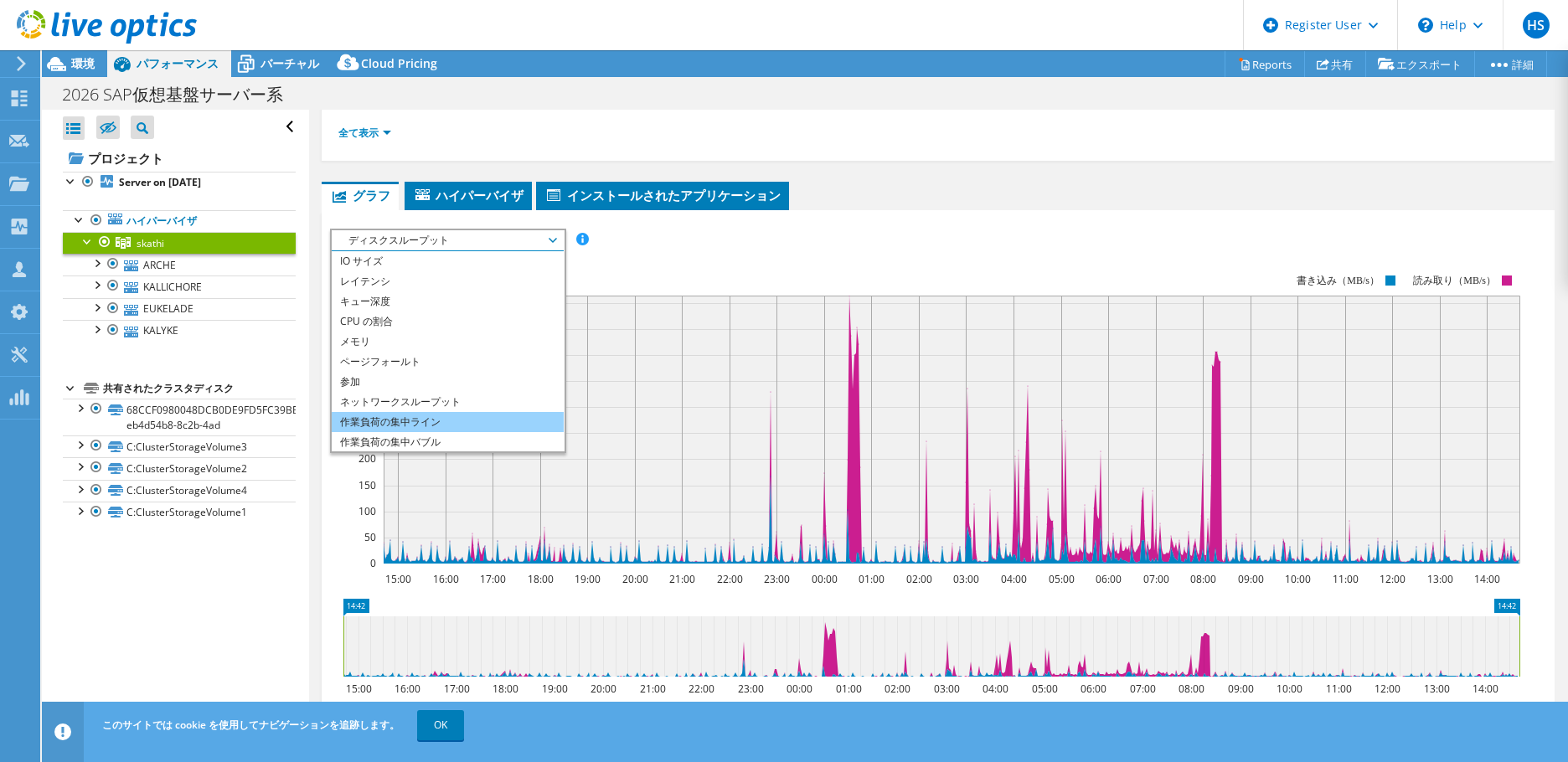
scroll to position [61, 0]
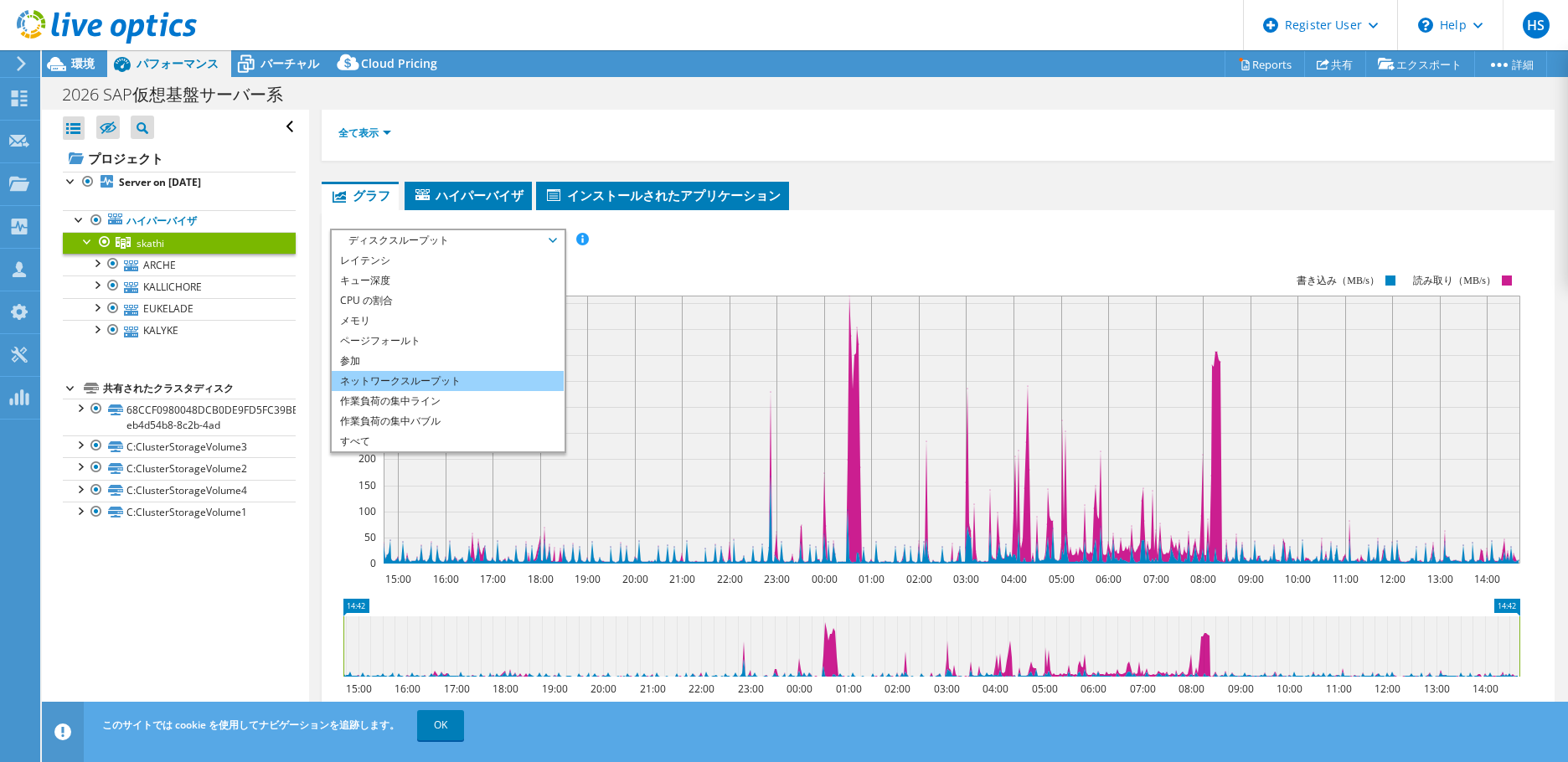
click at [433, 376] on li "ネットワークスループット" at bounding box center [447, 381] width 232 height 20
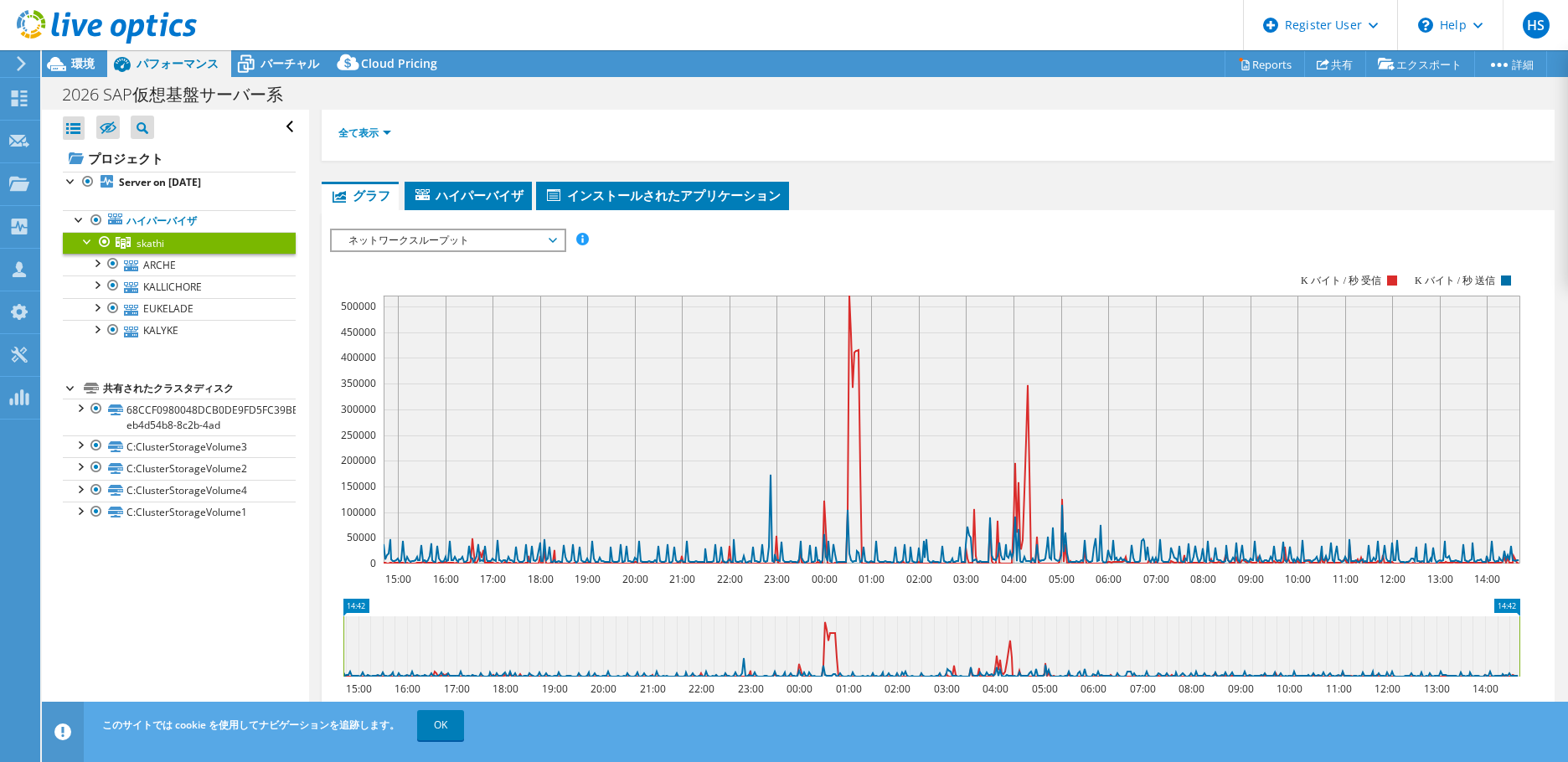
drag, startPoint x: 728, startPoint y: 118, endPoint x: 767, endPoint y: 78, distance: 55.9
click at [728, 120] on ul "全て表示" at bounding box center [938, 132] width 1199 height 23
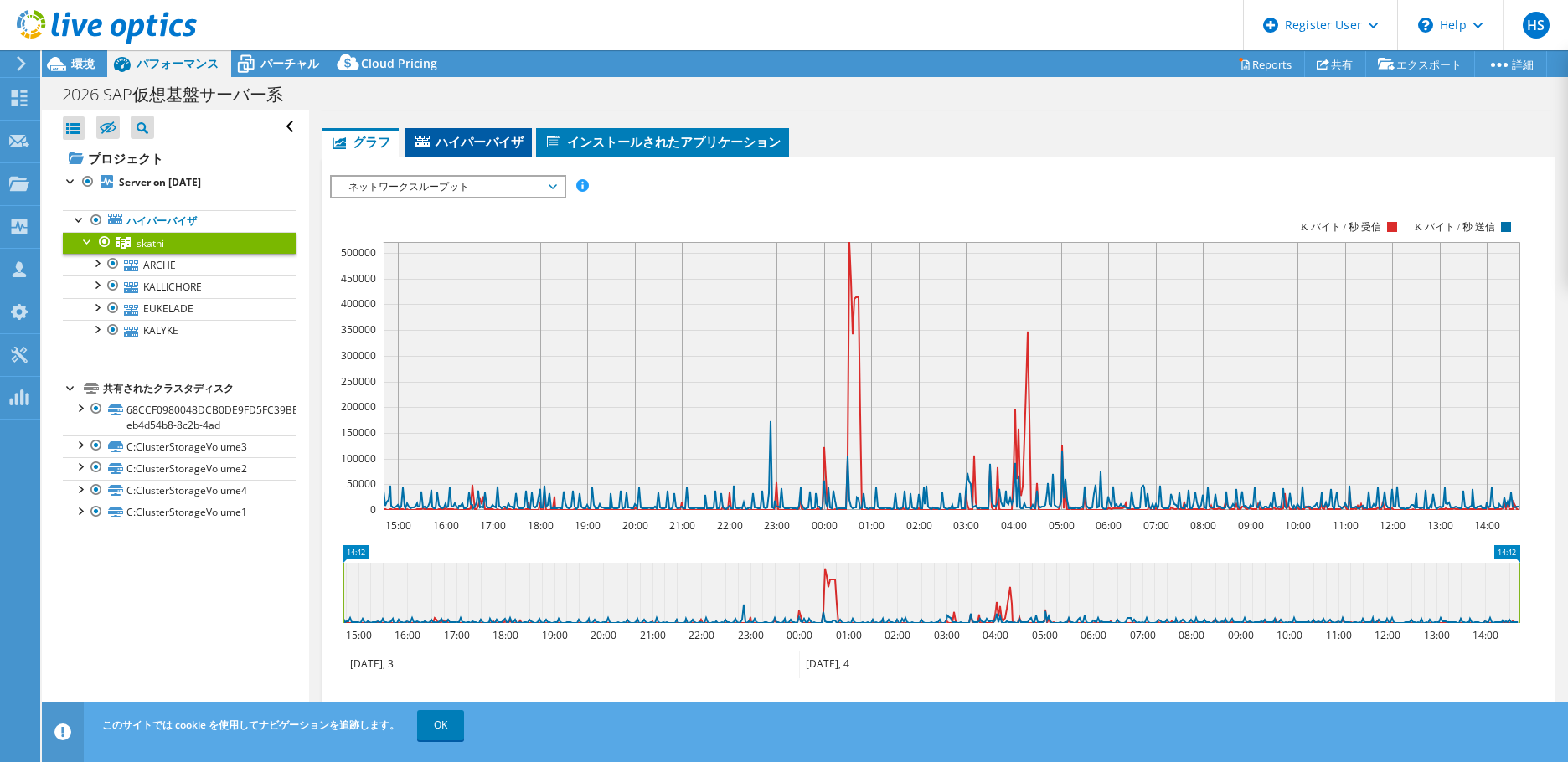
scroll to position [335, 0]
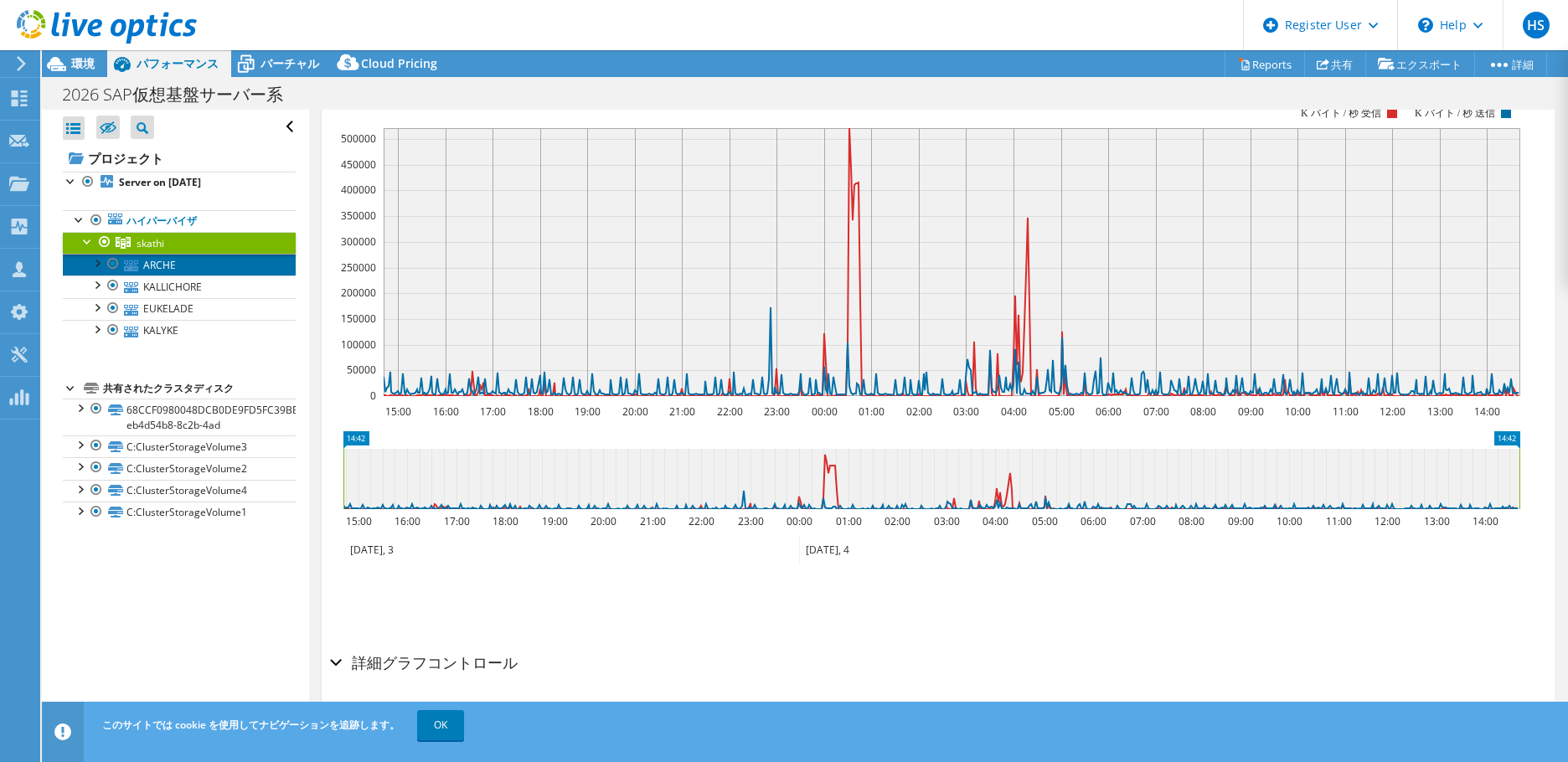
click at [153, 269] on link "ARCHE" at bounding box center [179, 264] width 233 height 22
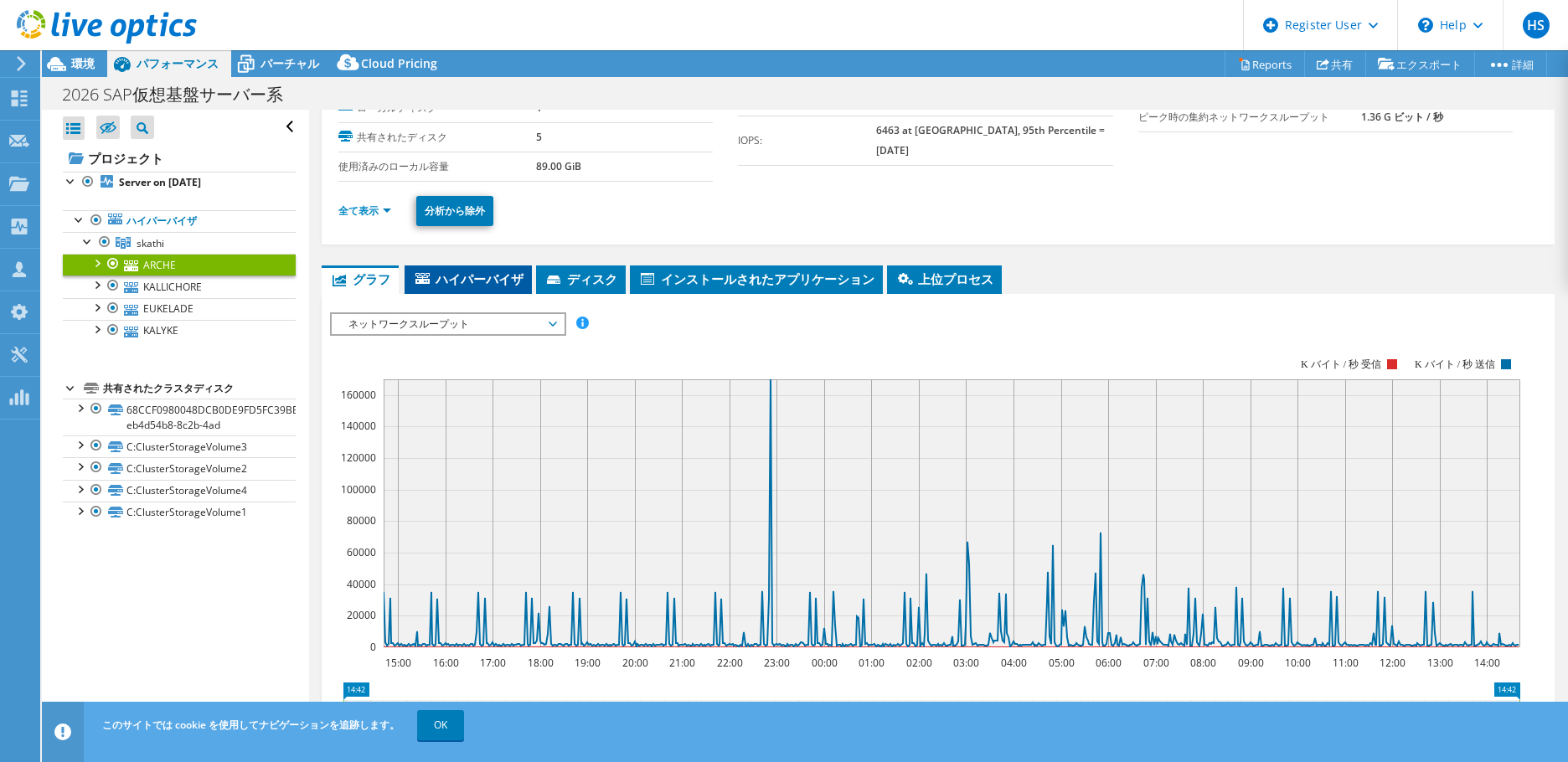
scroll to position [0, 0]
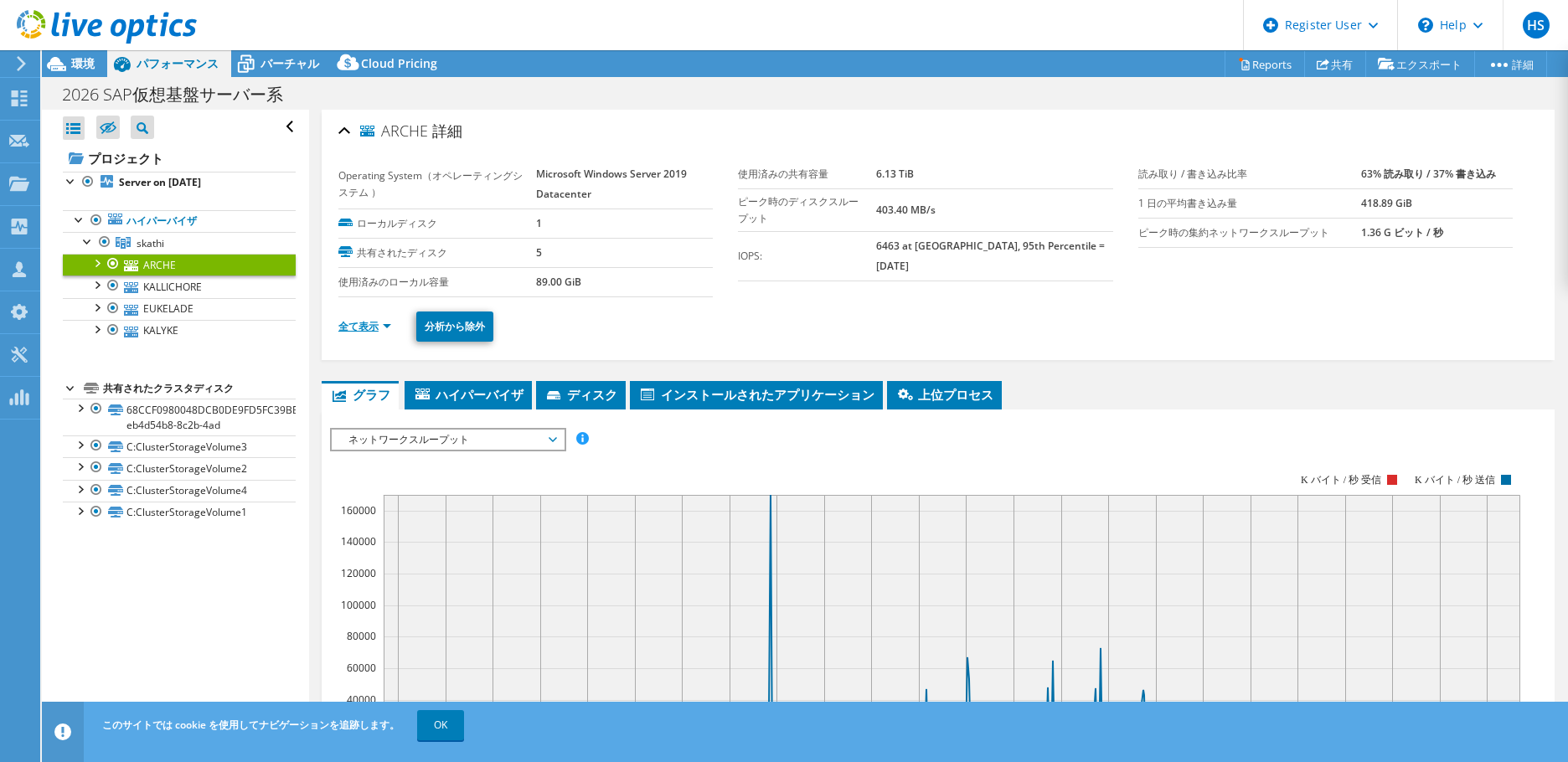
click at [350, 329] on link "全て表示" at bounding box center [364, 326] width 53 height 14
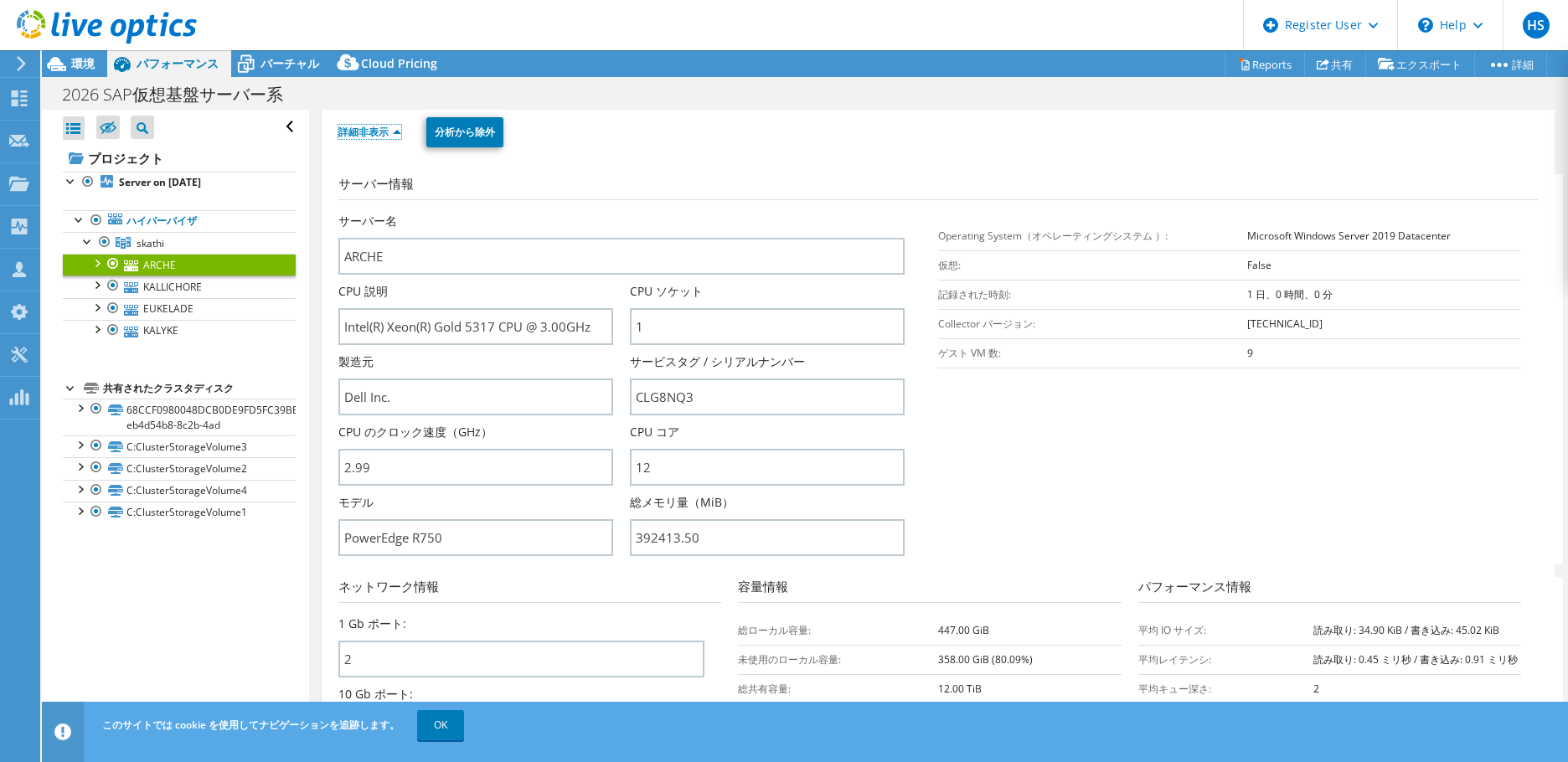
scroll to position [252, 0]
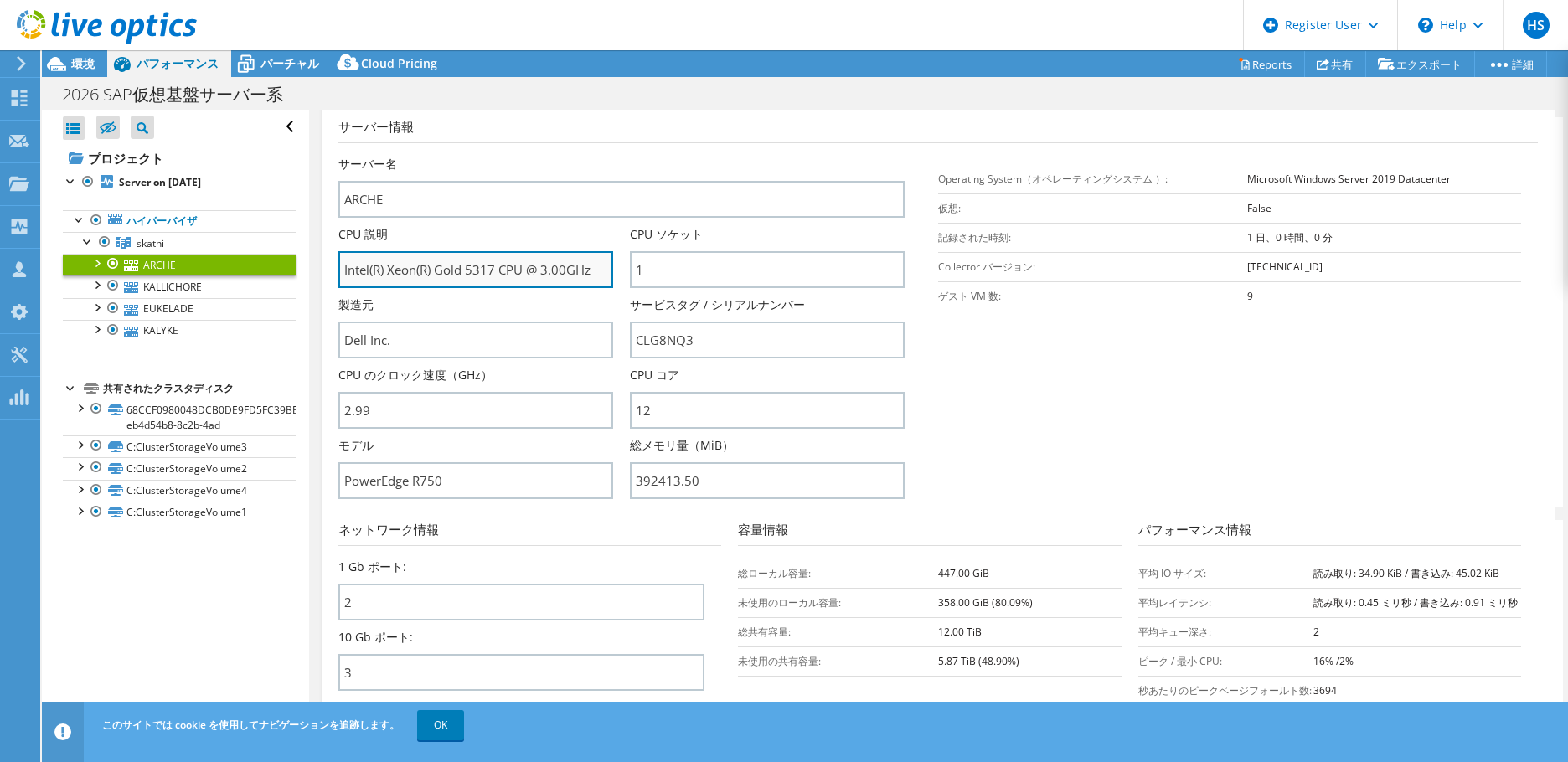
click at [479, 270] on input "Intel(R) Xeon(R) Gold 5317 CPU @ 3.00GHz" at bounding box center [476, 270] width 275 height 37
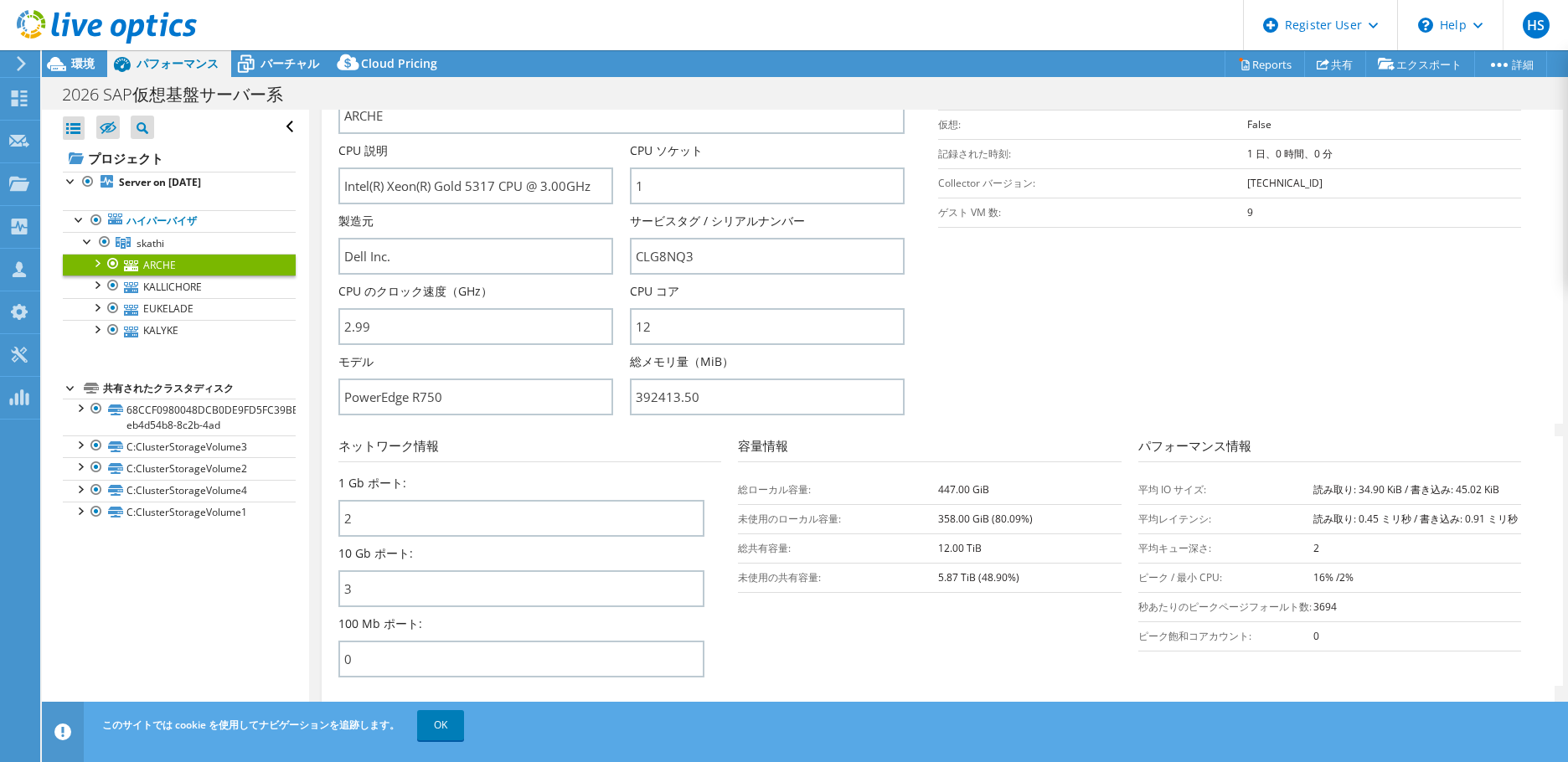
click at [642, 439] on h3 "ネットワーク情報" at bounding box center [529, 449] width 382 height 26
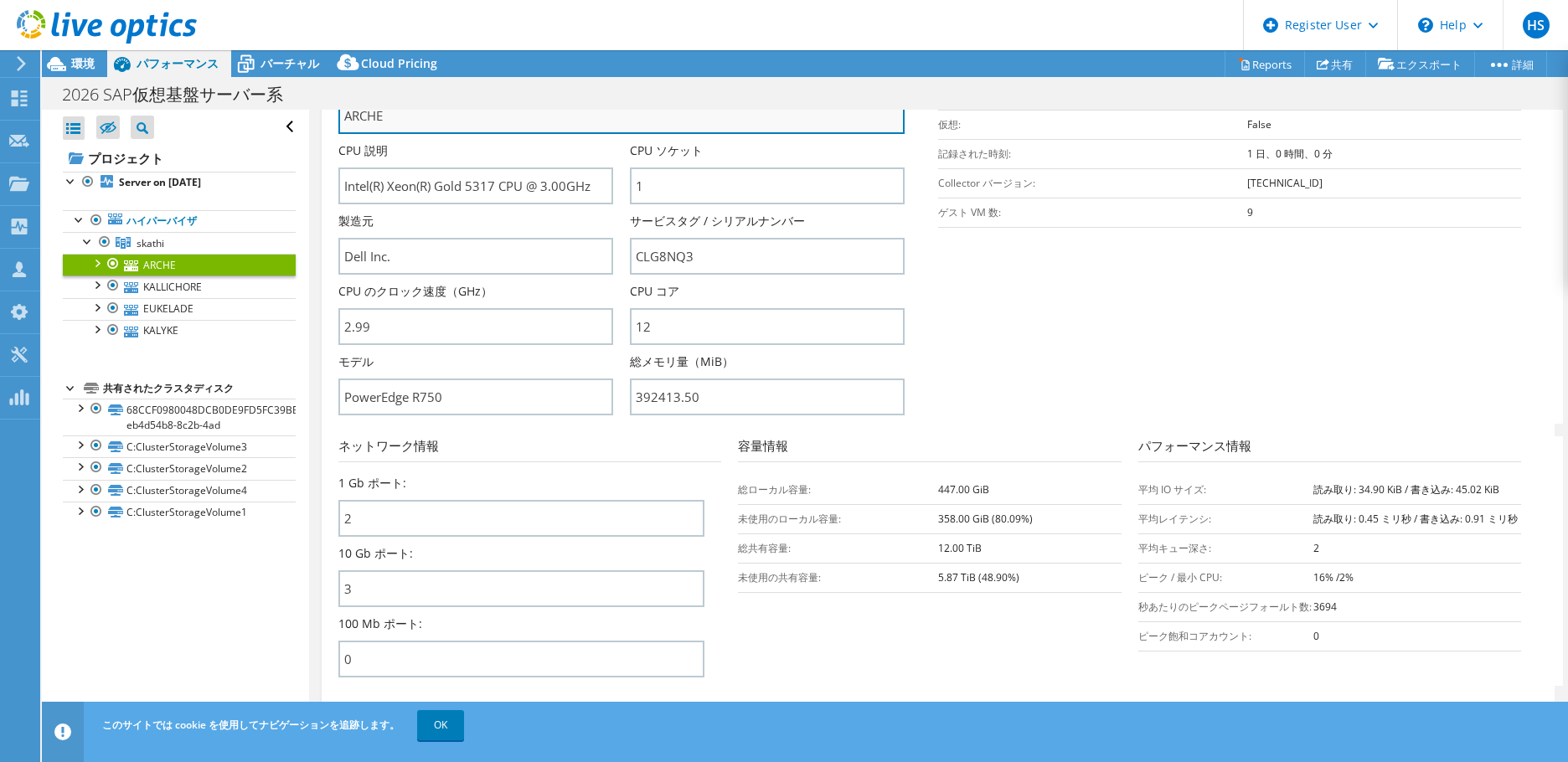
click at [590, 120] on input "ARCHE" at bounding box center [621, 115] width 566 height 37
